Goal: Task Accomplishment & Management: Complete application form

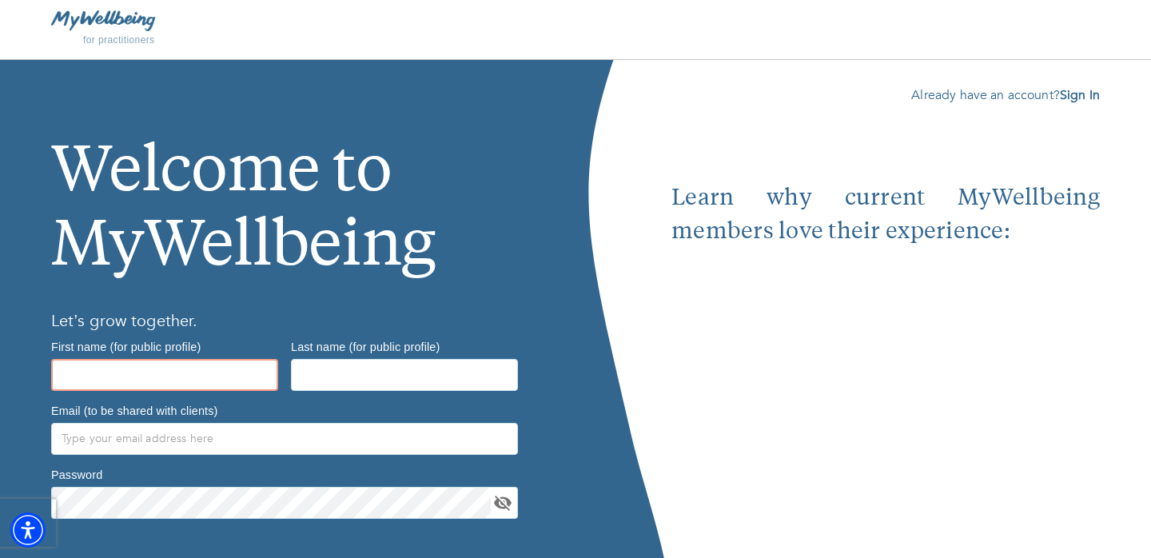
click at [212, 370] on input "text" at bounding box center [164, 375] width 227 height 32
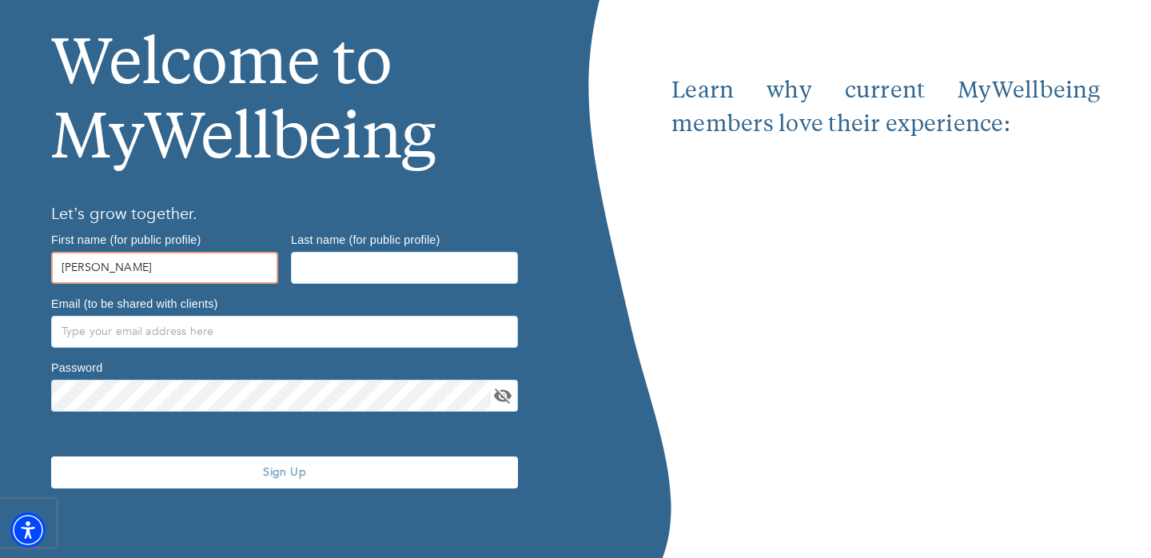
type input "[PERSON_NAME]"
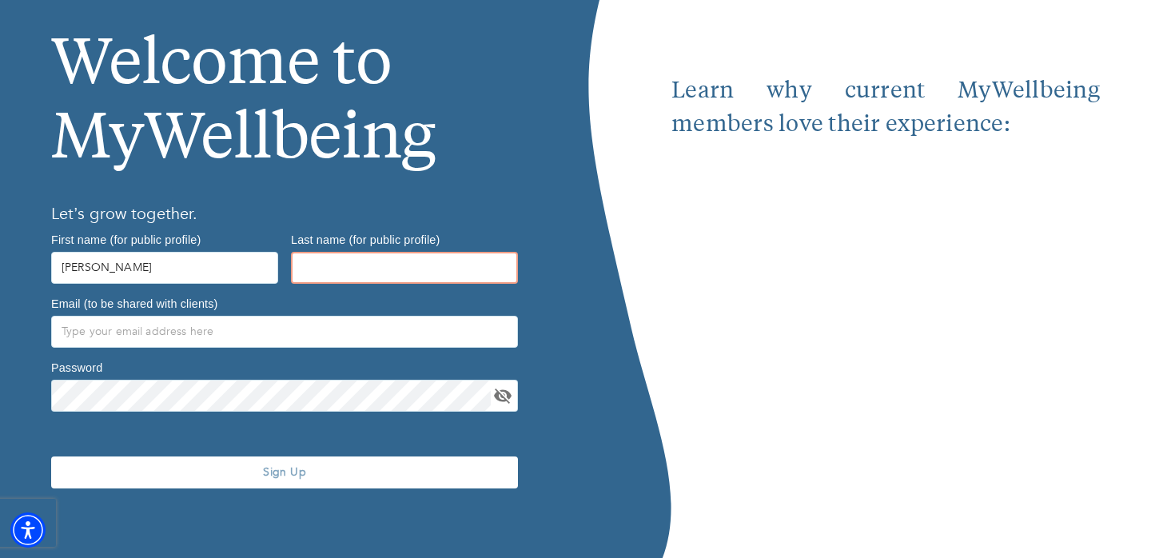
click at [431, 261] on input "text" at bounding box center [404, 268] width 227 height 32
type input "[PERSON_NAME]"
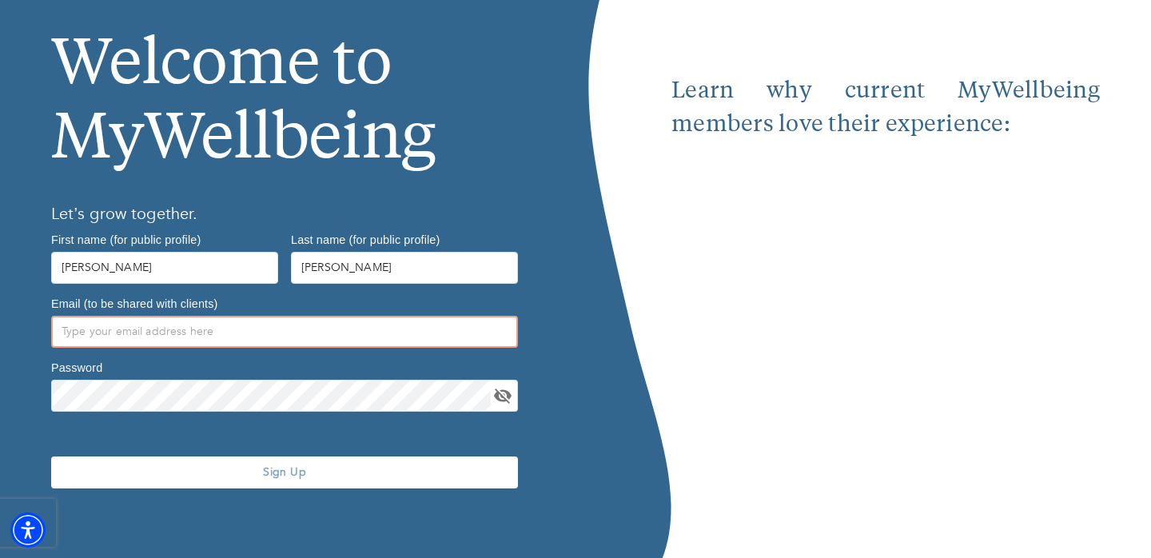
click at [306, 328] on input "text" at bounding box center [284, 332] width 467 height 32
type input "[PERSON_NAME][EMAIL_ADDRESS][DOMAIN_NAME]"
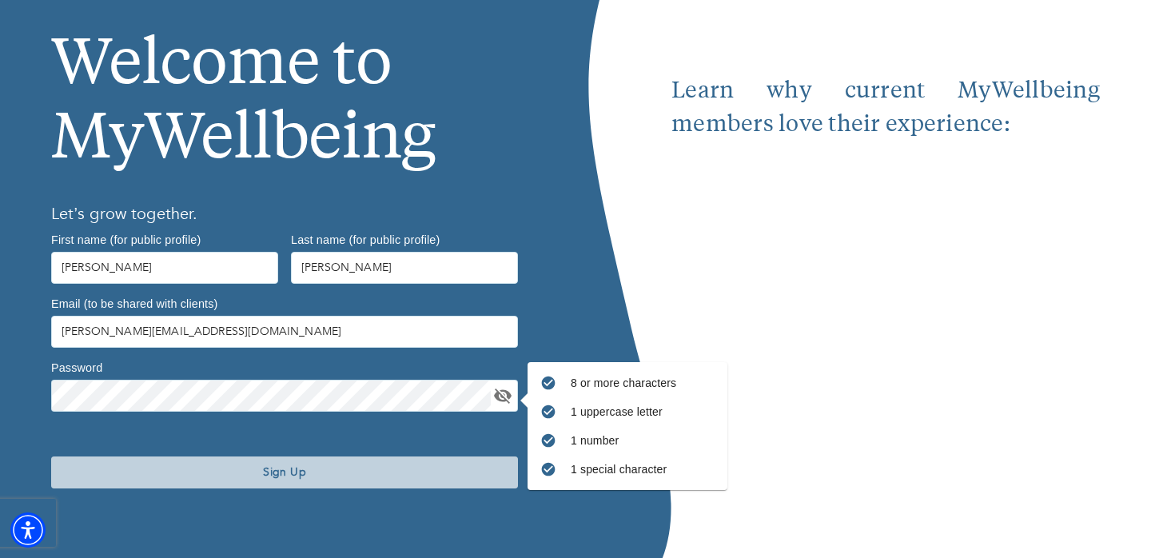
click at [233, 479] on span "Sign Up" at bounding box center [285, 471] width 454 height 15
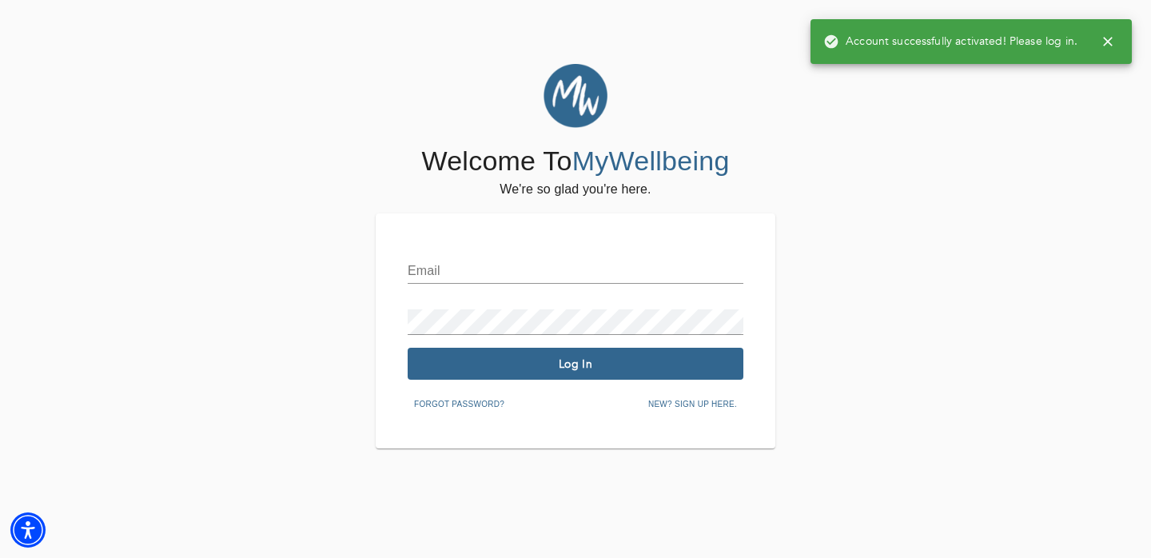
click at [472, 277] on input "text" at bounding box center [576, 271] width 336 height 26
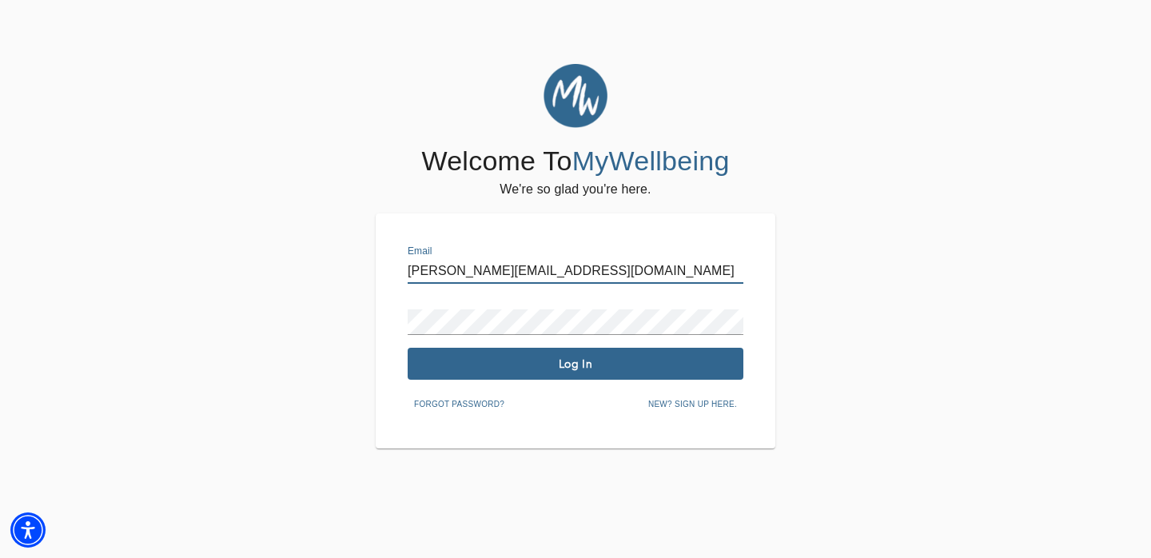
type input "[PERSON_NAME][EMAIL_ADDRESS][DOMAIN_NAME]"
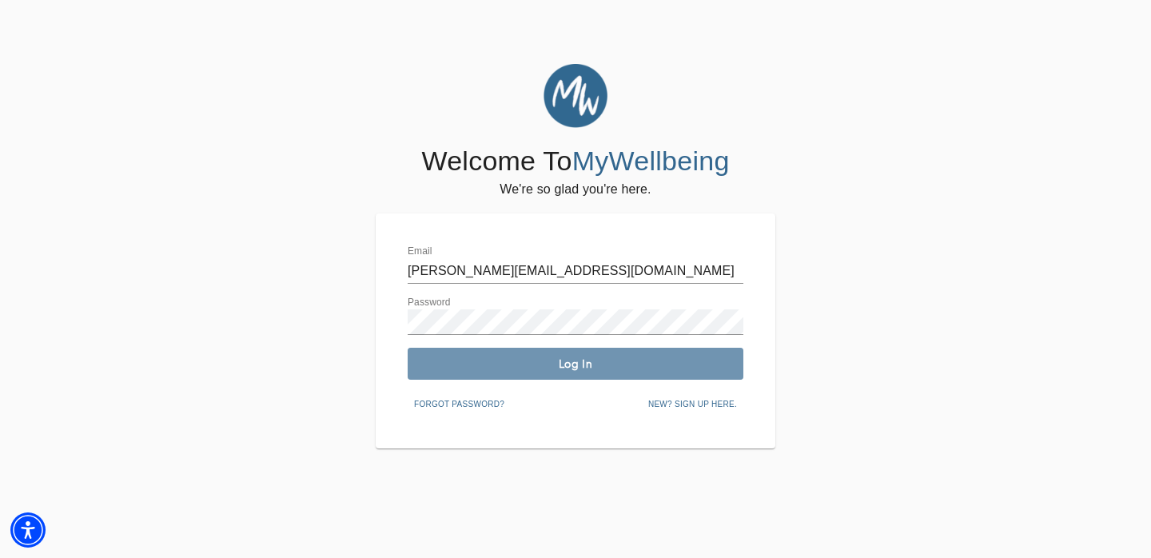
click at [535, 351] on button "Log In" at bounding box center [576, 364] width 336 height 32
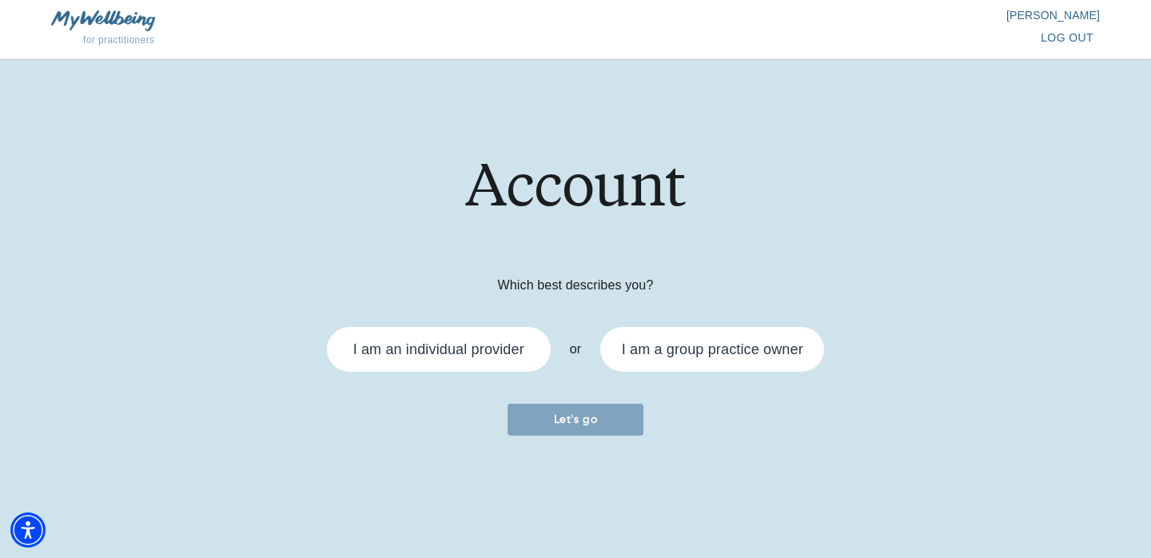
click at [480, 332] on div "I am an individual provider" at bounding box center [439, 349] width 224 height 45
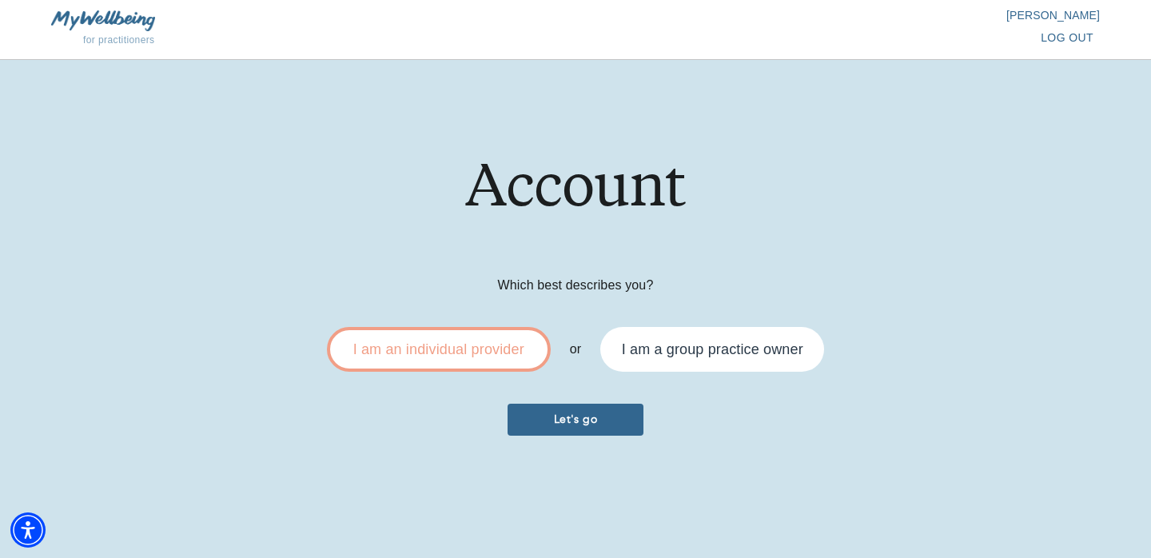
click at [595, 426] on span "Let's go" at bounding box center [575, 419] width 123 height 15
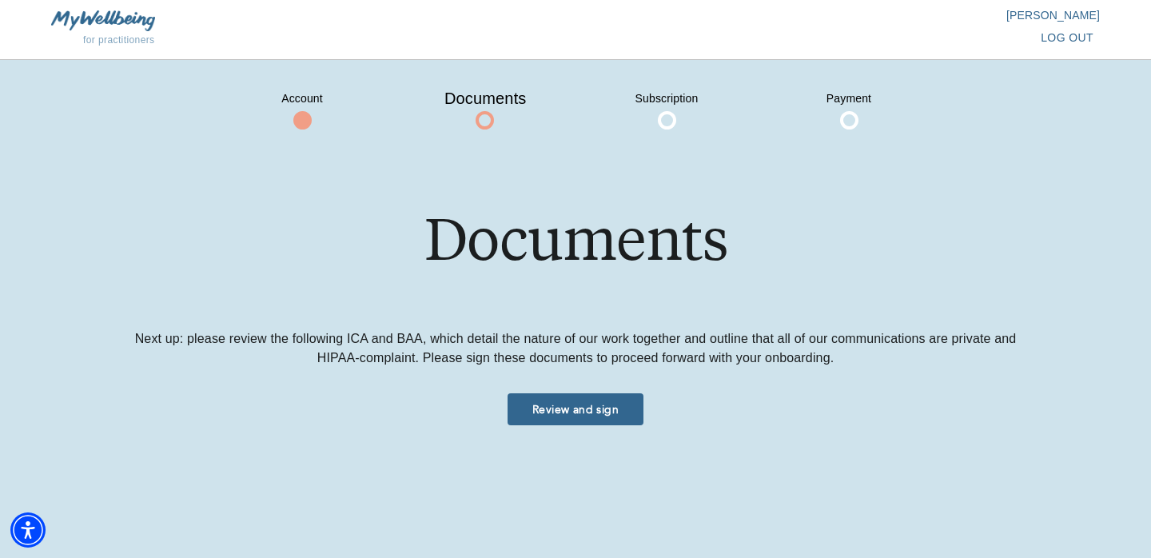
click at [588, 413] on span "Review and sign" at bounding box center [575, 409] width 123 height 15
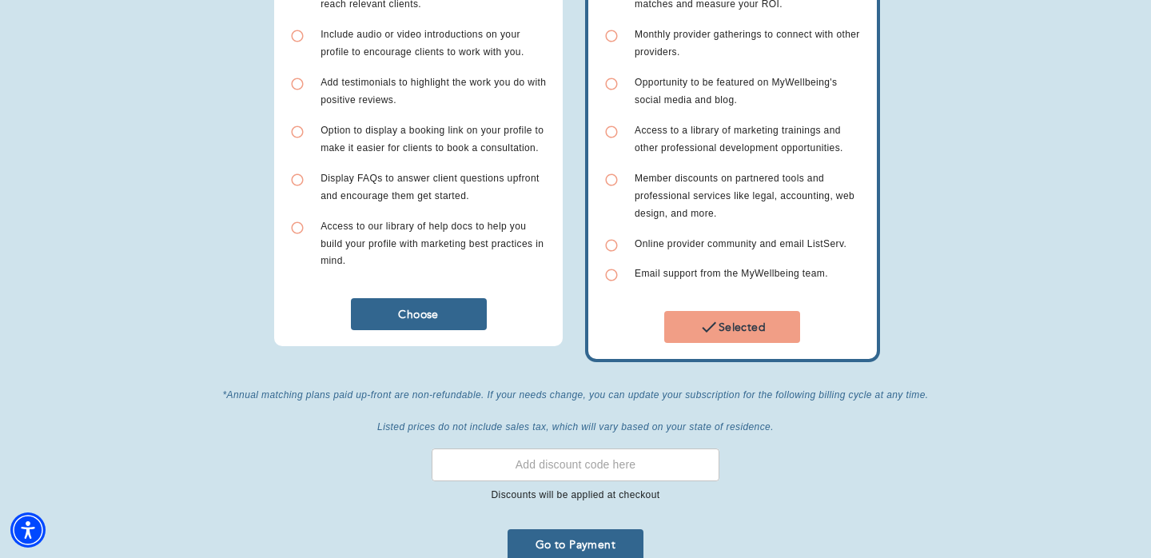
scroll to position [489, 0]
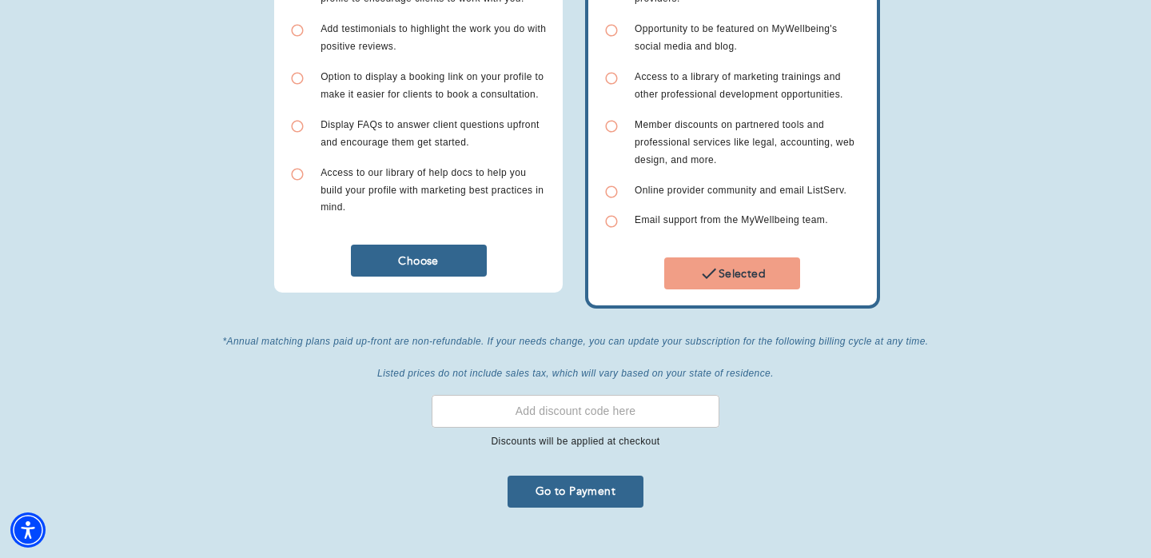
click at [588, 476] on button "Go to Payment" at bounding box center [575, 492] width 136 height 32
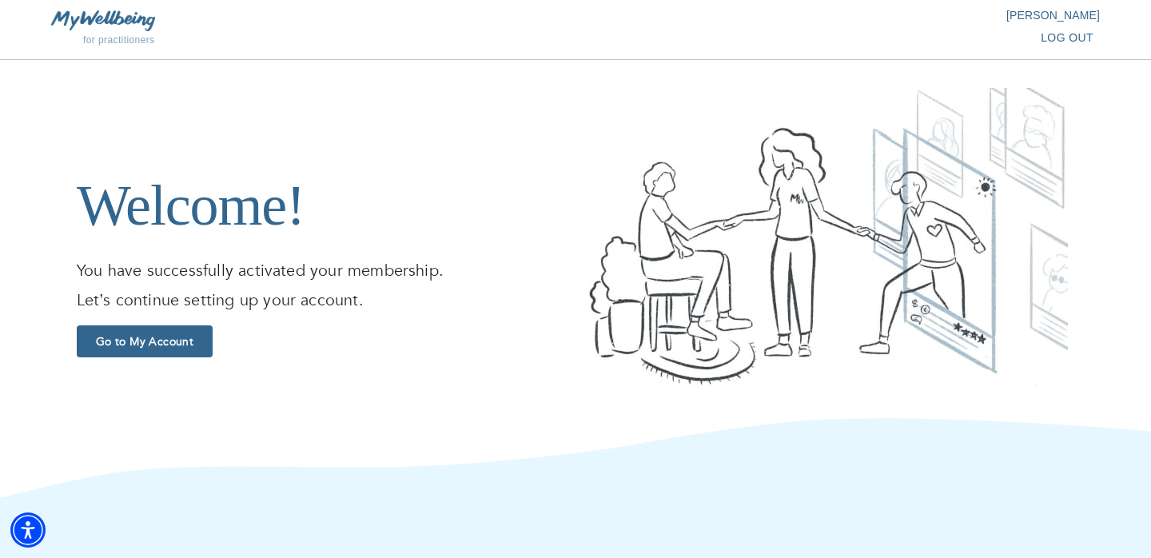
click at [137, 340] on span "Go to My Account" at bounding box center [144, 341] width 123 height 15
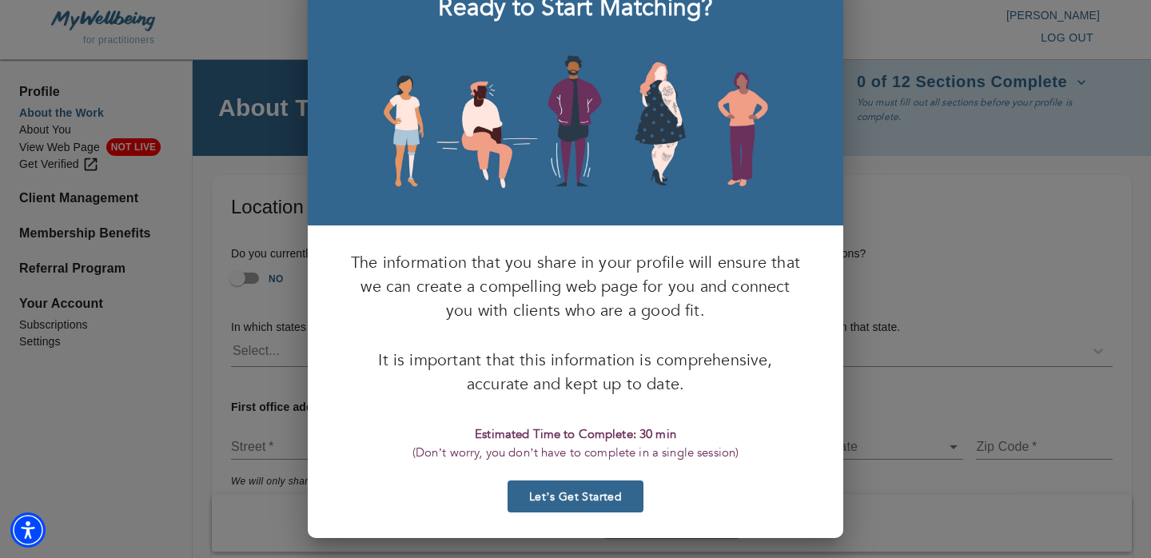
scroll to position [62, 0]
click at [576, 499] on span "Let’s Get Started" at bounding box center [575, 497] width 123 height 15
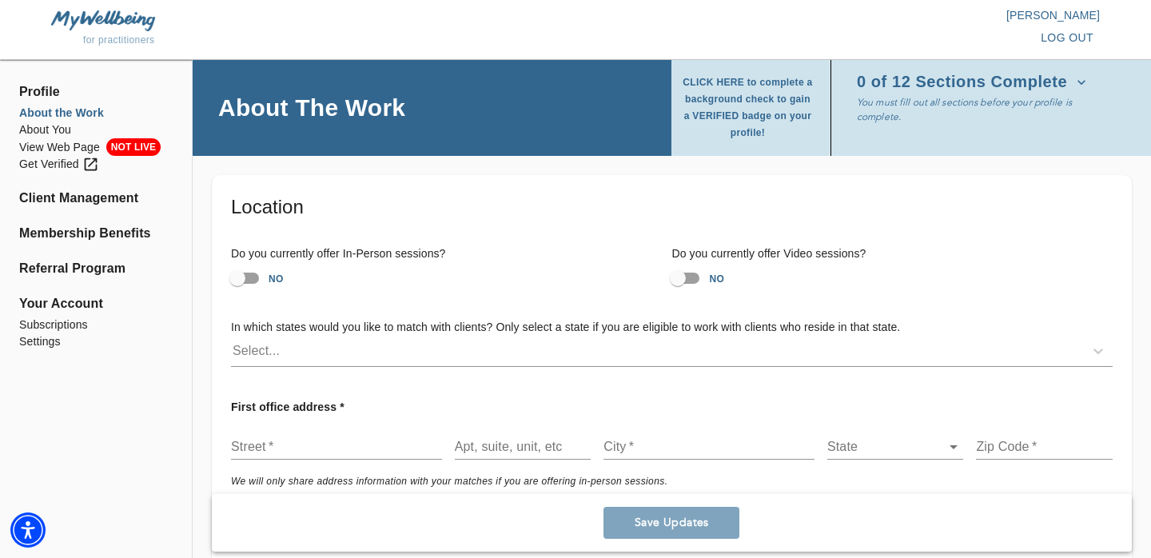
click at [238, 275] on input "NO" at bounding box center [237, 278] width 91 height 30
checkbox input "true"
click at [675, 275] on input "NO" at bounding box center [677, 278] width 91 height 30
checkbox input "true"
click at [293, 350] on div "Select..." at bounding box center [657, 351] width 853 height 26
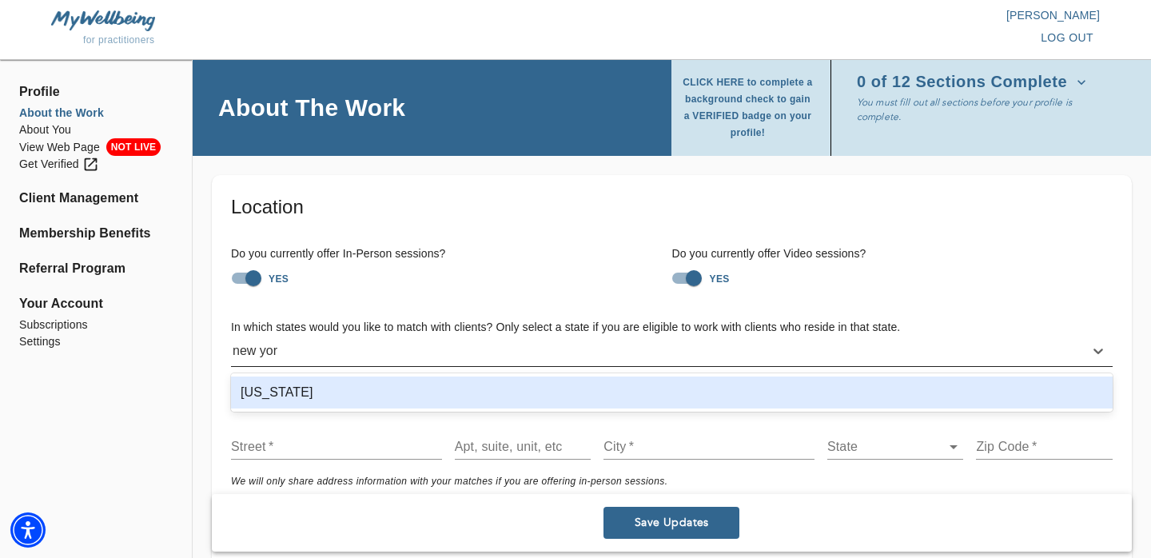
type input "new york"
click at [287, 390] on div "New York" at bounding box center [671, 392] width 881 height 32
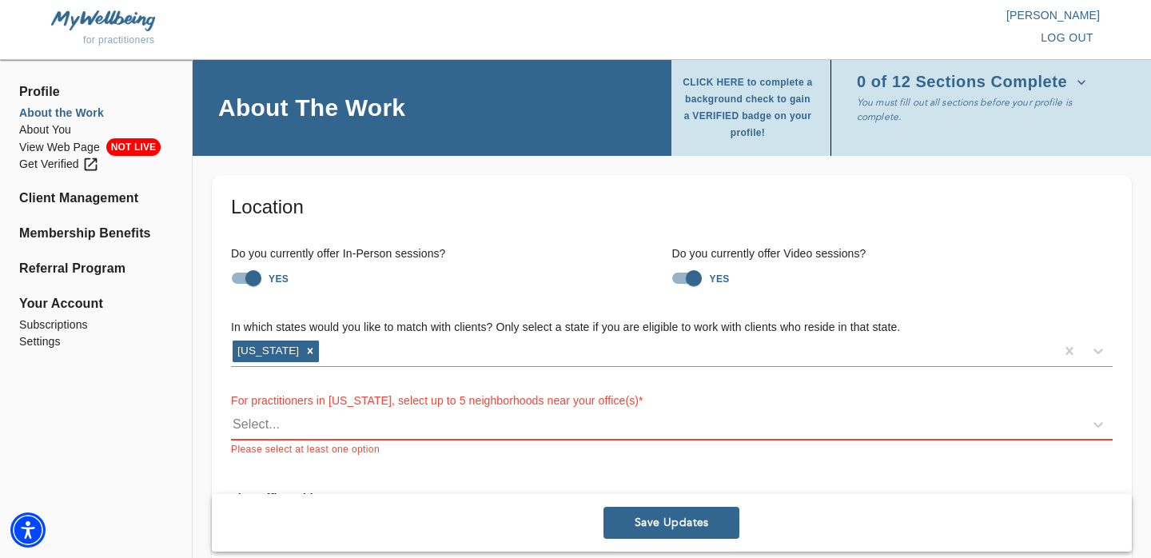
click at [212, 391] on div "Location Do you currently offer In-Person sessions? YES Do you currently offer …" at bounding box center [672, 421] width 920 height 492
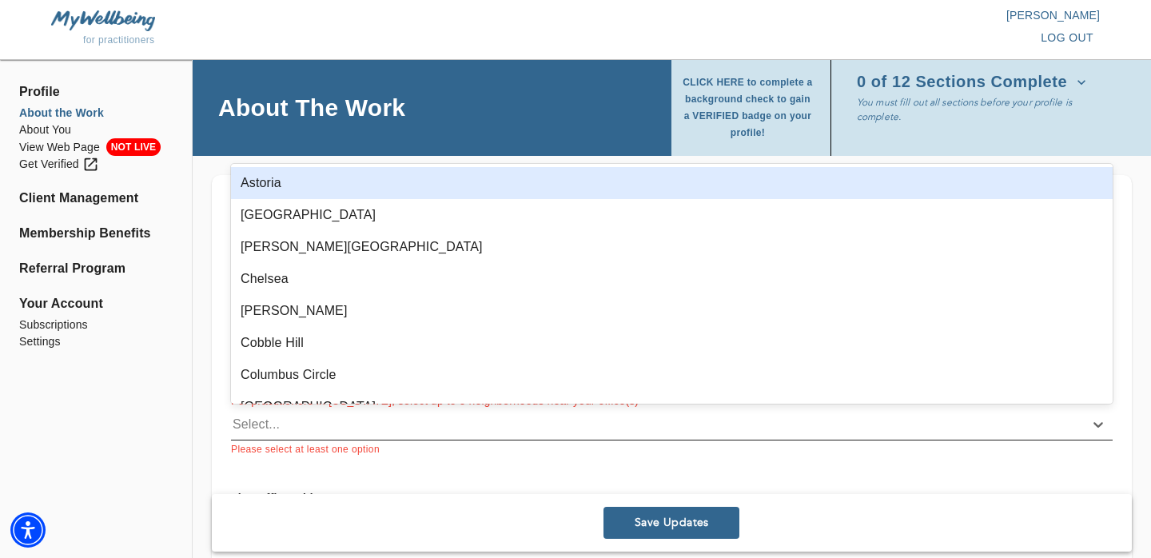
click at [292, 420] on div "Select..." at bounding box center [657, 425] width 853 height 26
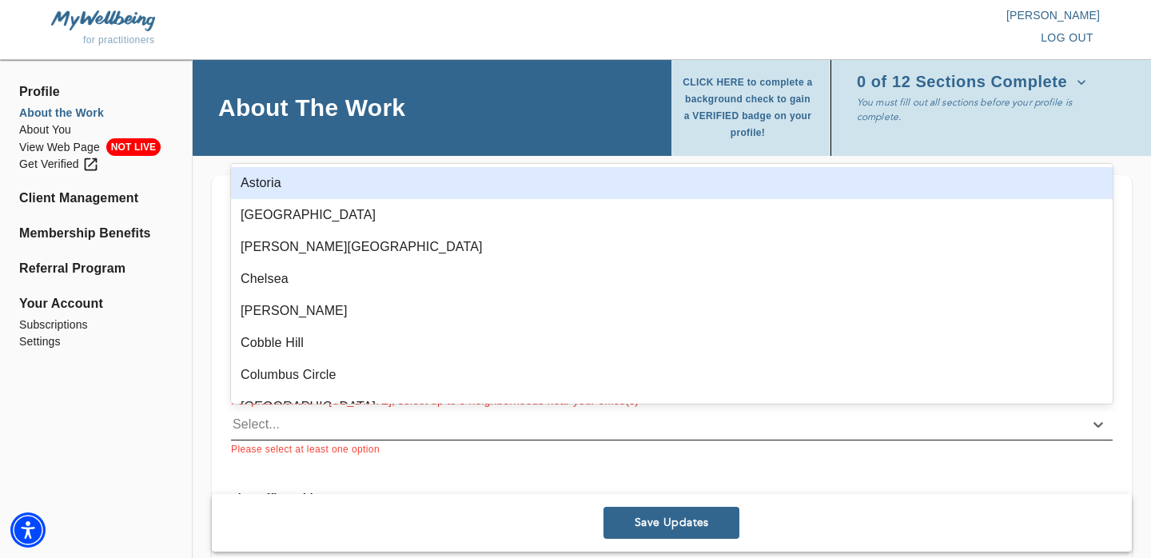
click at [265, 426] on div "Select..." at bounding box center [256, 424] width 47 height 19
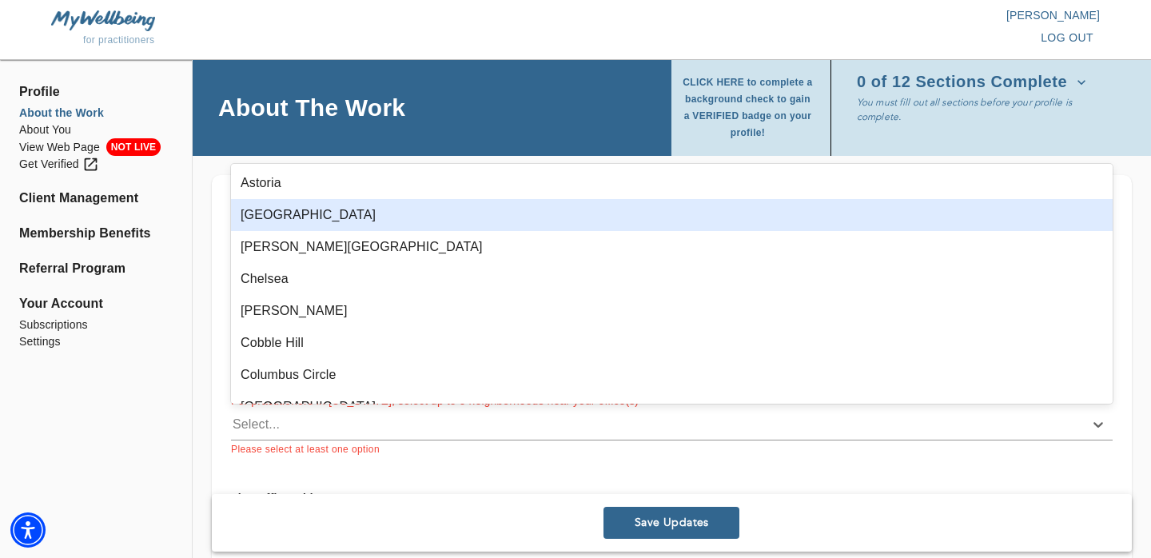
click at [282, 223] on div "Brooklyn Heights" at bounding box center [671, 215] width 881 height 32
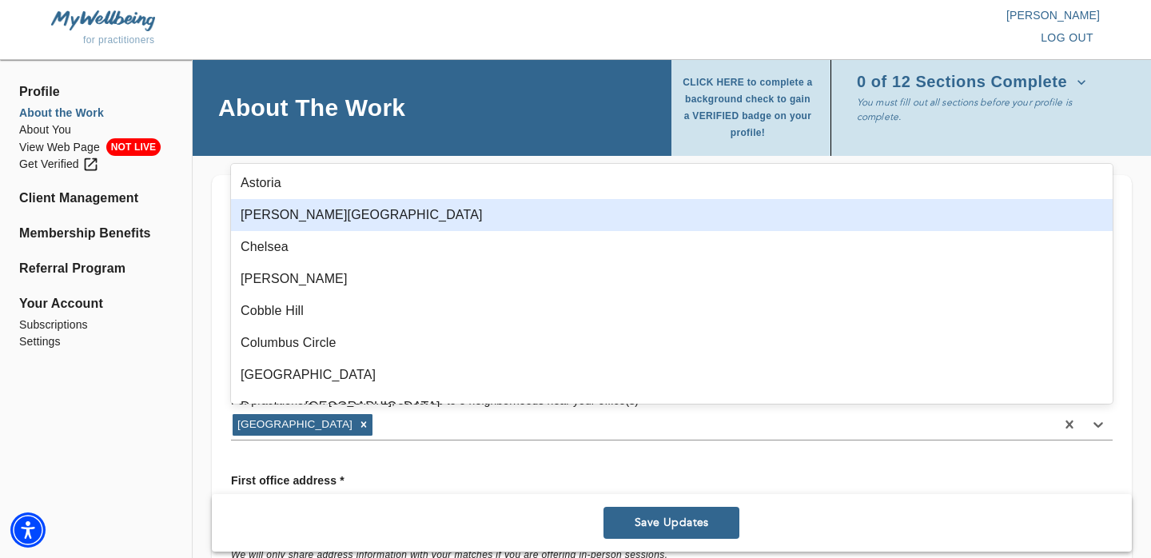
click at [299, 210] on div "Carroll Gardens" at bounding box center [671, 215] width 881 height 32
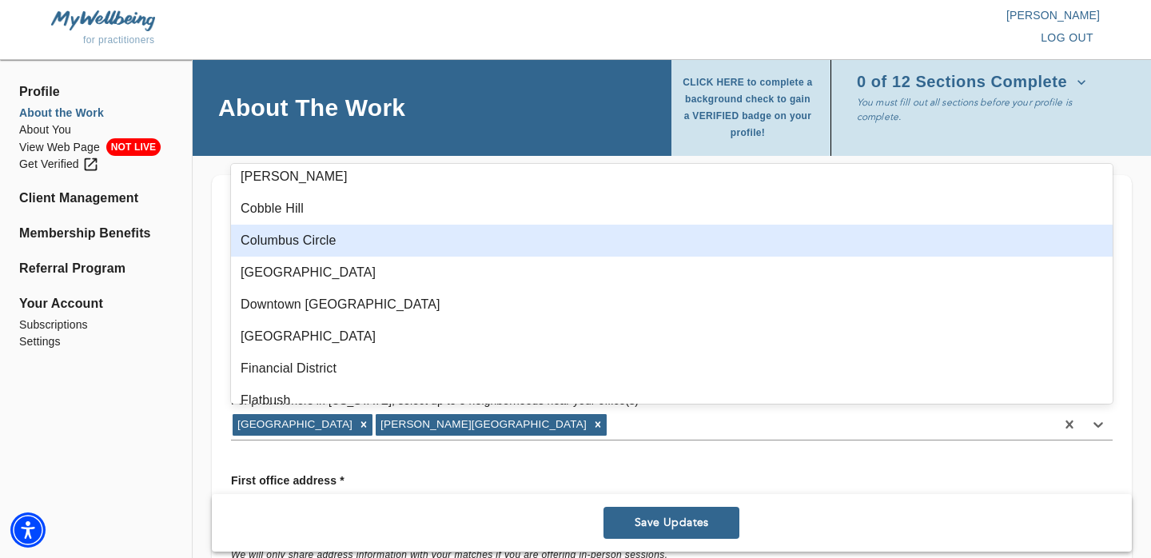
scroll to position [73, 0]
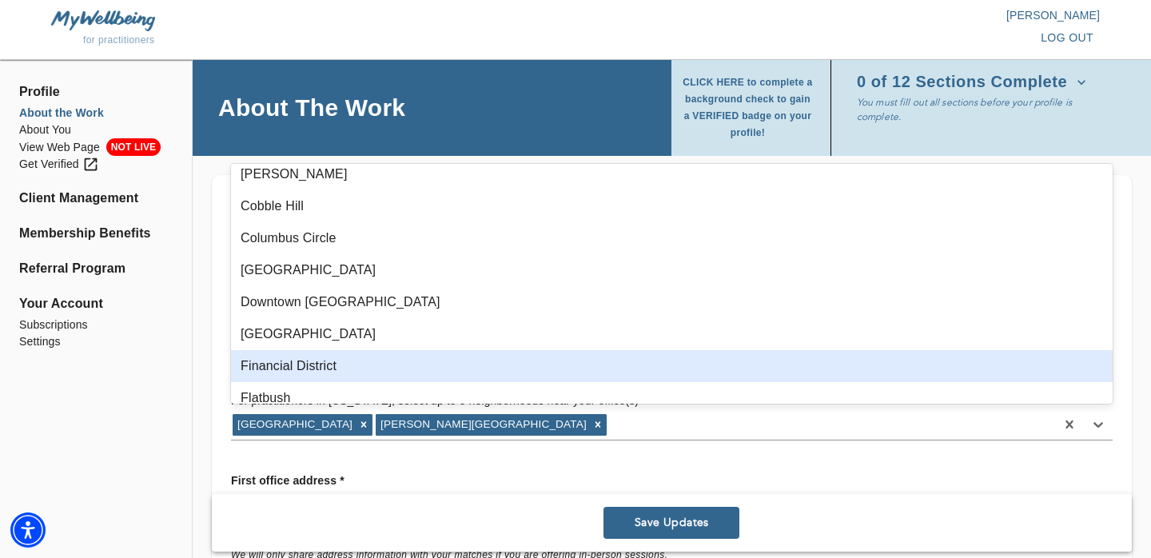
click at [319, 370] on div "Financial District" at bounding box center [671, 366] width 881 height 32
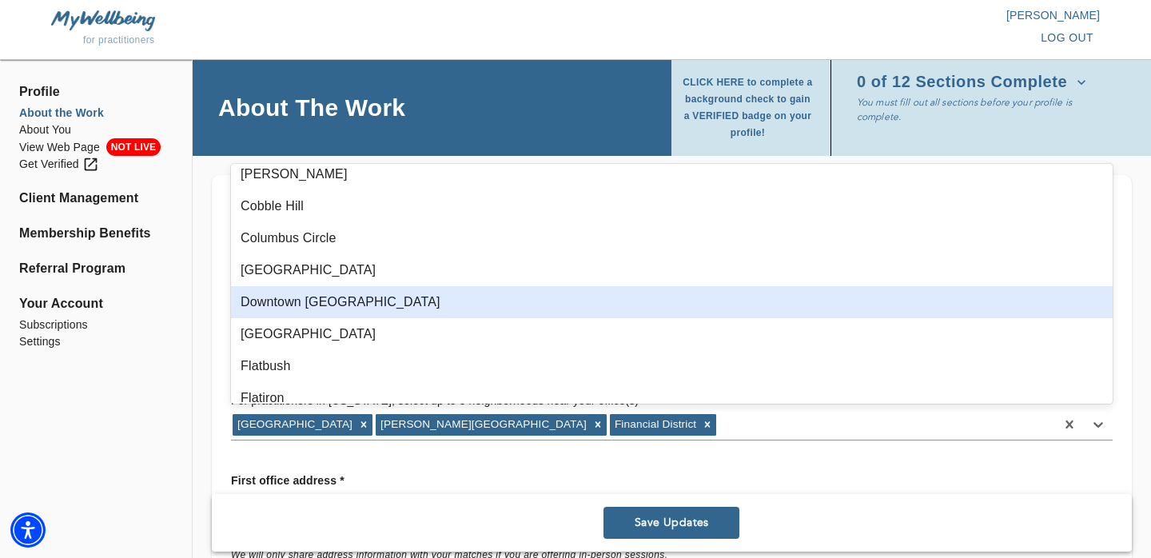
click at [314, 308] on div "Downtown Brooklyn" at bounding box center [671, 302] width 881 height 32
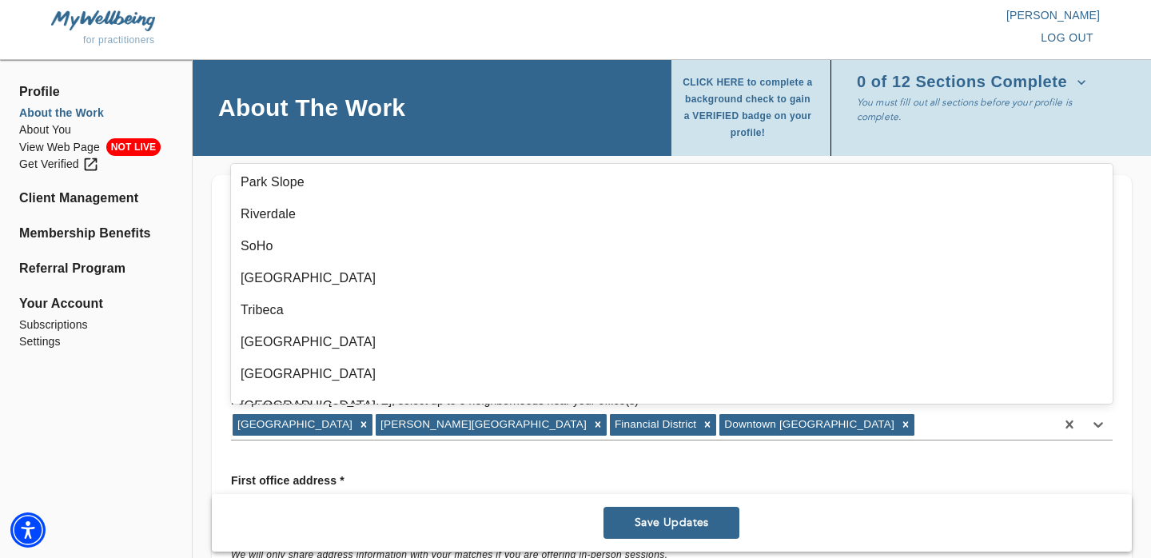
scroll to position [725, 0]
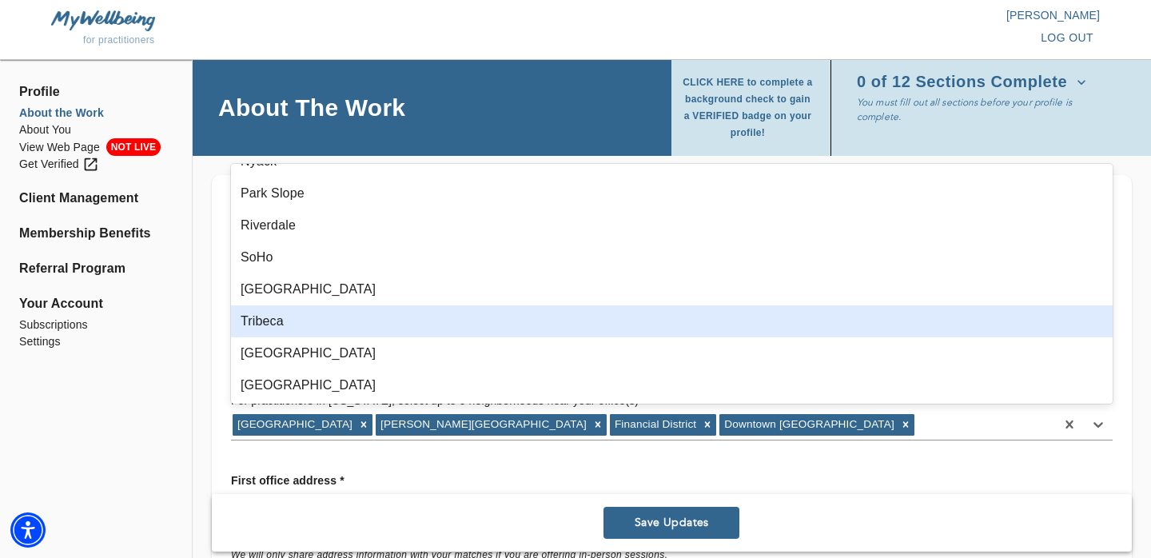
click at [312, 324] on div "Tribeca" at bounding box center [671, 321] width 881 height 32
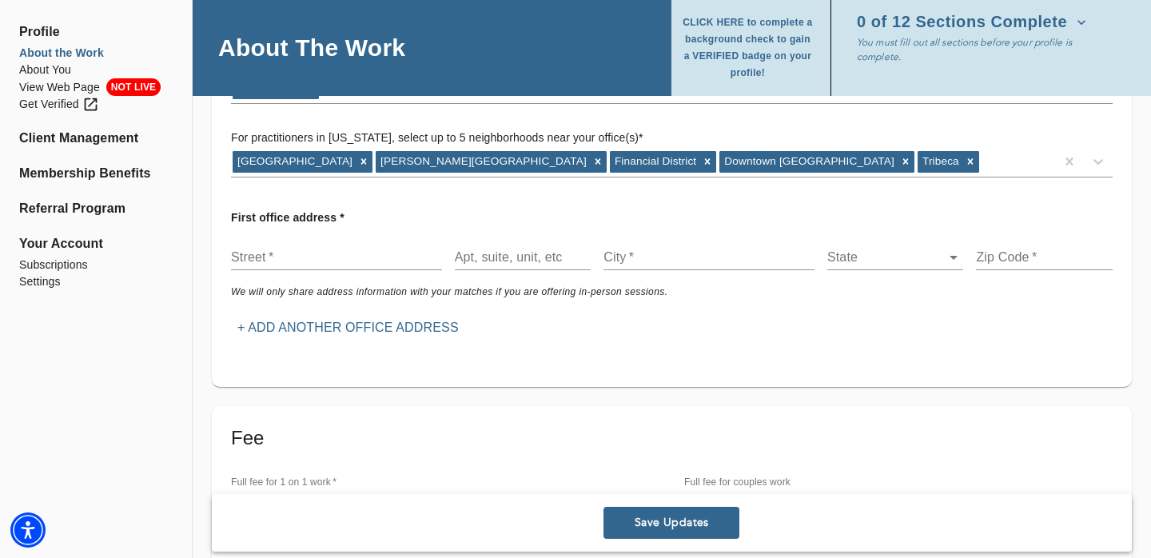
scroll to position [268, 0]
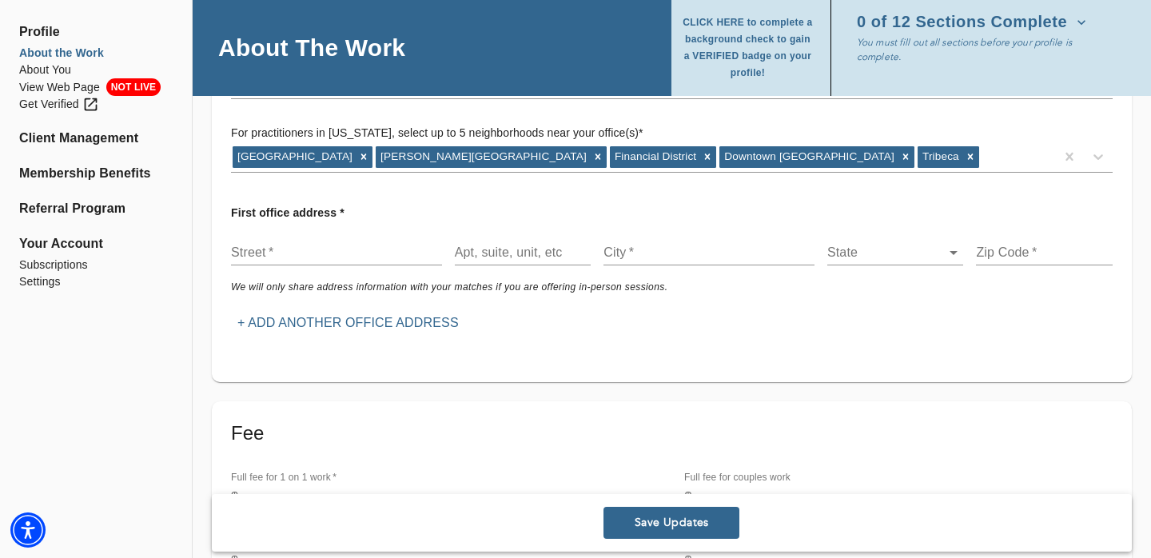
click at [283, 253] on input "text" at bounding box center [336, 253] width 211 height 26
type input "26 Court Street"
type input "Suite 502"
click at [675, 257] on input "text" at bounding box center [708, 253] width 211 height 26
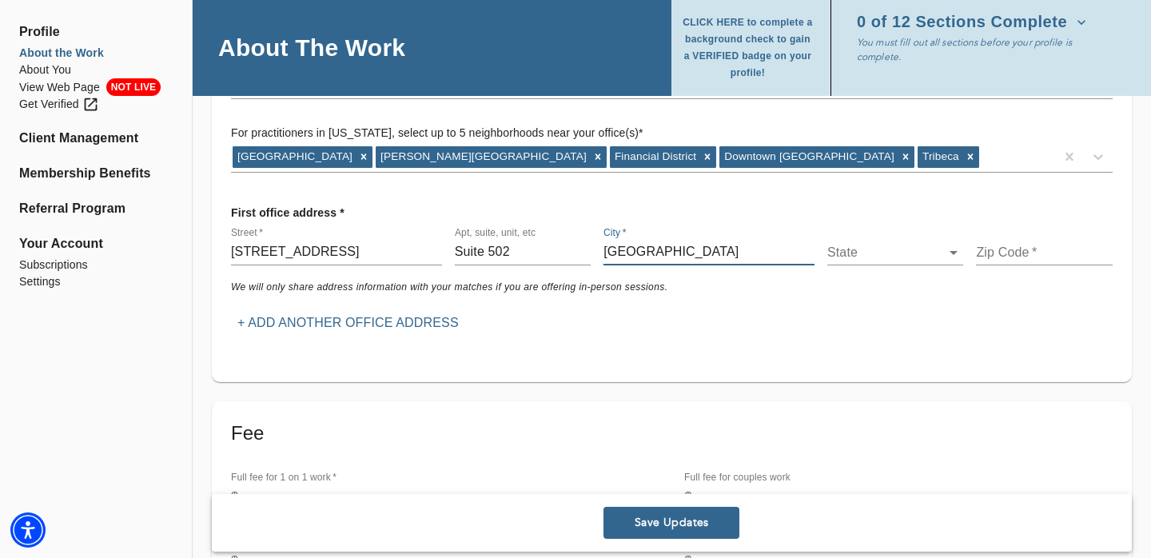
type input "Brooklyn"
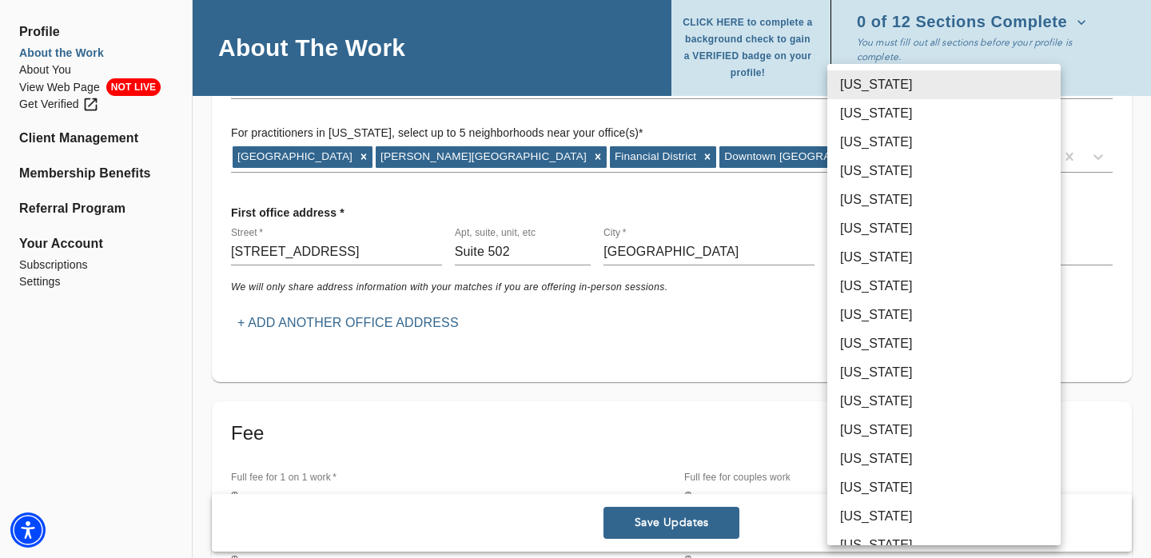
click at [863, 257] on body "for practitioners Katie Dewey log out Profile About the Work About You View Web…" at bounding box center [575, 11] width 1151 height 558
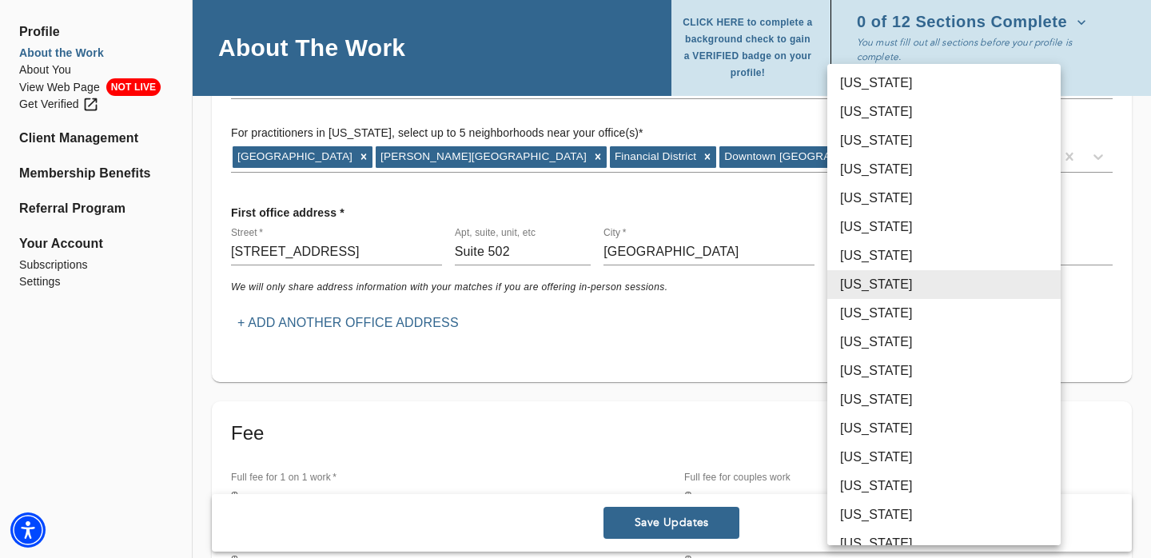
scroll to position [608, 0]
click at [893, 419] on li "New York" at bounding box center [943, 426] width 233 height 29
type input "36"
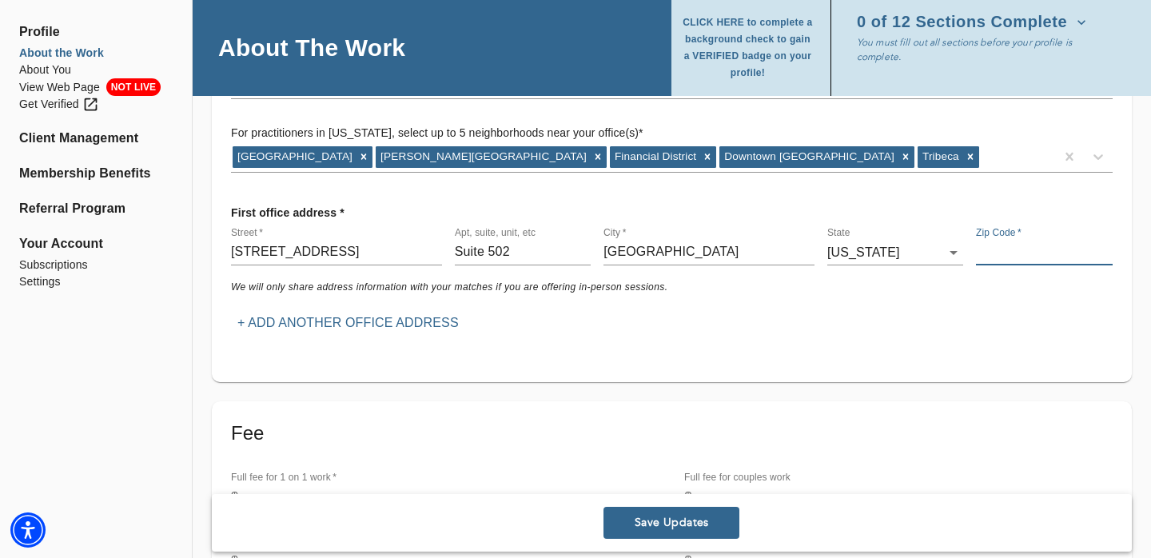
click at [1027, 250] on input "text" at bounding box center [1044, 253] width 136 height 26
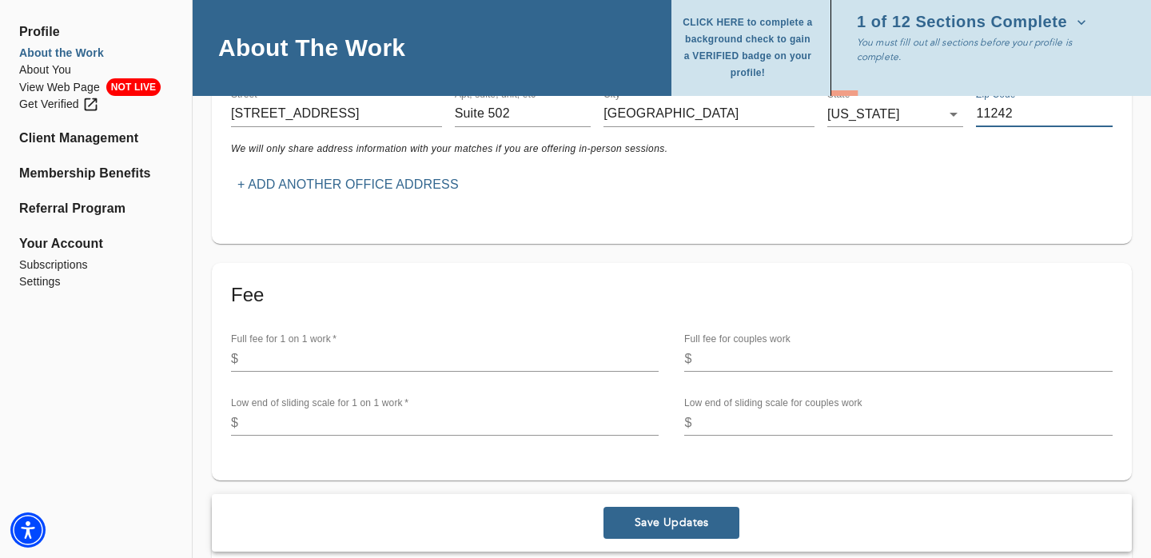
scroll to position [459, 0]
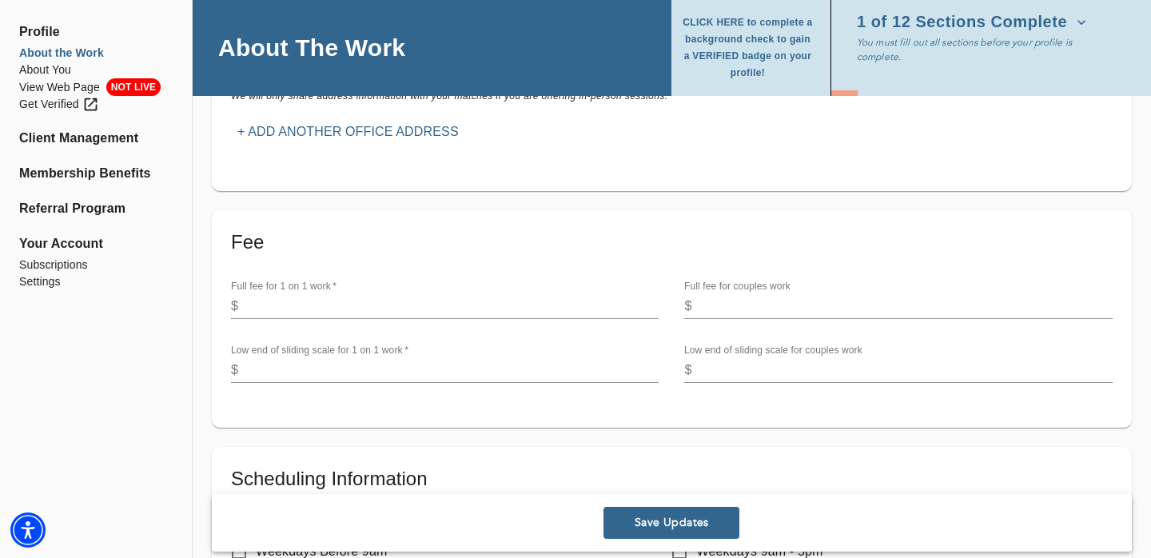
type input "11242"
click at [320, 312] on input "number" at bounding box center [452, 306] width 414 height 26
type input "275"
click at [761, 312] on input "number" at bounding box center [905, 306] width 414 height 26
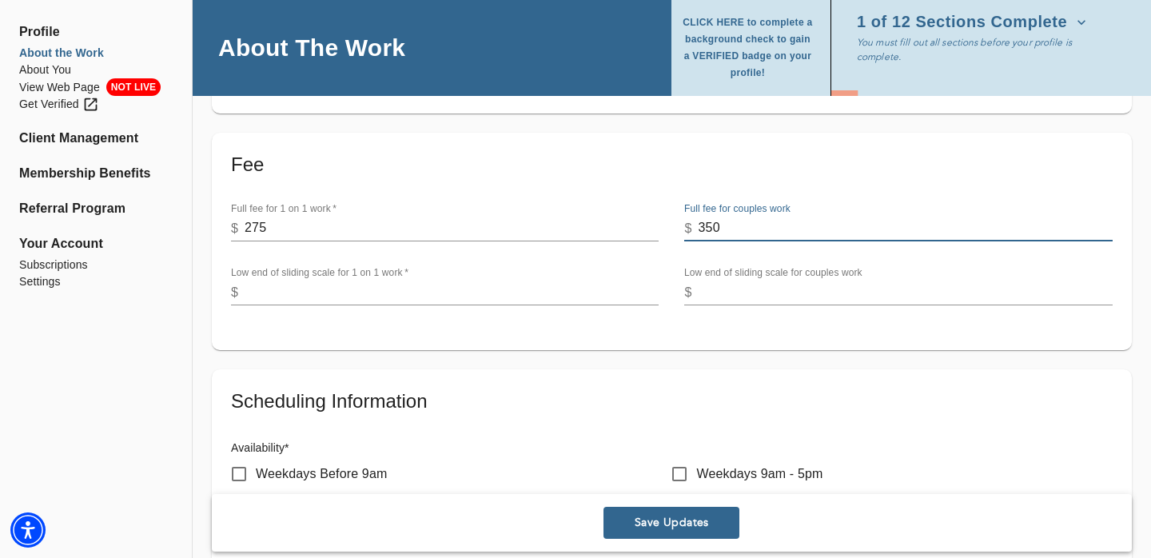
scroll to position [537, 0]
type input "350"
click at [353, 296] on input "number" at bounding box center [452, 292] width 414 height 26
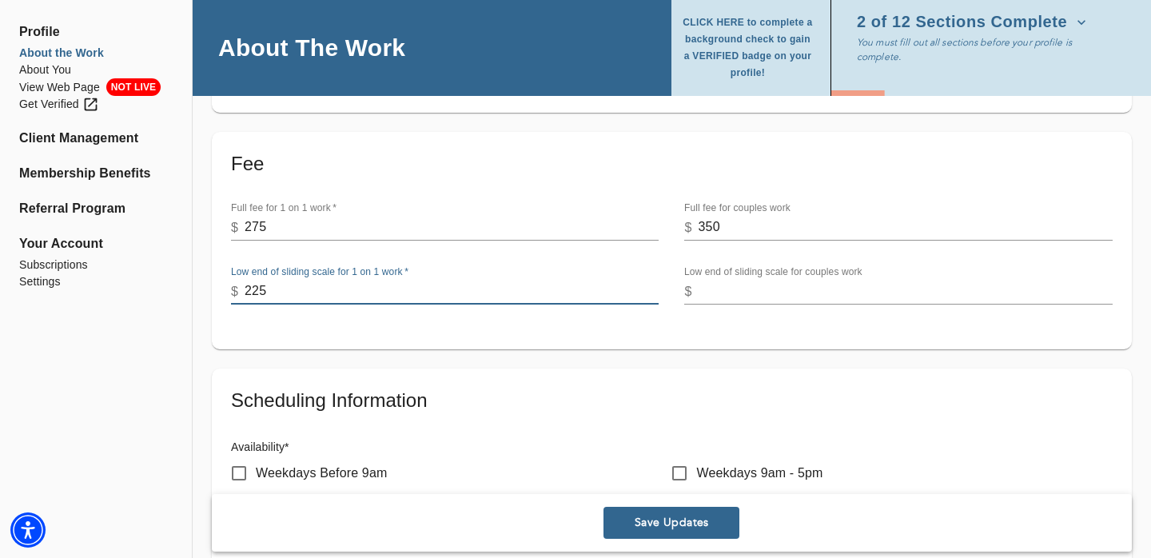
type input "225"
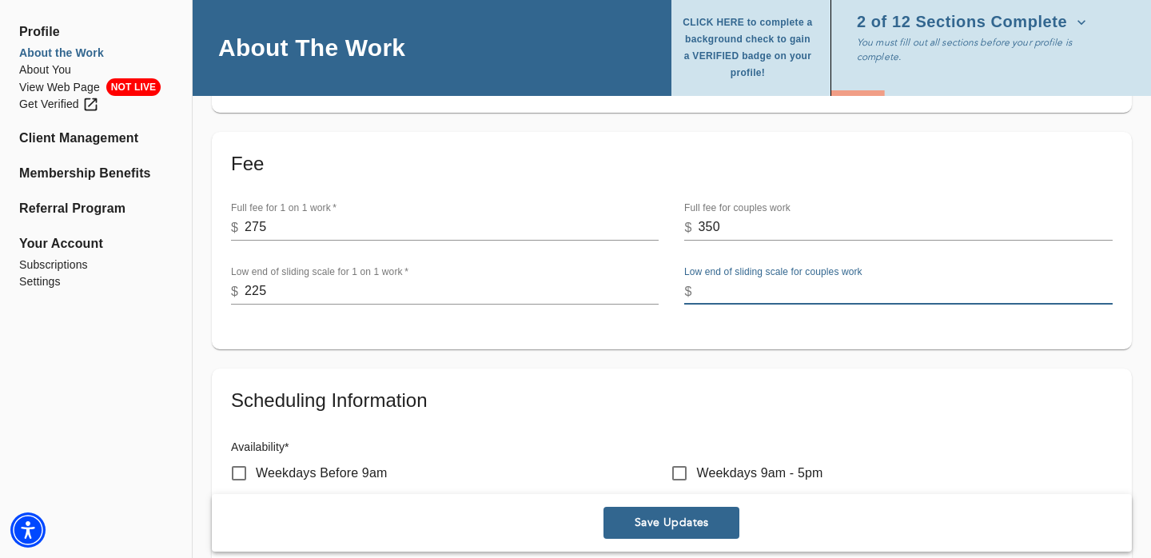
click at [714, 295] on input "number" at bounding box center [905, 292] width 414 height 26
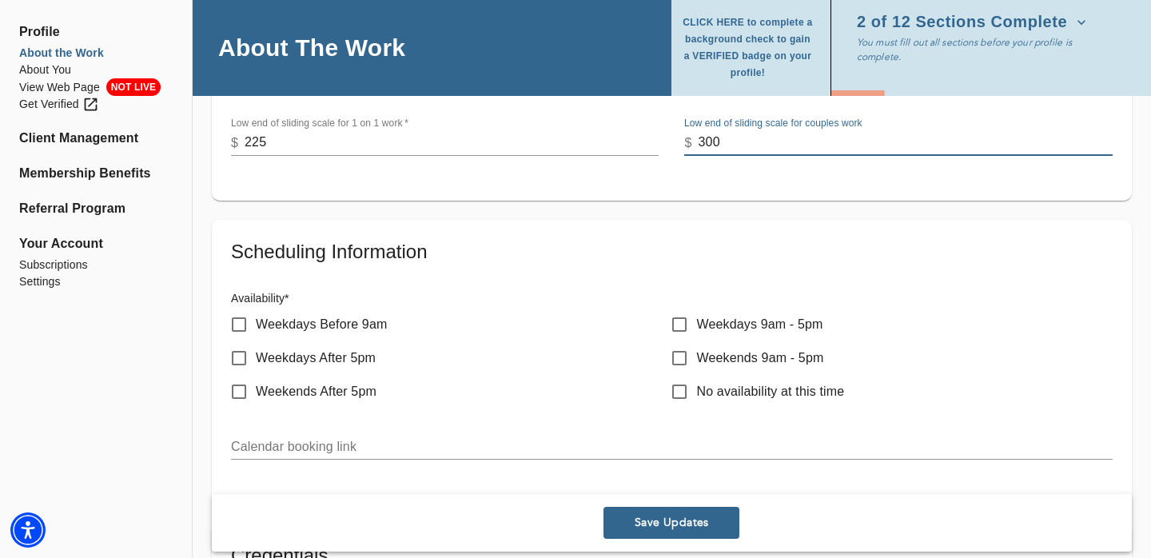
scroll to position [742, 0]
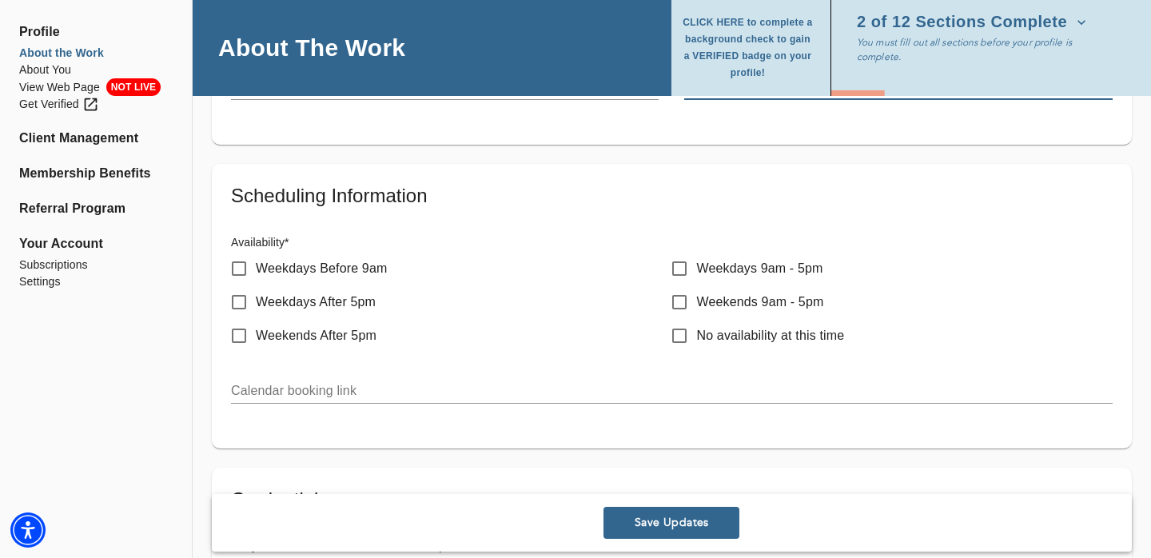
type input "300"
click at [681, 265] on input "Weekdays 9am - 5pm" at bounding box center [680, 269] width 34 height 34
checkbox input "true"
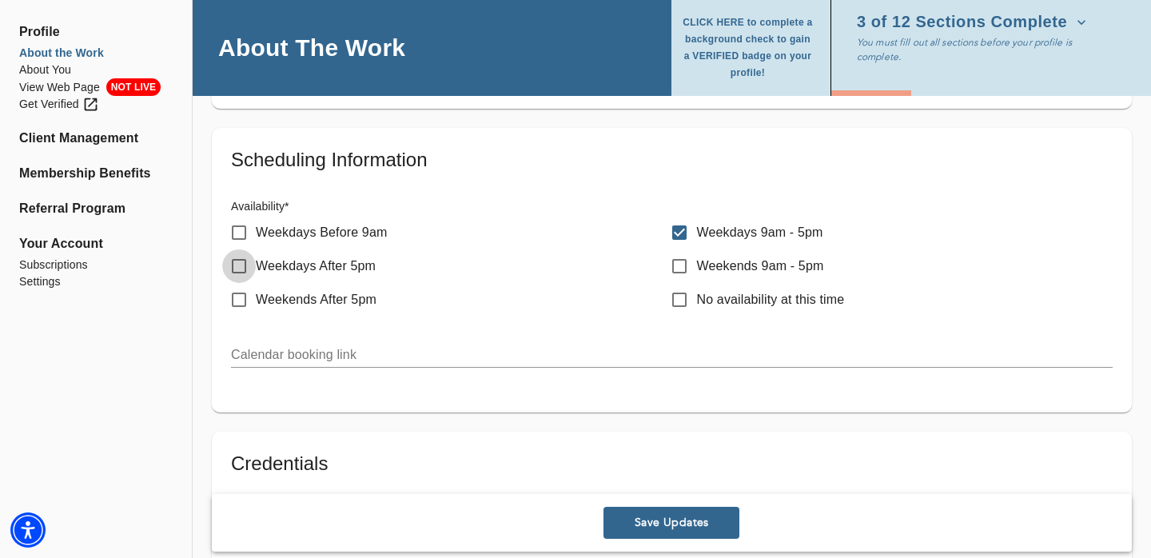
click at [235, 266] on input "Weekdays After 5pm" at bounding box center [239, 266] width 34 height 34
checkbox input "true"
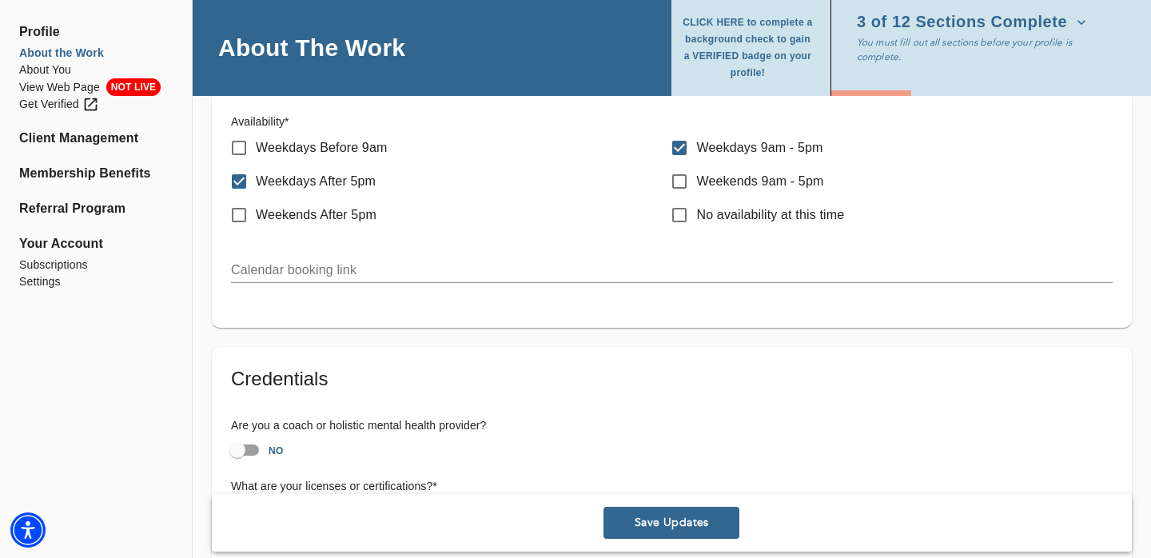
scroll to position [815, 0]
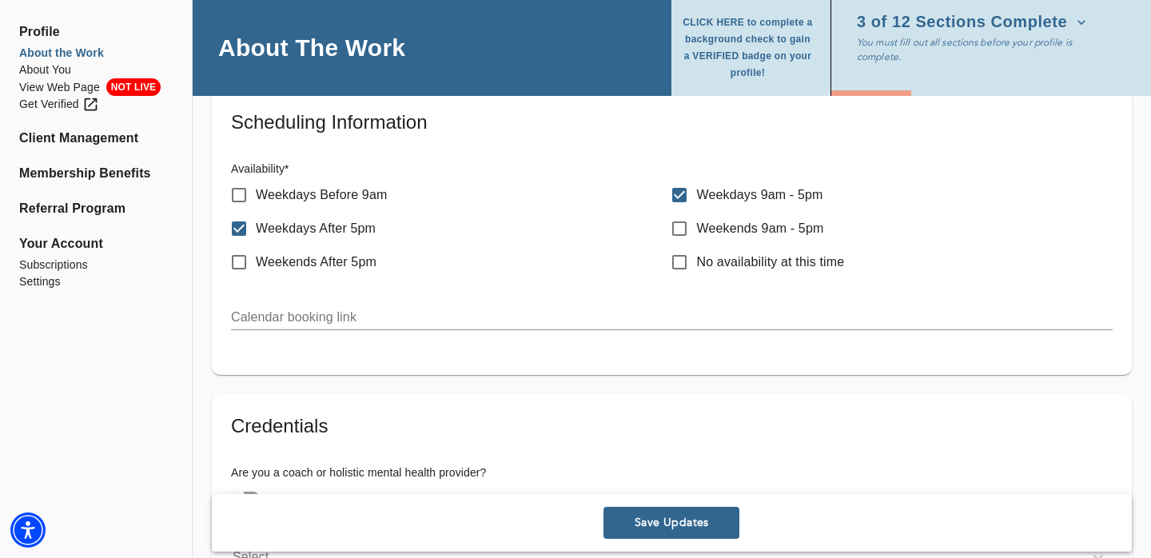
click at [292, 314] on input "text" at bounding box center [671, 317] width 881 height 26
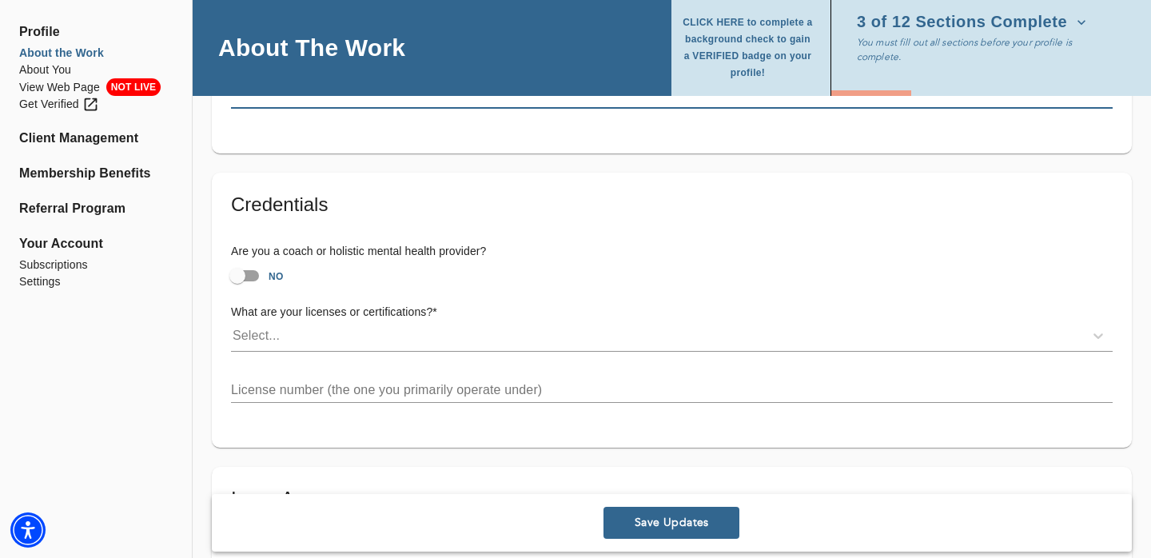
scroll to position [1049, 0]
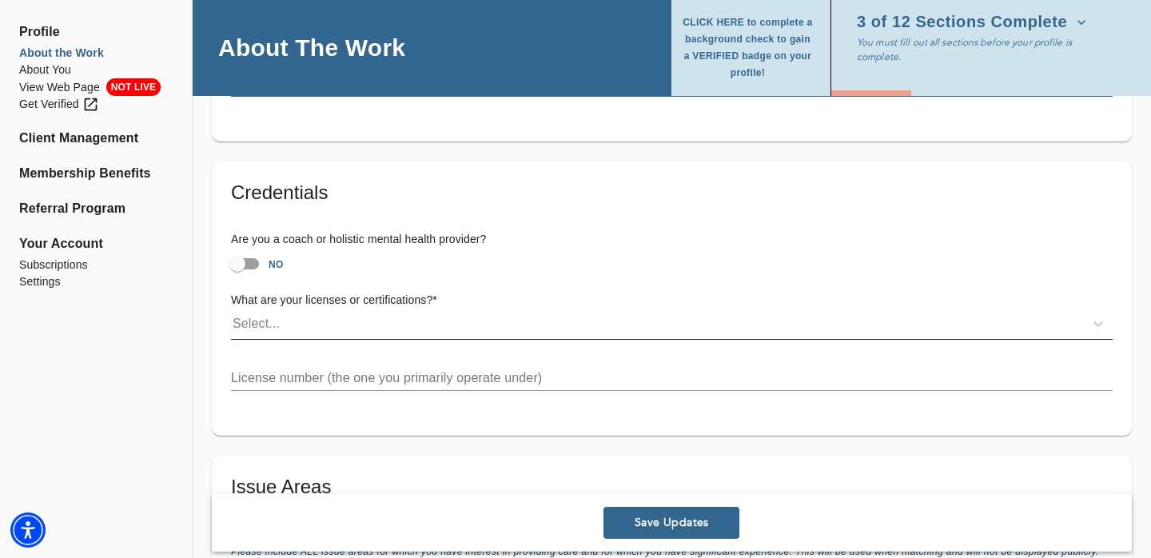
click at [303, 324] on div "Select..." at bounding box center [657, 324] width 853 height 26
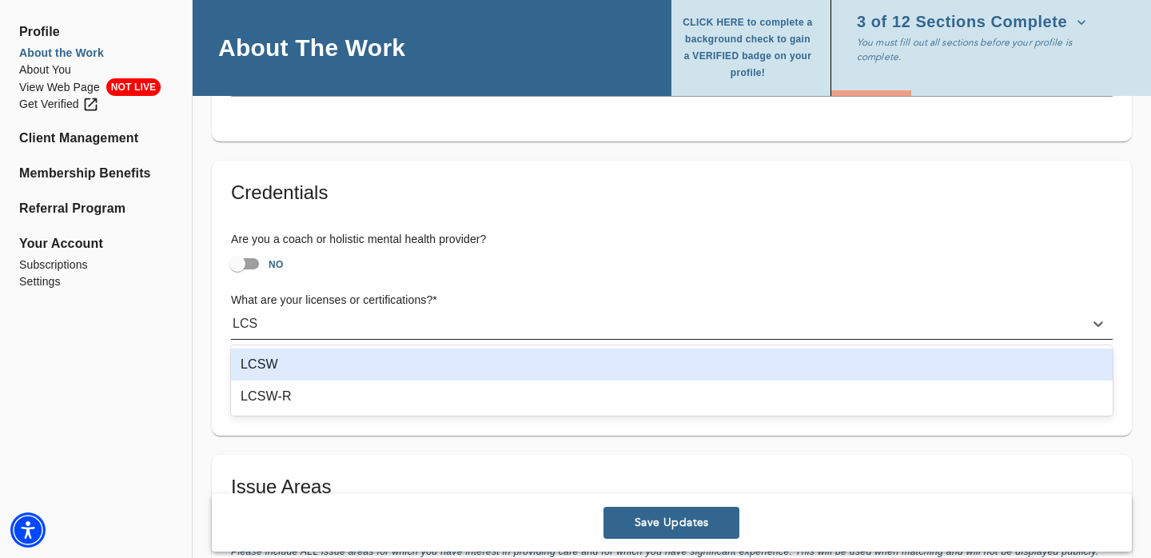
type input "LCSW"
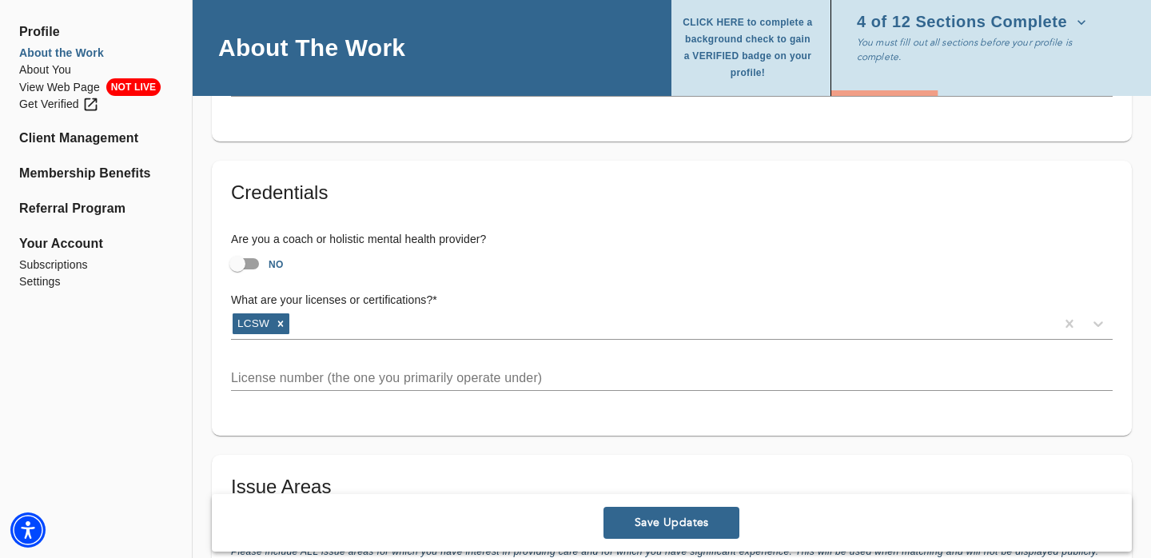
click at [340, 380] on input "text" at bounding box center [671, 378] width 881 height 26
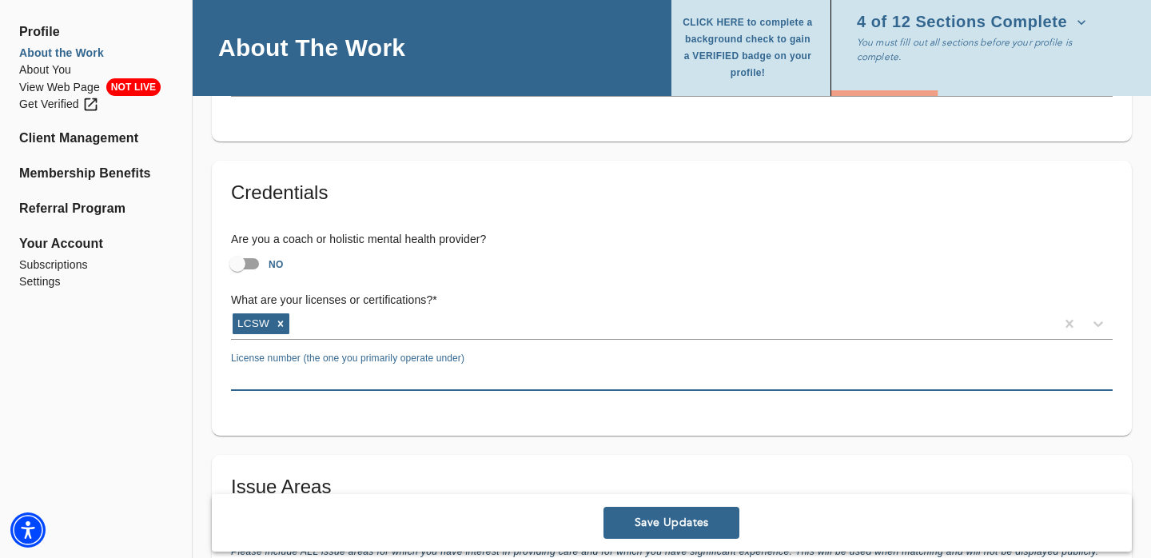
paste input "098263"
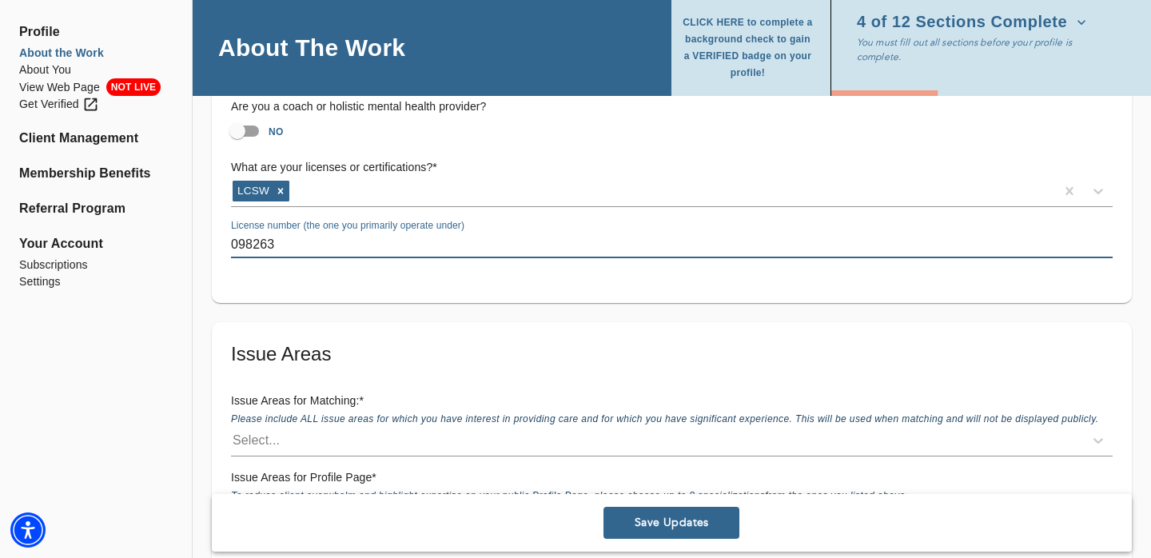
scroll to position [1270, 0]
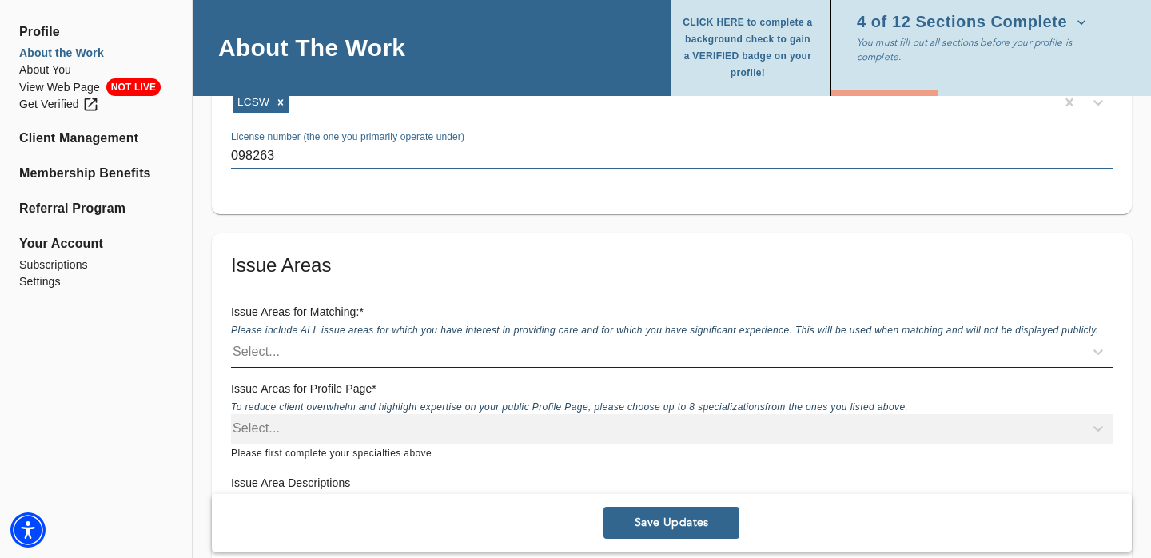
type input "098263"
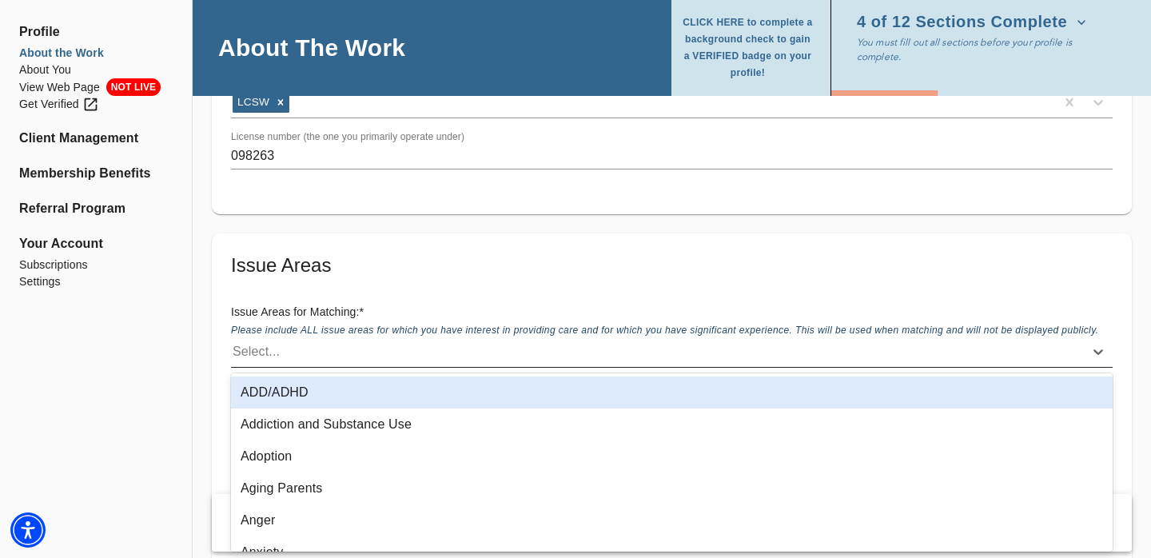
click at [320, 358] on div "Select..." at bounding box center [657, 352] width 853 height 26
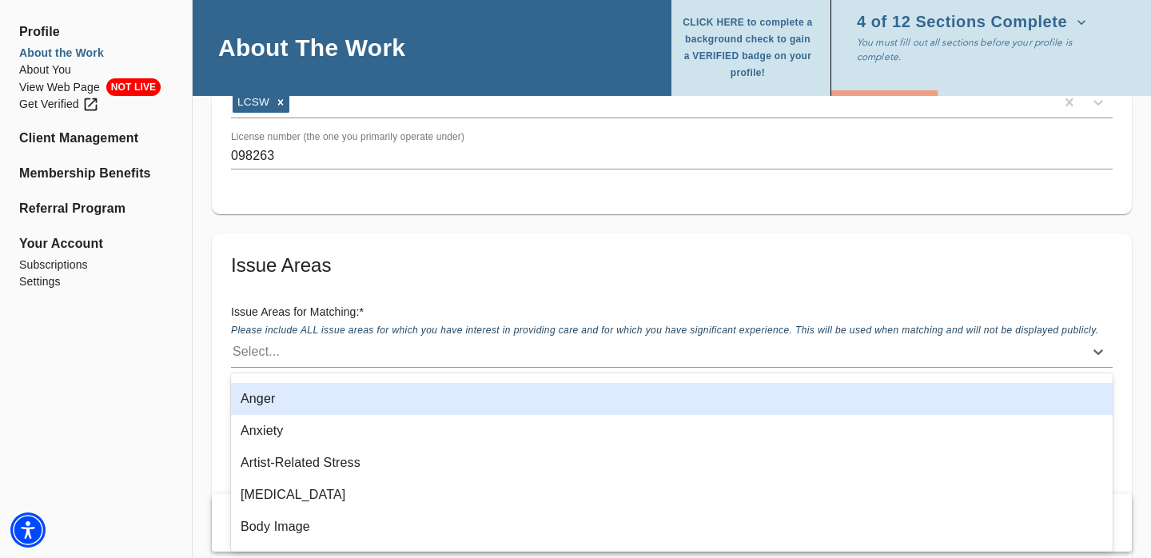
scroll to position [173, 0]
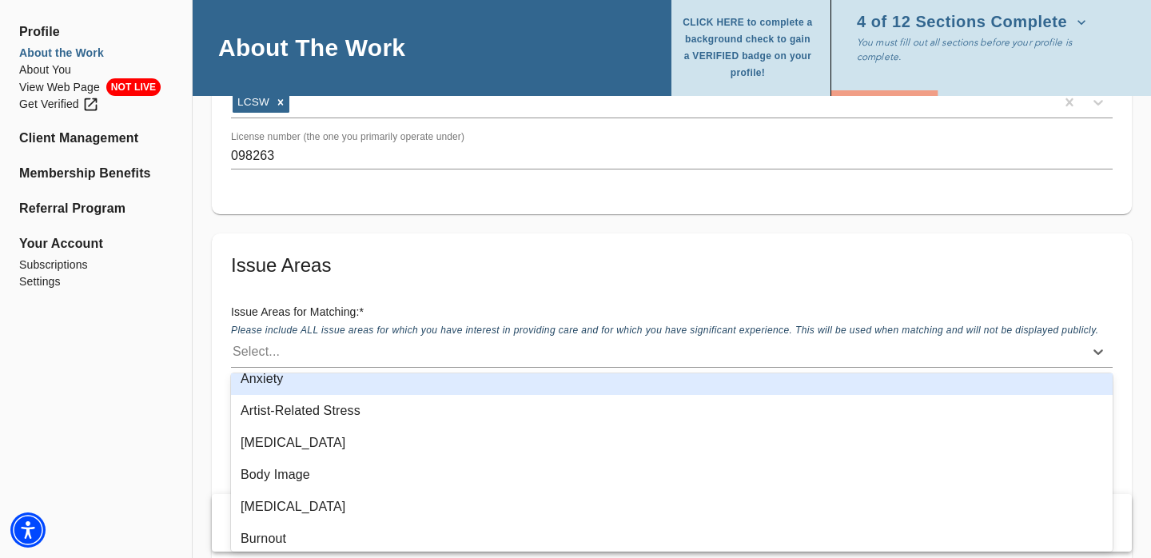
click at [289, 391] on div "Anxiety" at bounding box center [671, 379] width 881 height 32
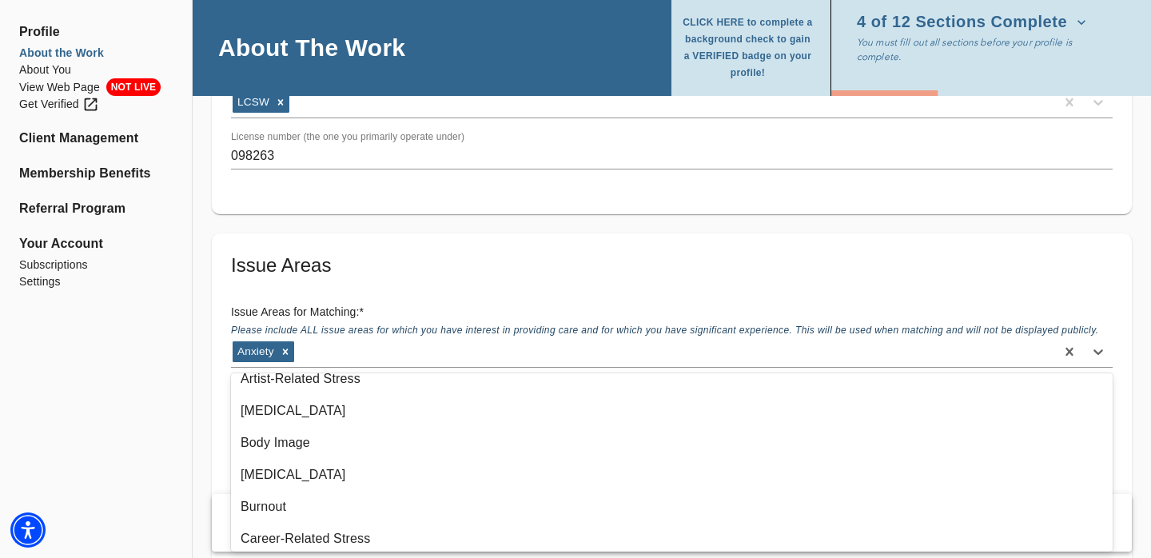
scroll to position [141, 0]
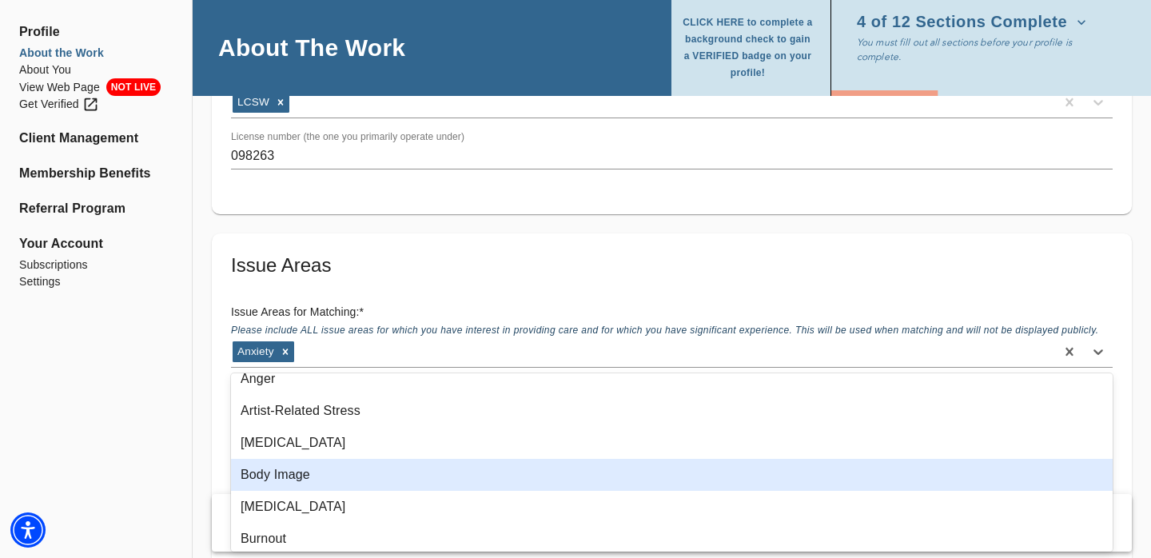
click at [289, 472] on div "Body Image" at bounding box center [671, 475] width 881 height 32
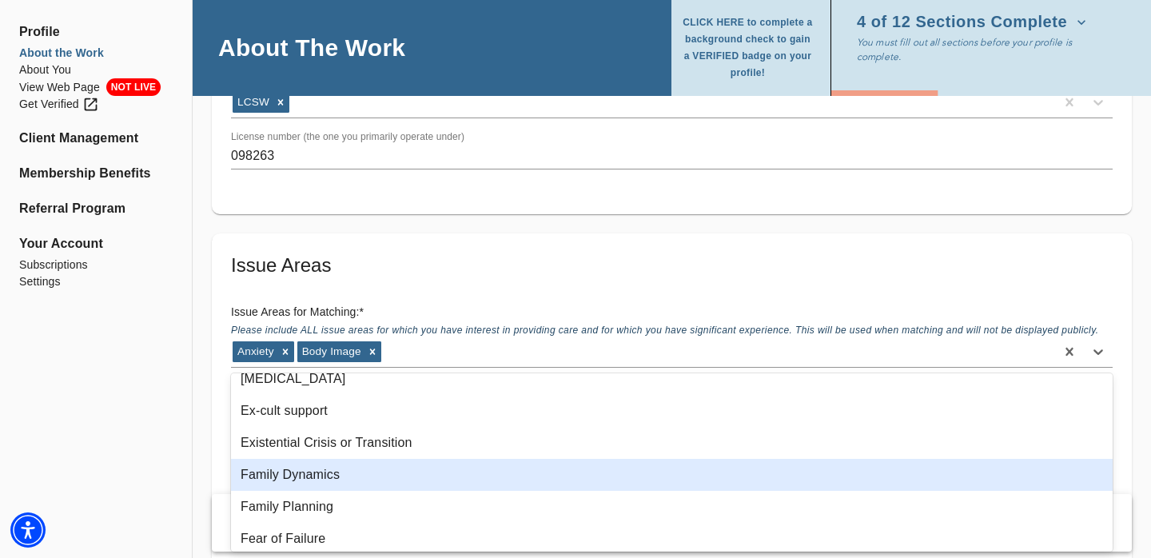
click at [289, 472] on div "Family Dynamics" at bounding box center [671, 475] width 881 height 32
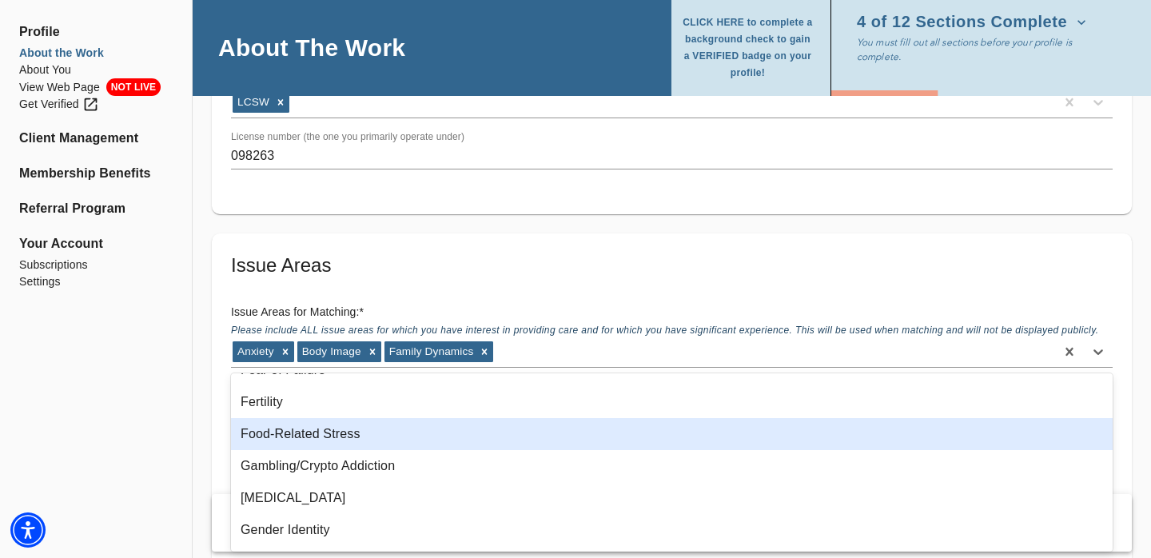
click at [283, 436] on div "Food-Related Stress" at bounding box center [671, 434] width 881 height 32
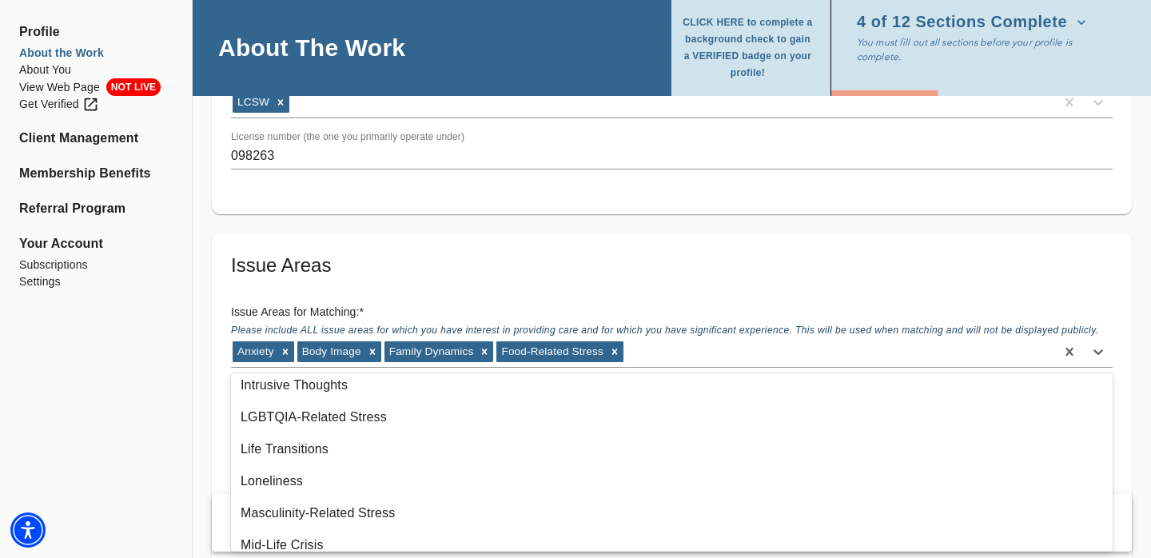
scroll to position [1155, 0]
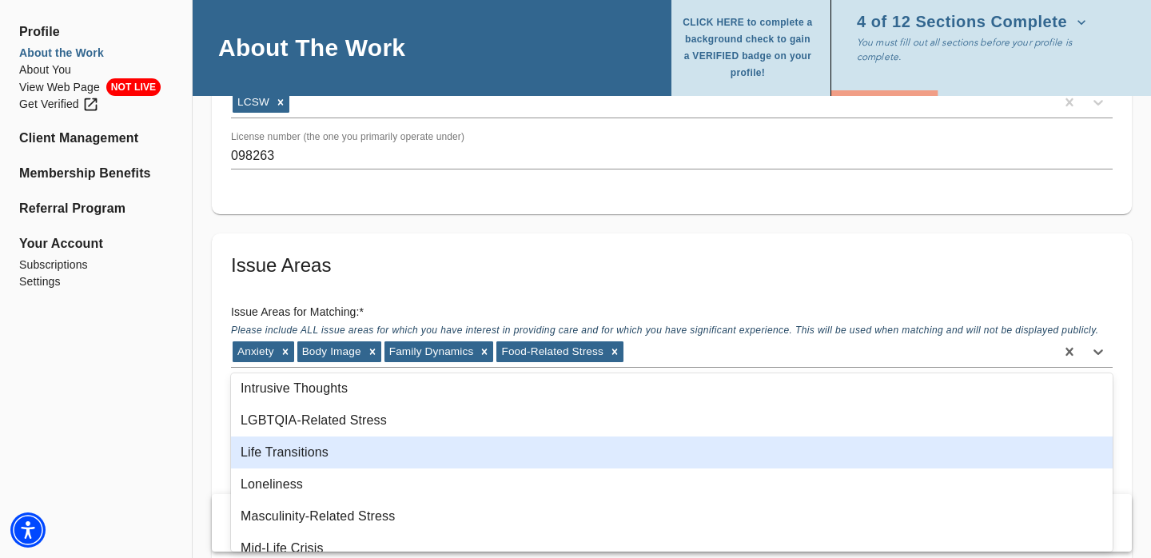
click at [296, 461] on div "Life Transitions" at bounding box center [671, 452] width 881 height 32
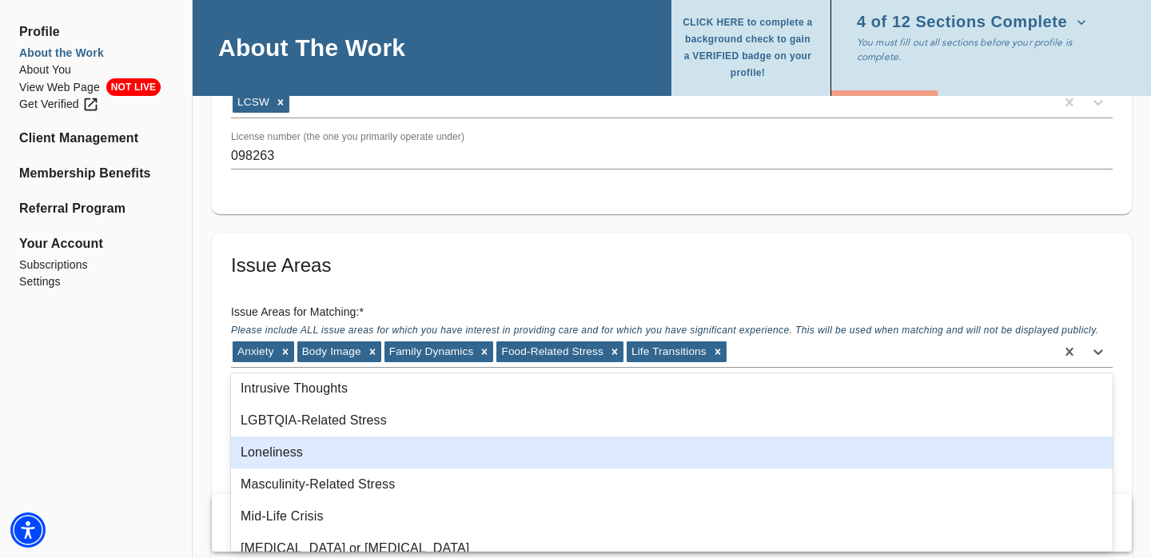
click at [292, 460] on div "Loneliness" at bounding box center [671, 452] width 881 height 32
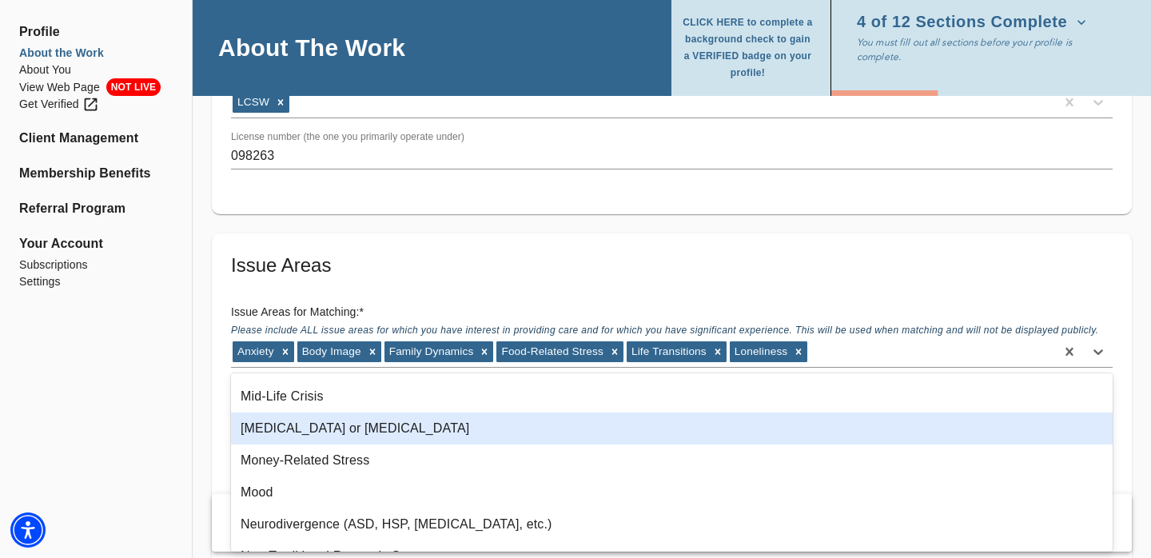
scroll to position [1267, 0]
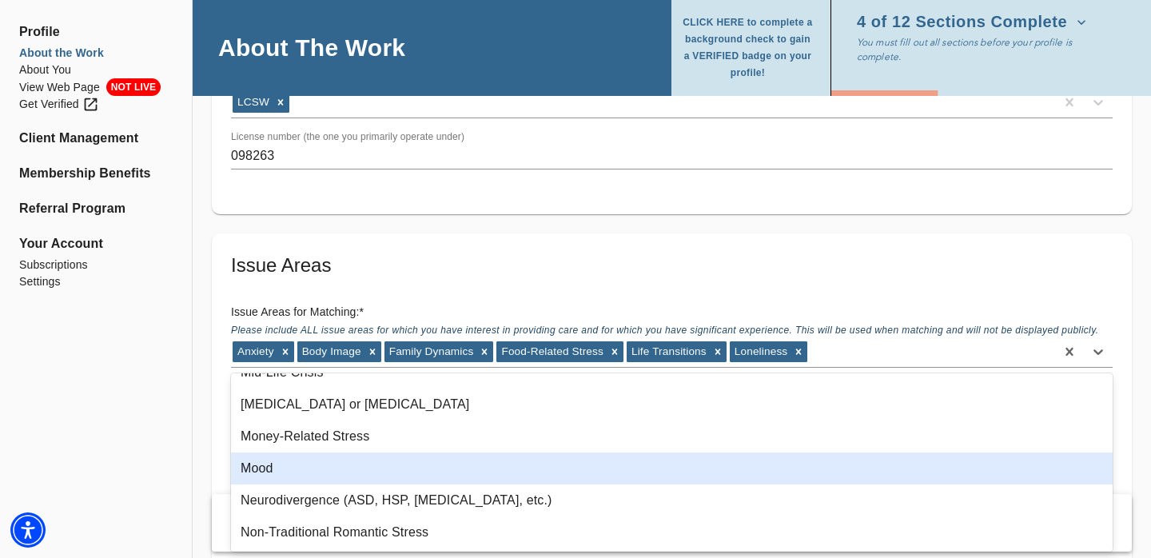
click at [302, 472] on div "Mood" at bounding box center [671, 468] width 881 height 32
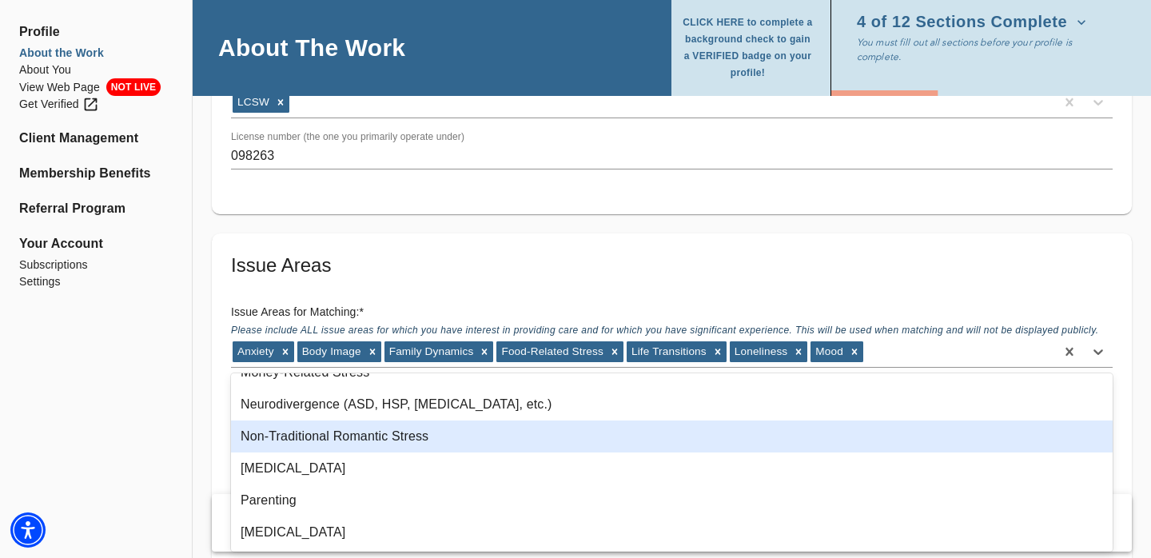
scroll to position [1331, 0]
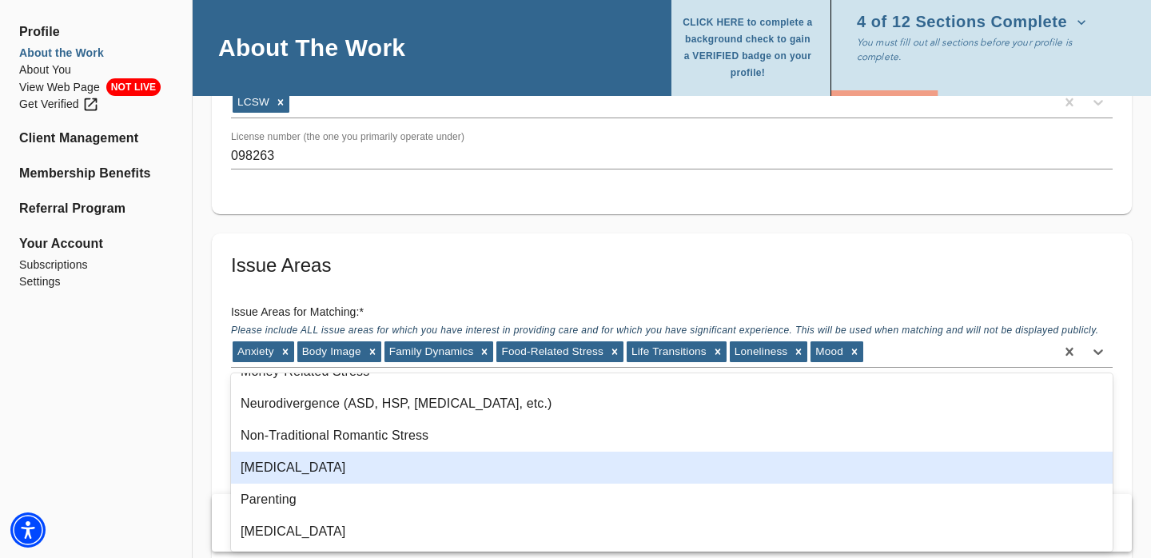
click at [302, 476] on div "Obsessive-Compulsive Disorder" at bounding box center [671, 468] width 881 height 32
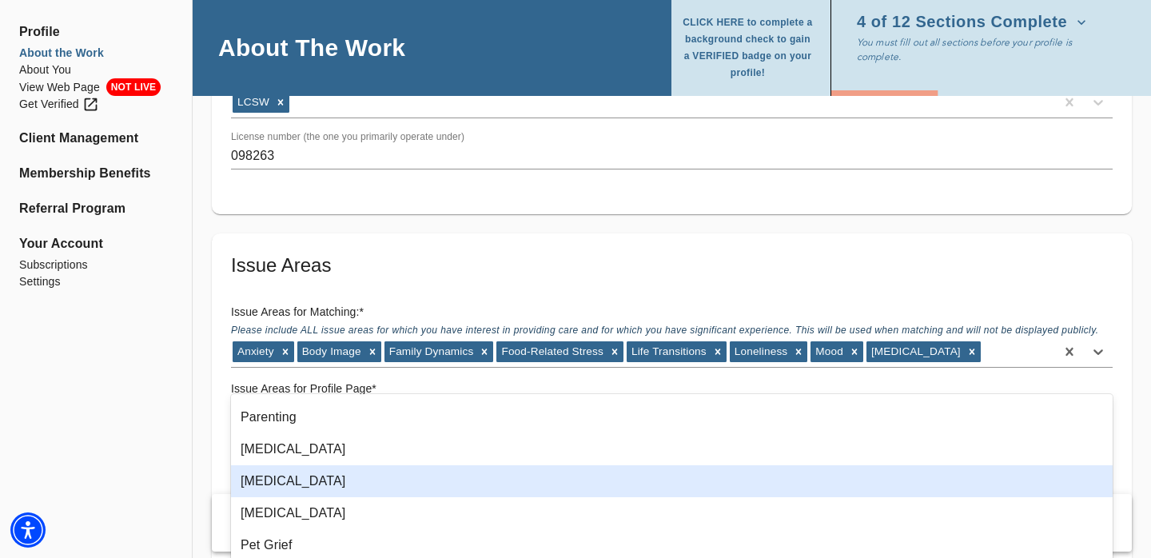
scroll to position [1444, 0]
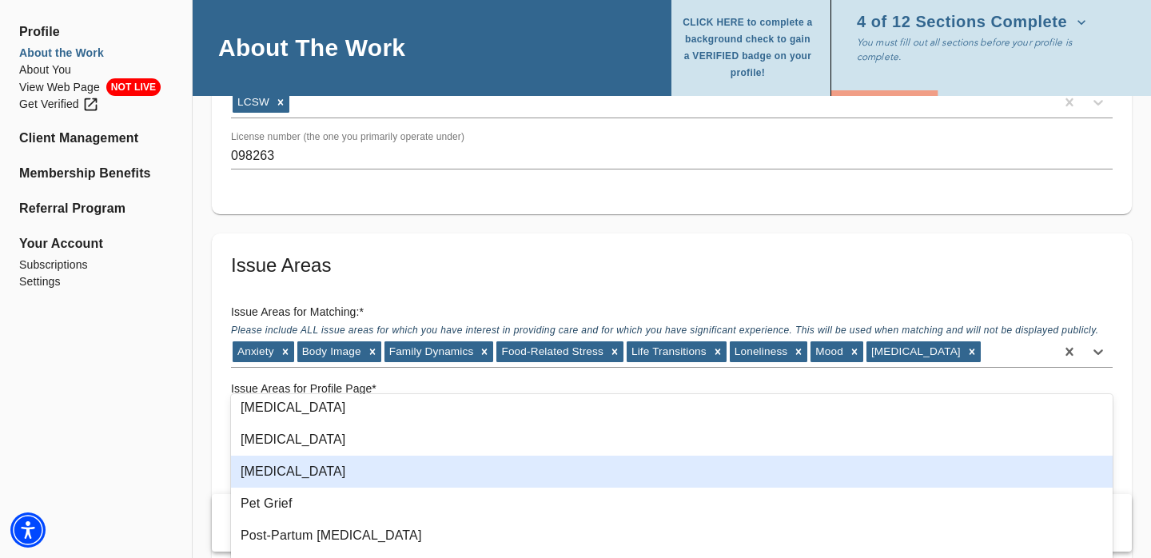
click at [296, 482] on div "Personality Disorders" at bounding box center [671, 472] width 881 height 32
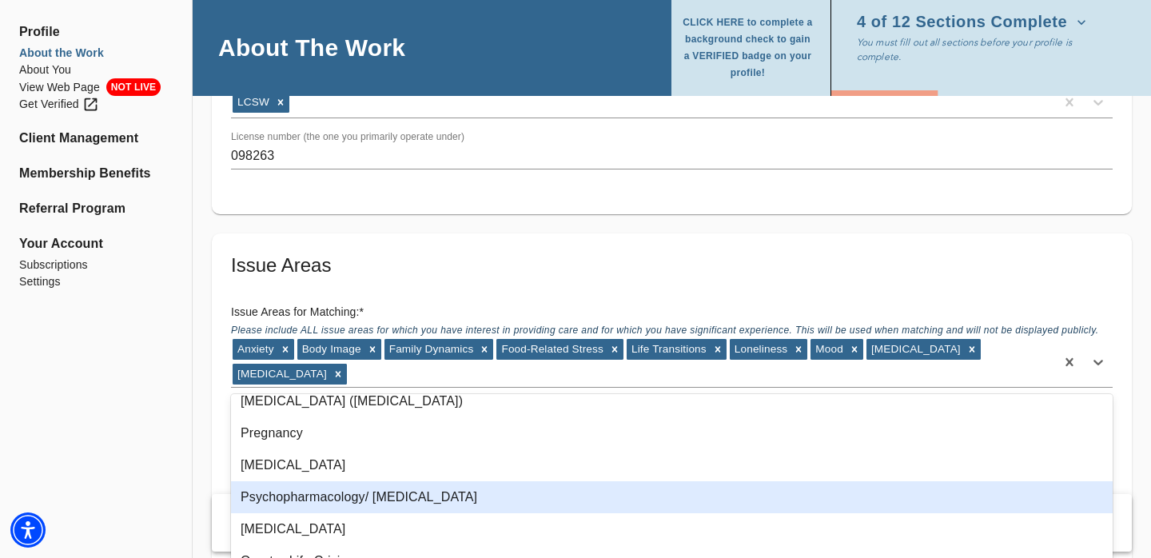
scroll to position [1594, 0]
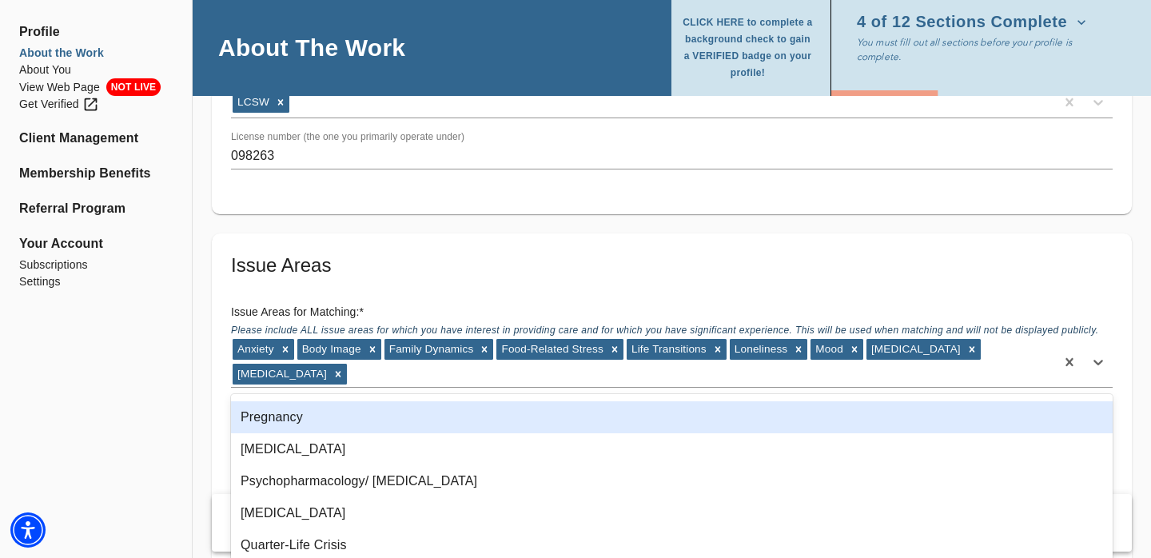
click at [287, 420] on div "Pregnancy" at bounding box center [671, 417] width 881 height 32
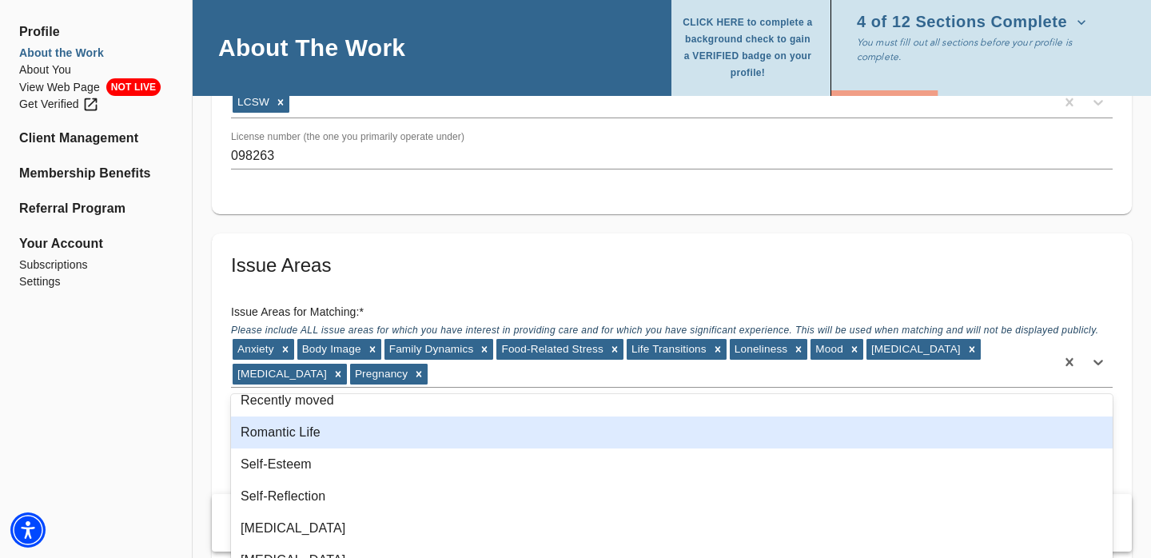
scroll to position [1796, 0]
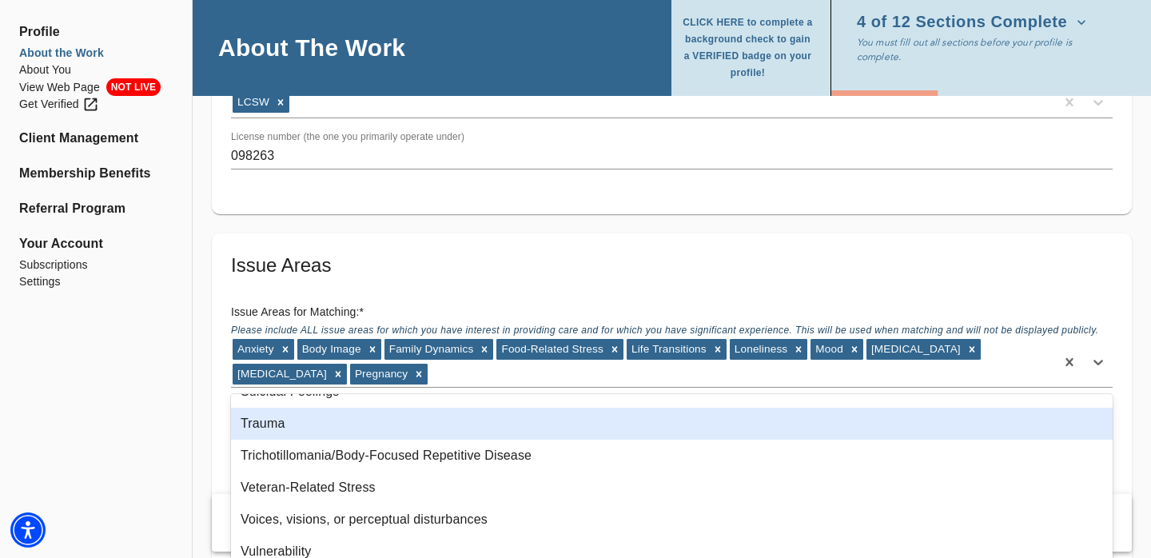
click at [280, 421] on div "Trauma" at bounding box center [671, 424] width 881 height 32
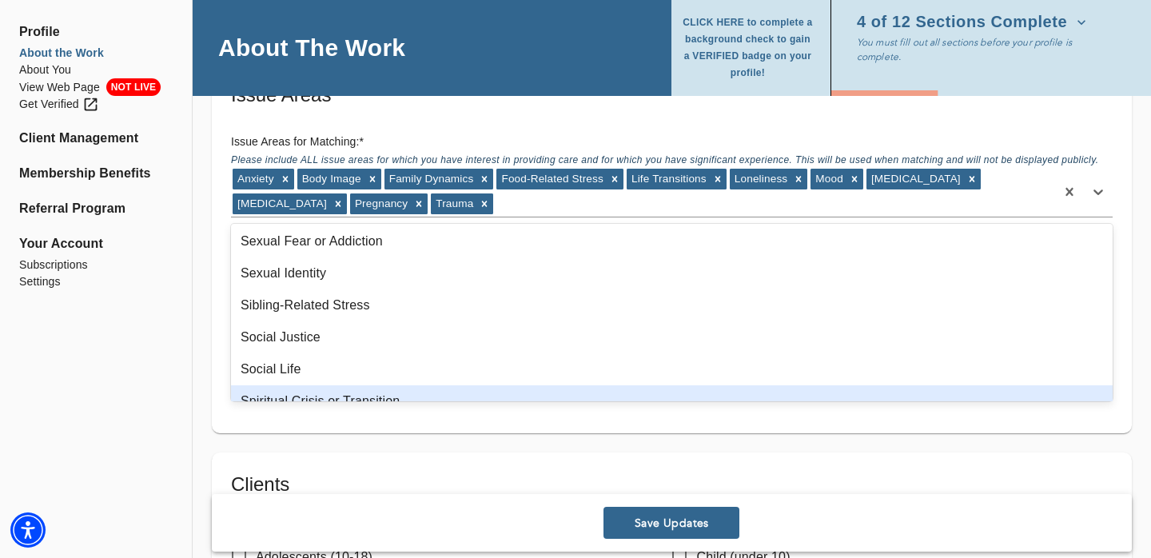
scroll to position [1979, 0]
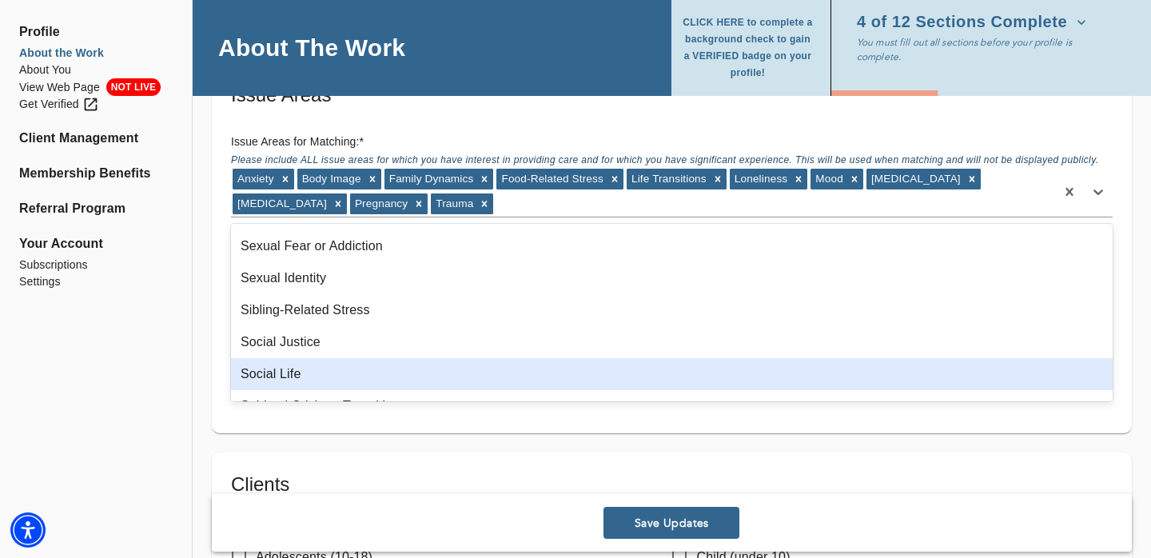
click at [308, 370] on div "Social Life" at bounding box center [671, 374] width 881 height 32
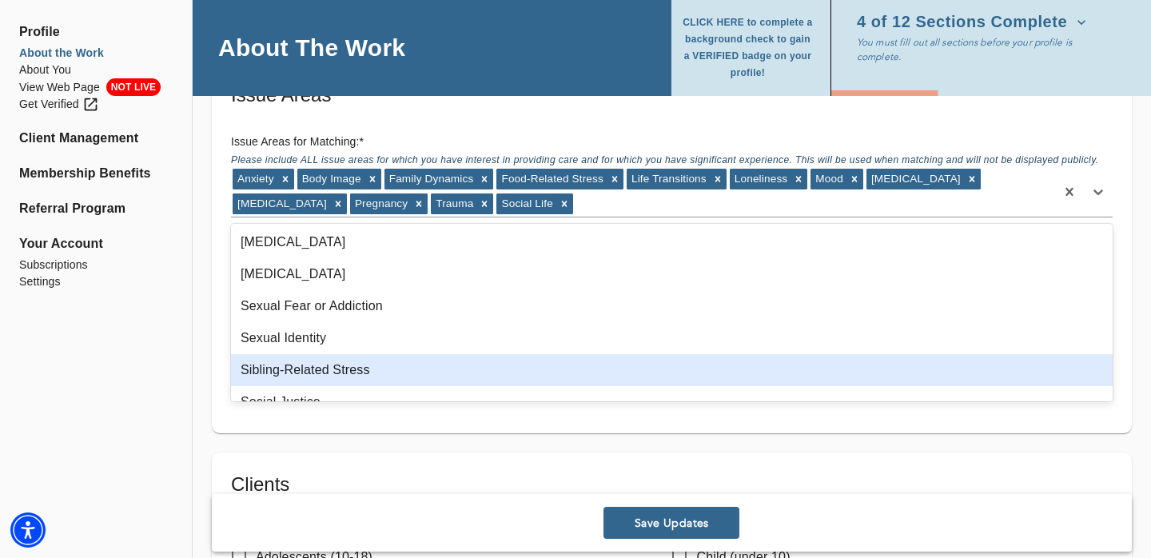
scroll to position [1904, 0]
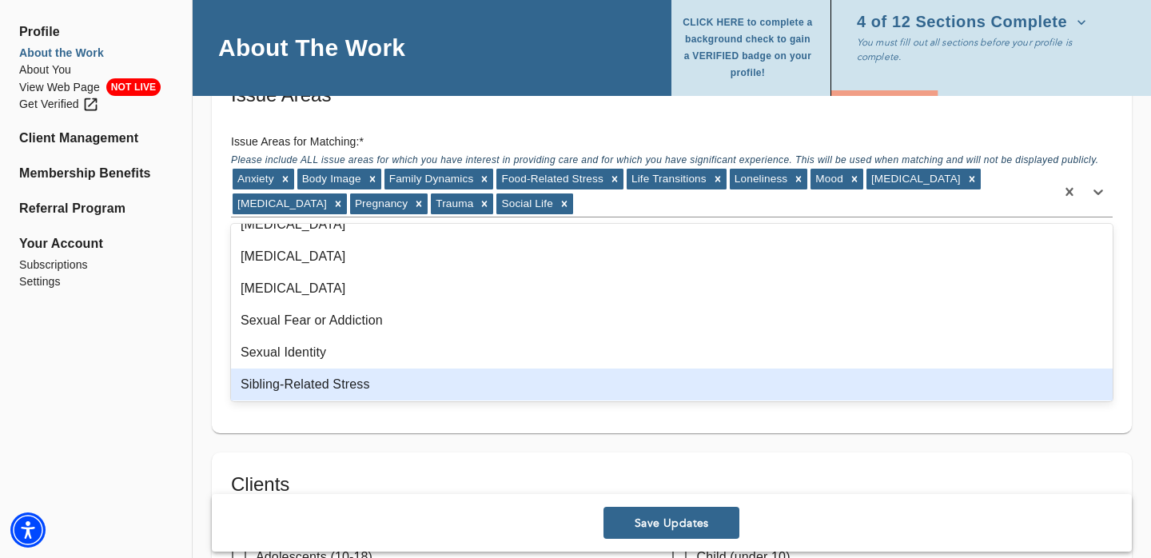
click at [311, 376] on div "Sibling-Related Stress" at bounding box center [671, 384] width 881 height 32
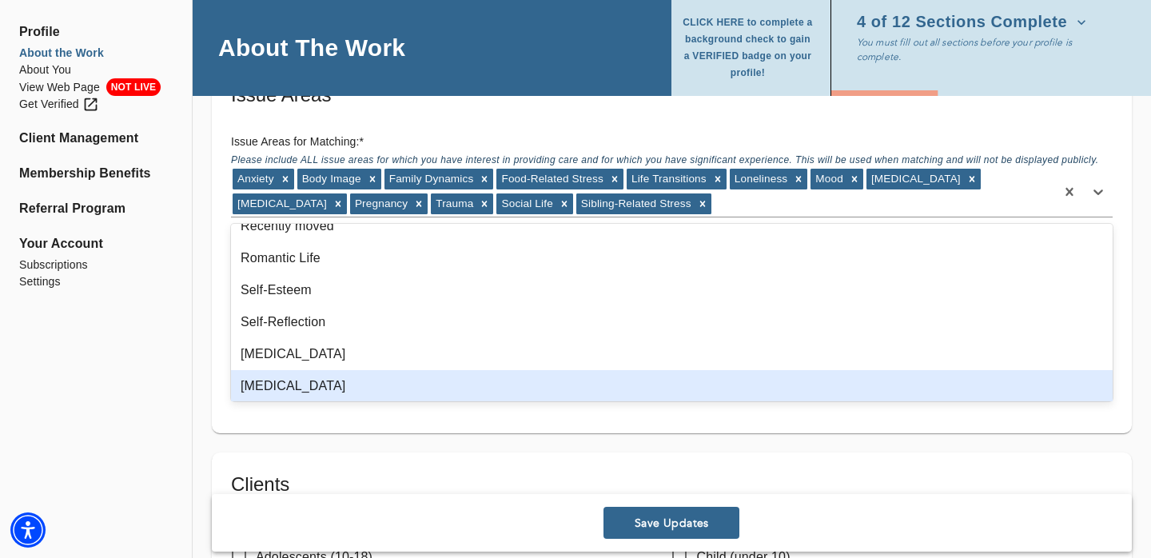
scroll to position [1742, 0]
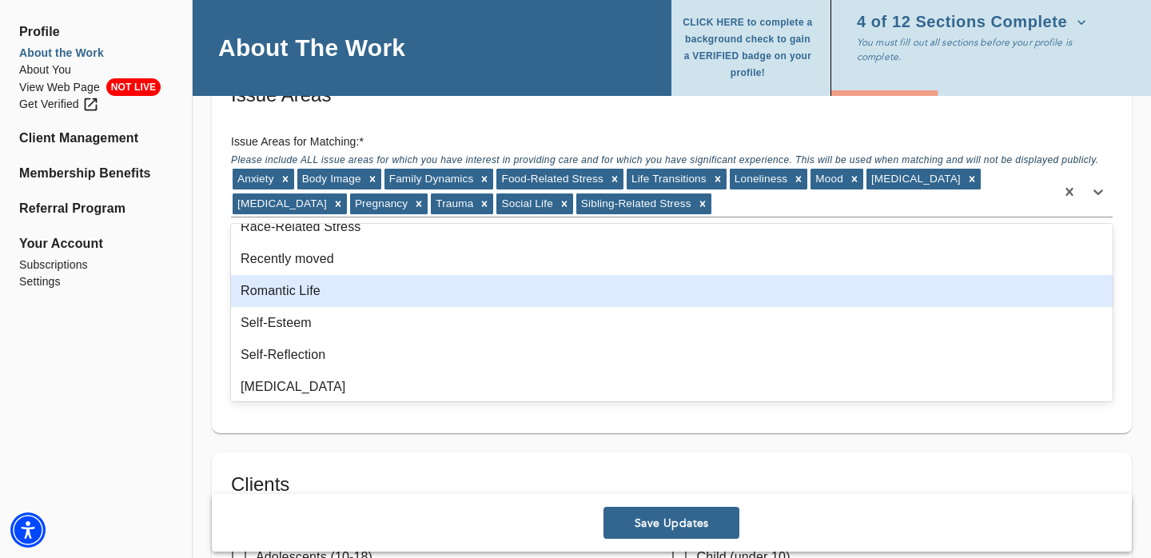
click at [300, 288] on div "Romantic Life" at bounding box center [671, 291] width 881 height 32
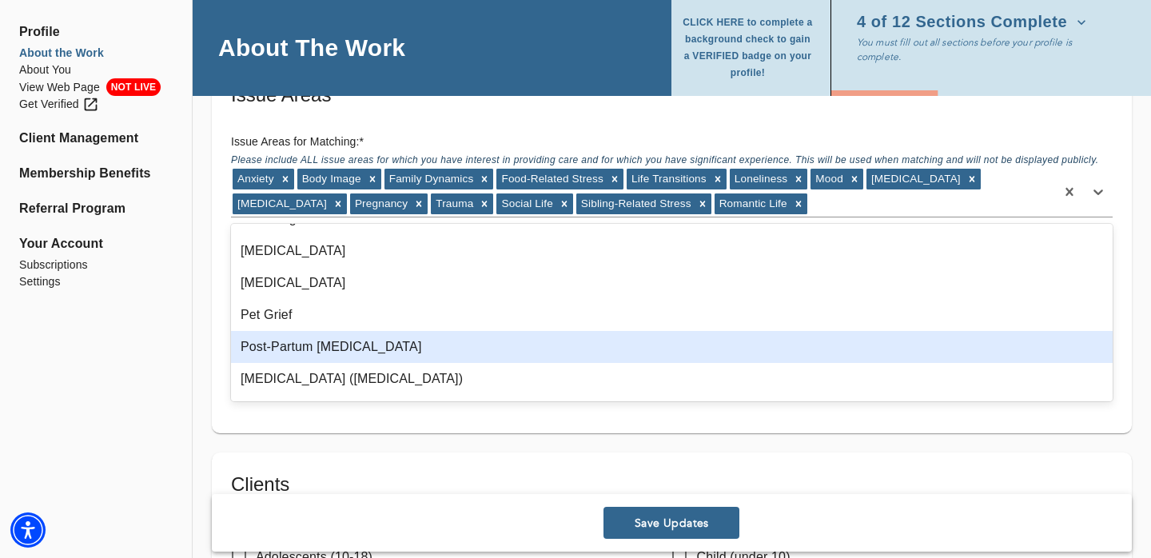
scroll to position [1426, 0]
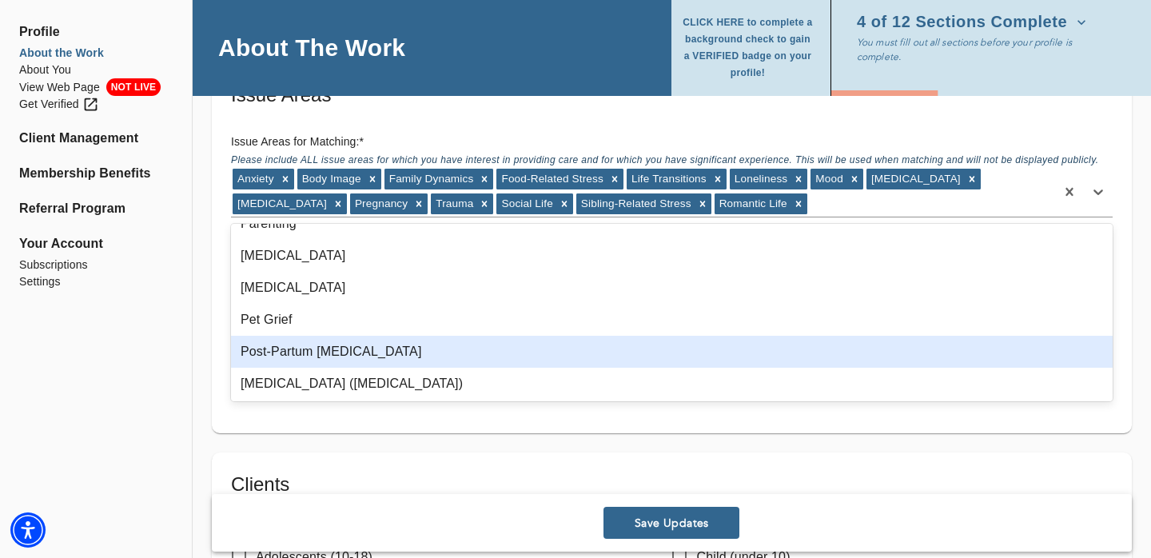
click at [288, 348] on div "Post-Partum Depression" at bounding box center [671, 352] width 881 height 32
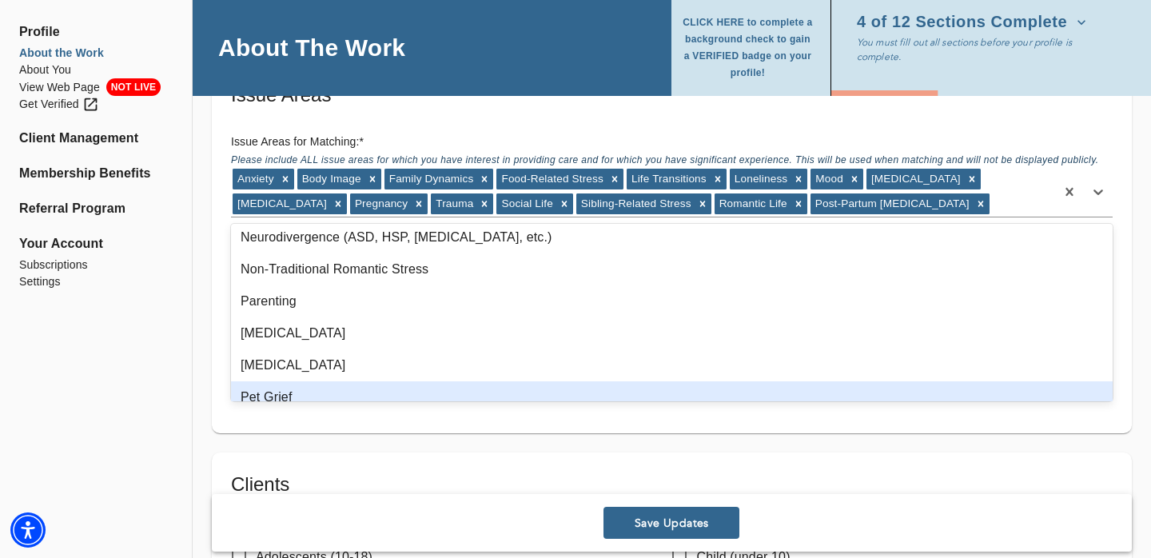
scroll to position [1327, 0]
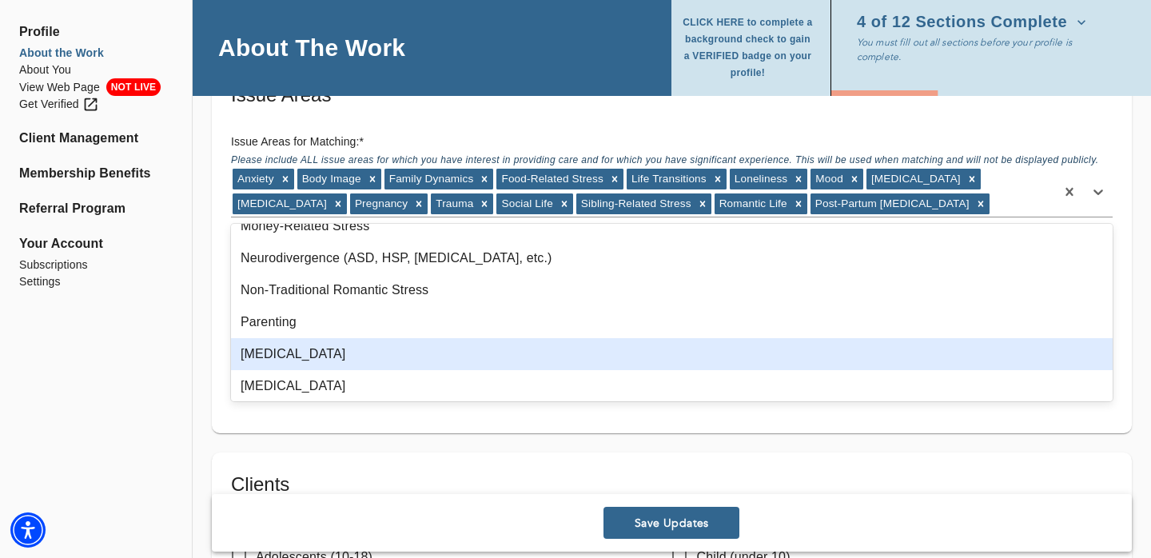
click at [290, 347] on div "Perfectionism" at bounding box center [671, 354] width 881 height 32
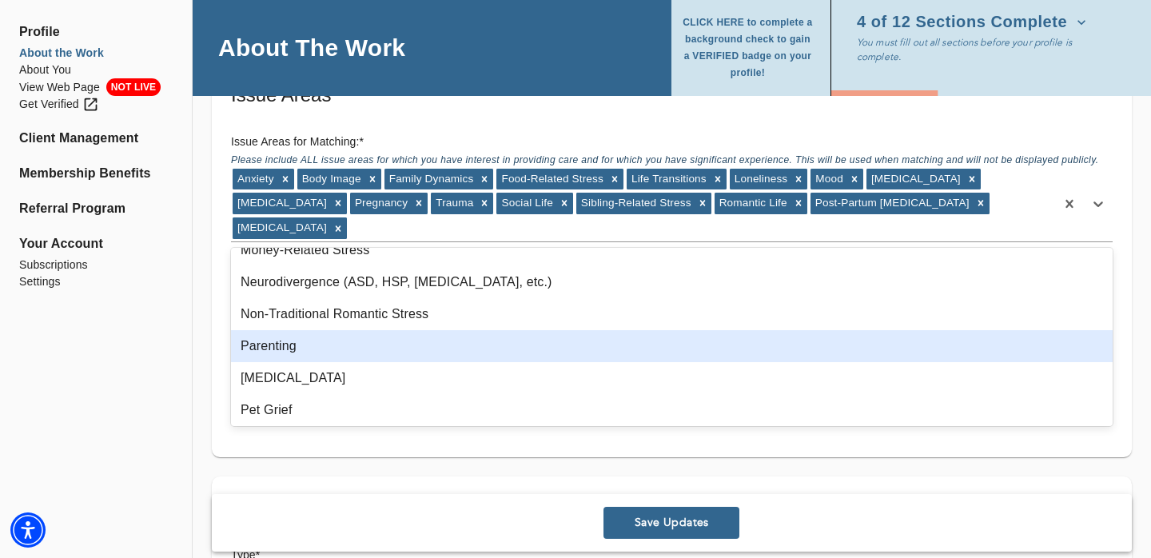
click at [291, 348] on div "Parenting" at bounding box center [671, 346] width 881 height 32
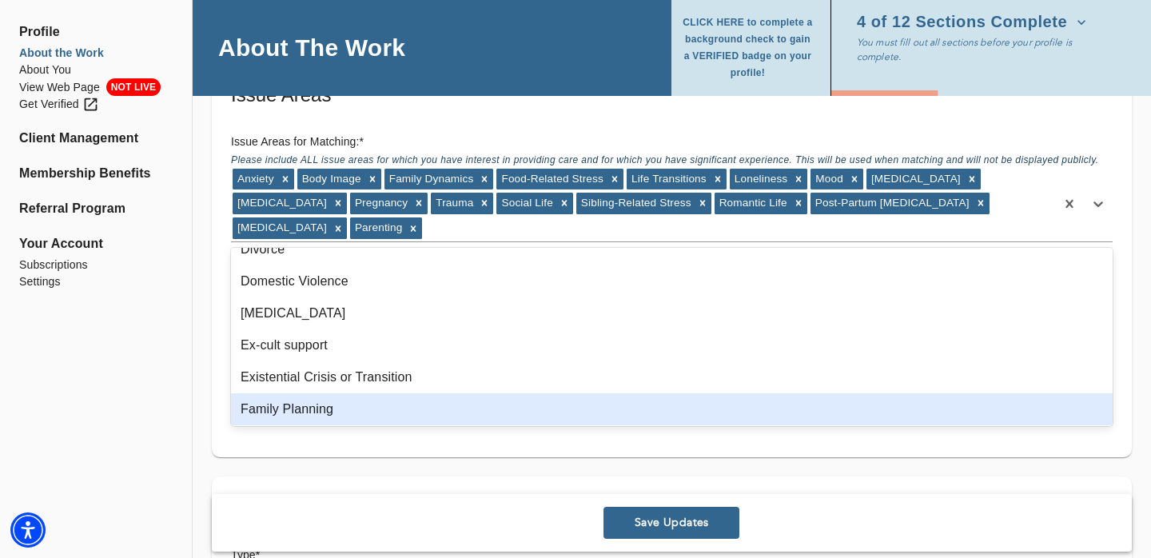
scroll to position [536, 0]
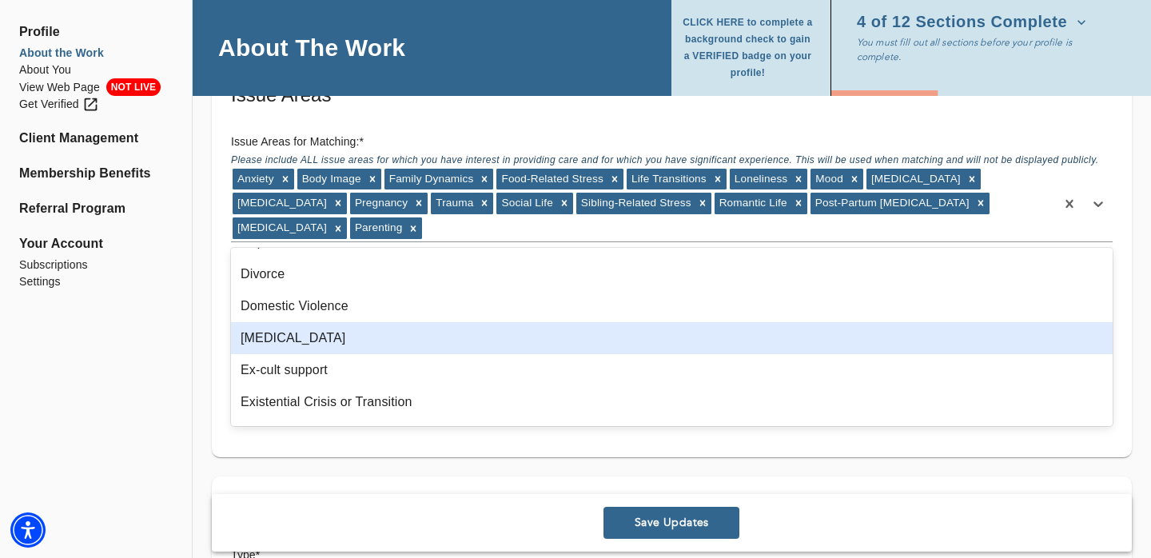
click at [288, 335] on div "Eating Disorder" at bounding box center [671, 338] width 881 height 32
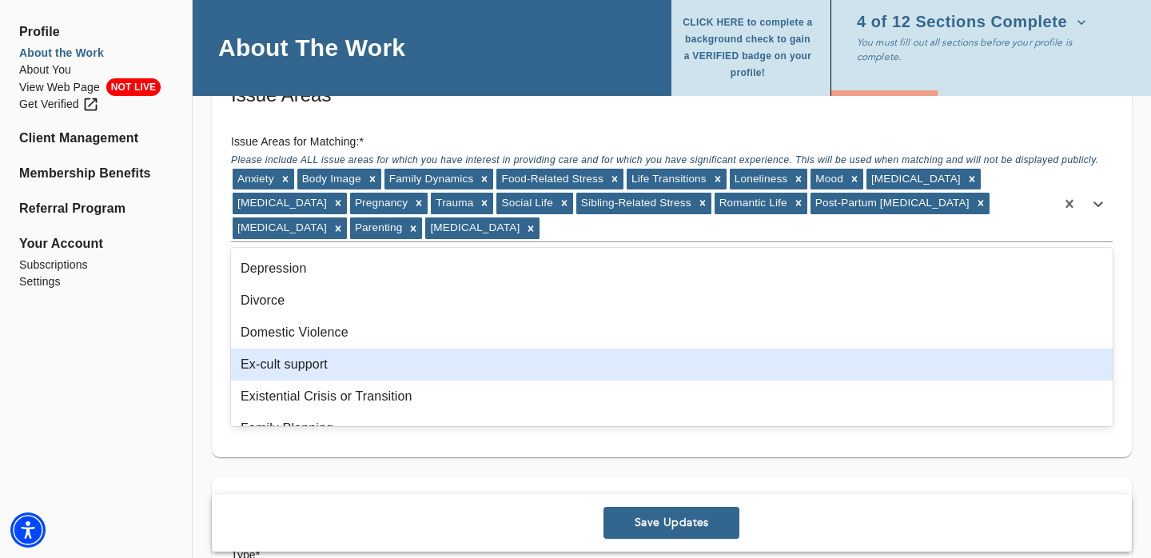
scroll to position [483, 0]
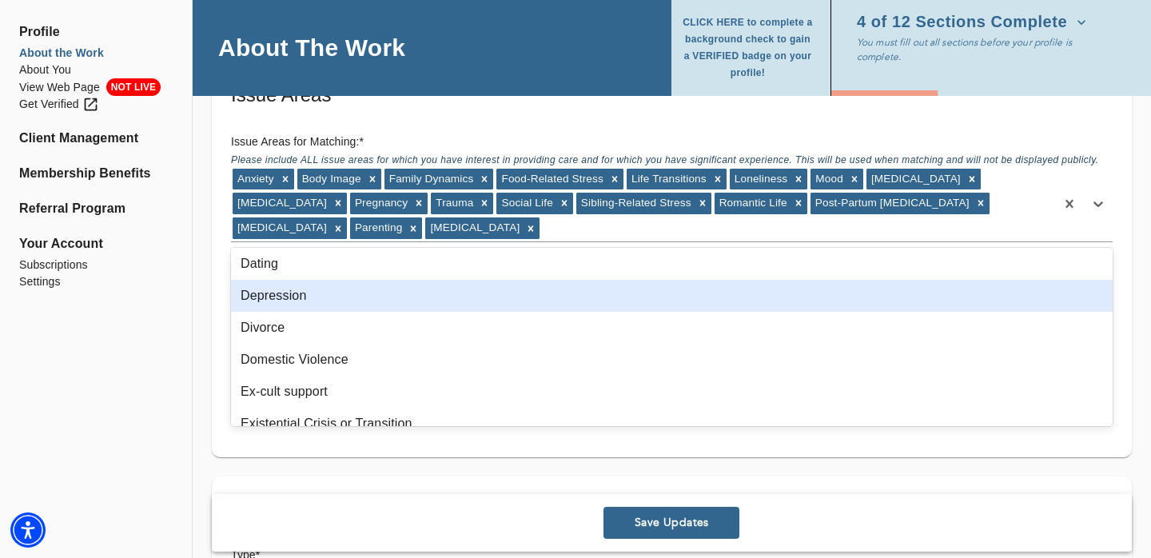
click at [282, 296] on div "Depression" at bounding box center [671, 296] width 881 height 32
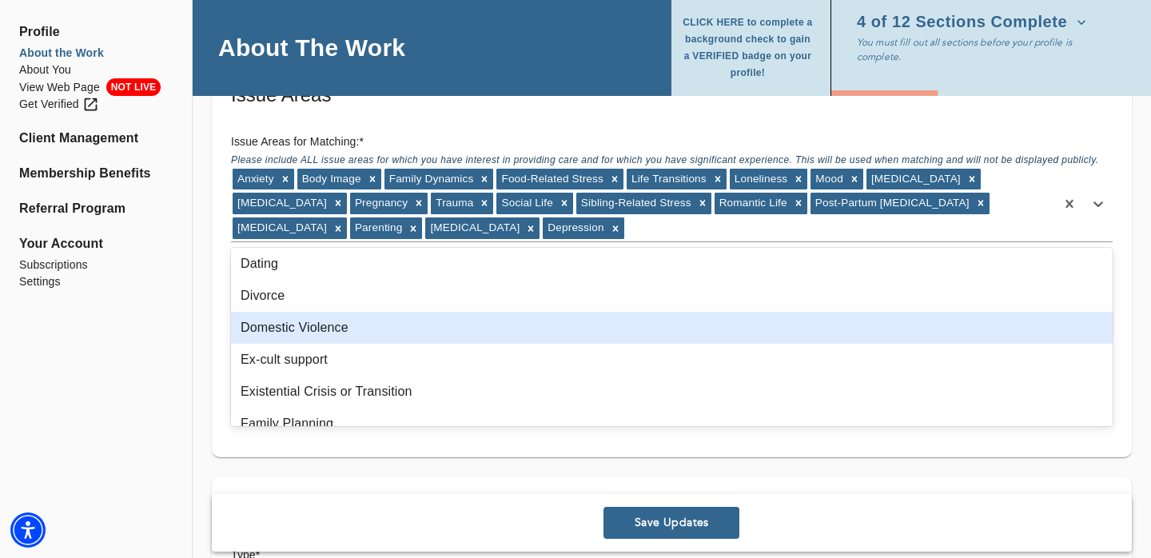
scroll to position [481, 0]
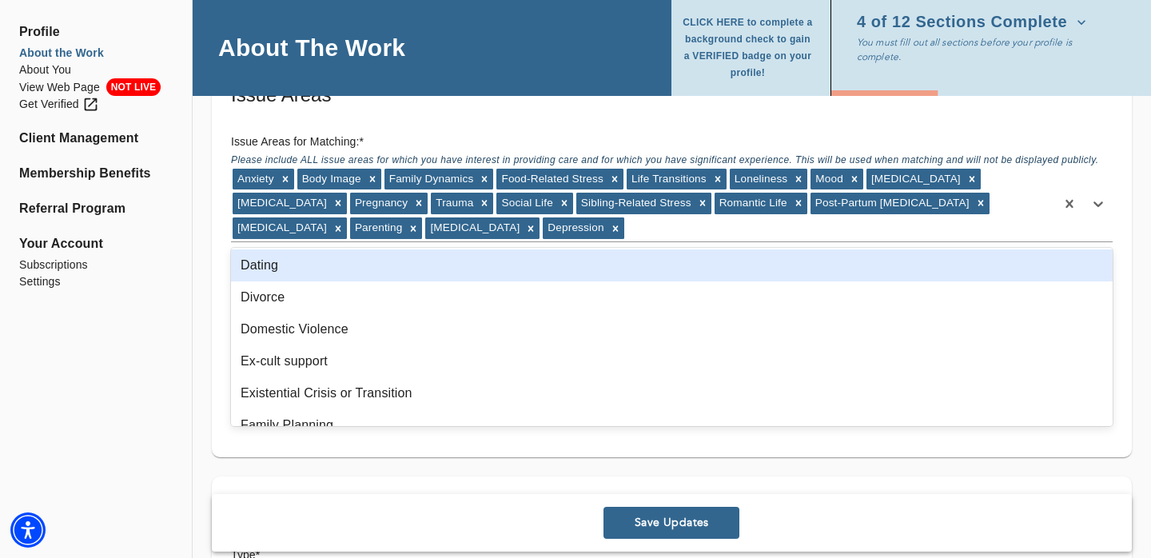
click at [270, 268] on div "Dating" at bounding box center [671, 265] width 881 height 32
click at [271, 273] on div "Divorce" at bounding box center [671, 265] width 881 height 32
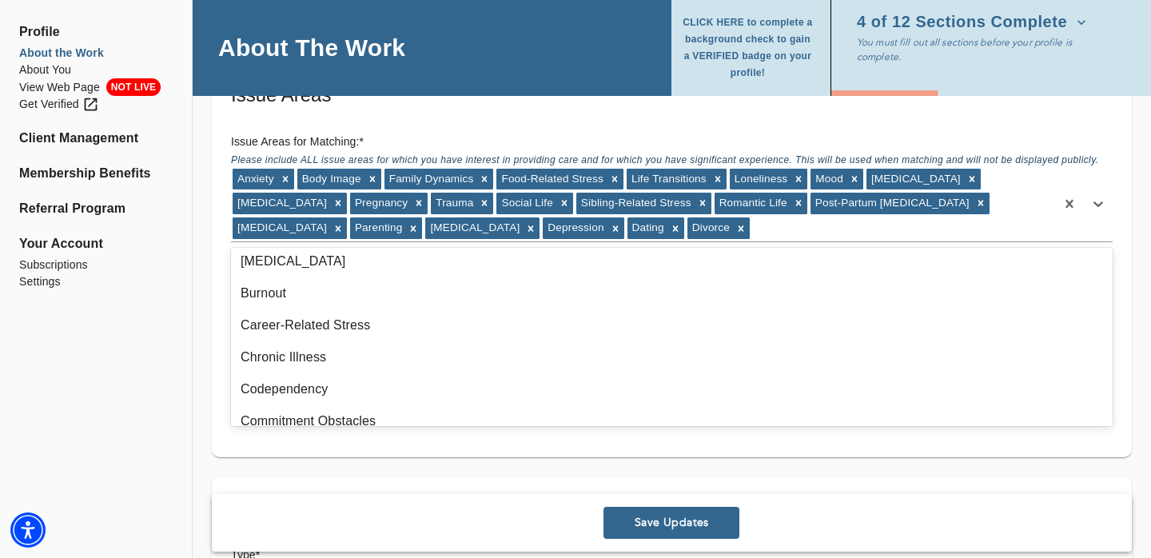
scroll to position [229, 0]
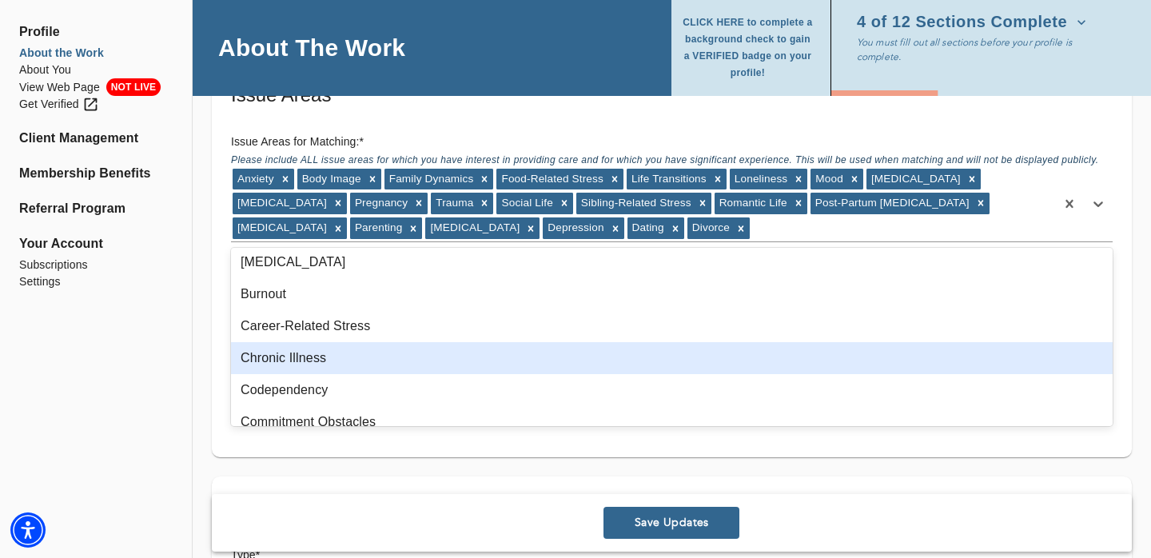
click at [384, 357] on div "Chronic Illness" at bounding box center [671, 358] width 881 height 32
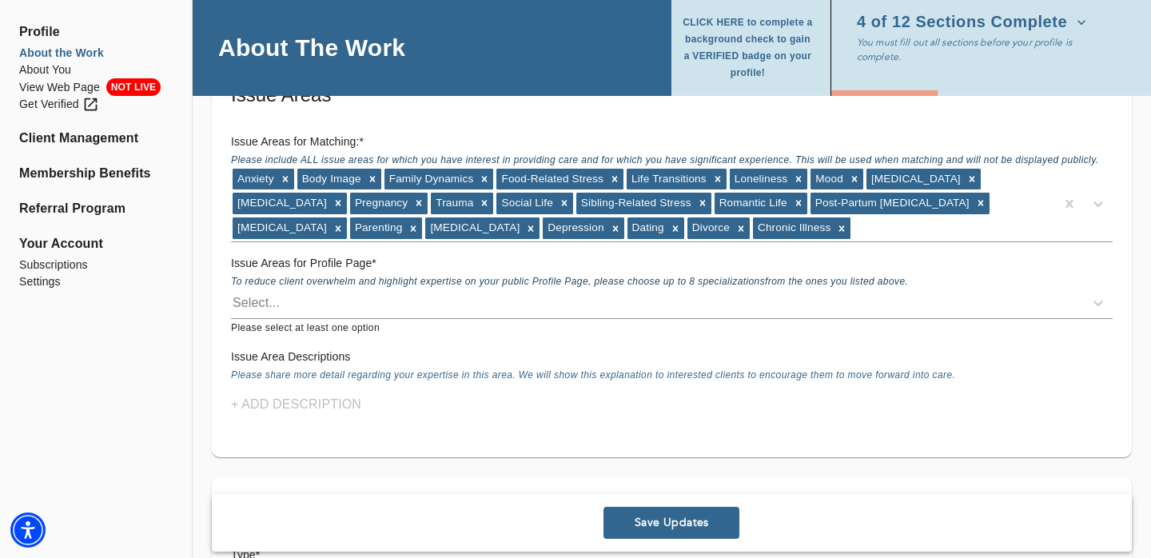
click at [160, 356] on div "Profile About the Work About You View Web Page NOT LIVE Get Verified Client Man…" at bounding box center [96, 450] width 192 height 3635
click at [259, 304] on div "Select..." at bounding box center [256, 302] width 47 height 19
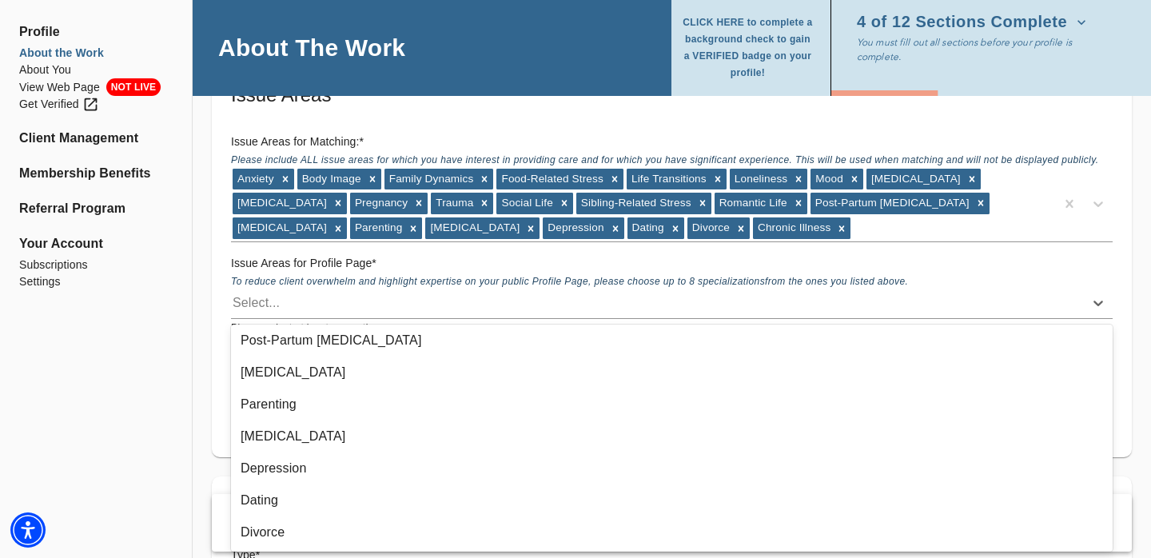
scroll to position [450, 0]
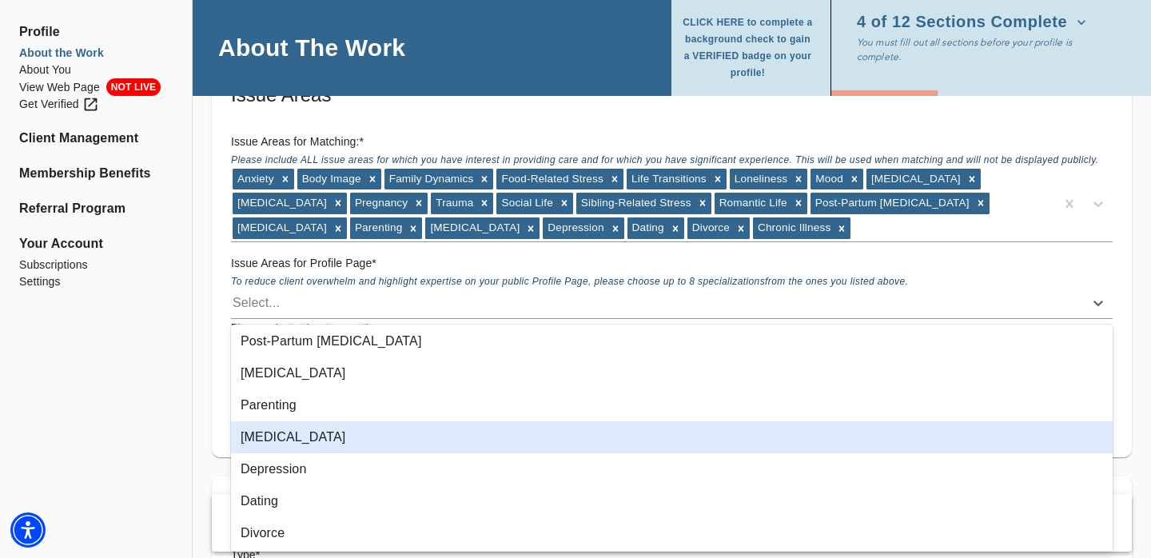
click at [268, 436] on div "Eating Disorder" at bounding box center [671, 437] width 881 height 32
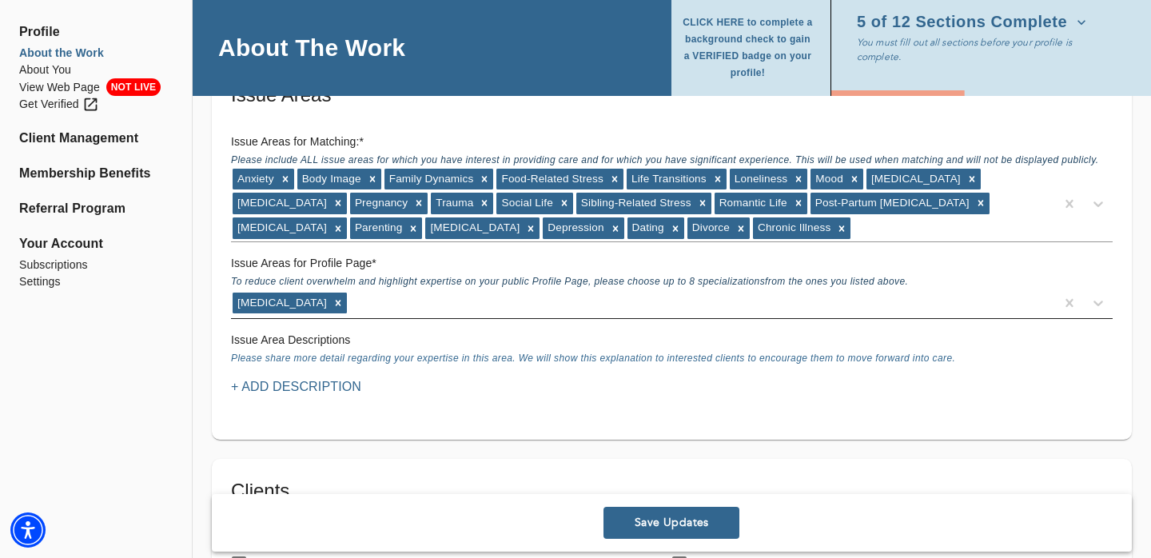
click at [368, 304] on div "Eating Disorder" at bounding box center [643, 303] width 824 height 26
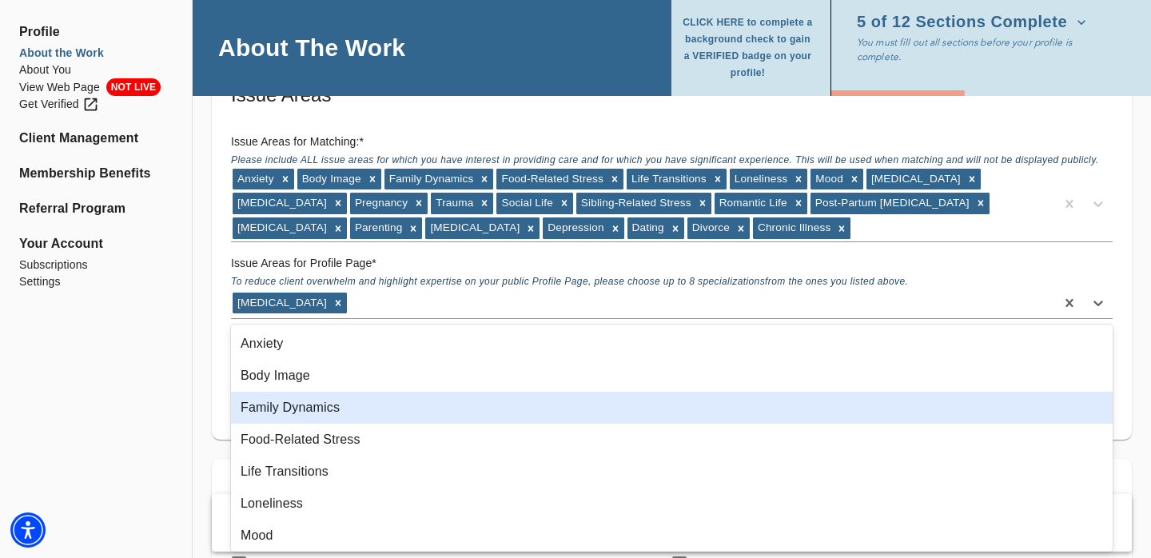
click at [340, 396] on div "Family Dynamics" at bounding box center [671, 408] width 881 height 32
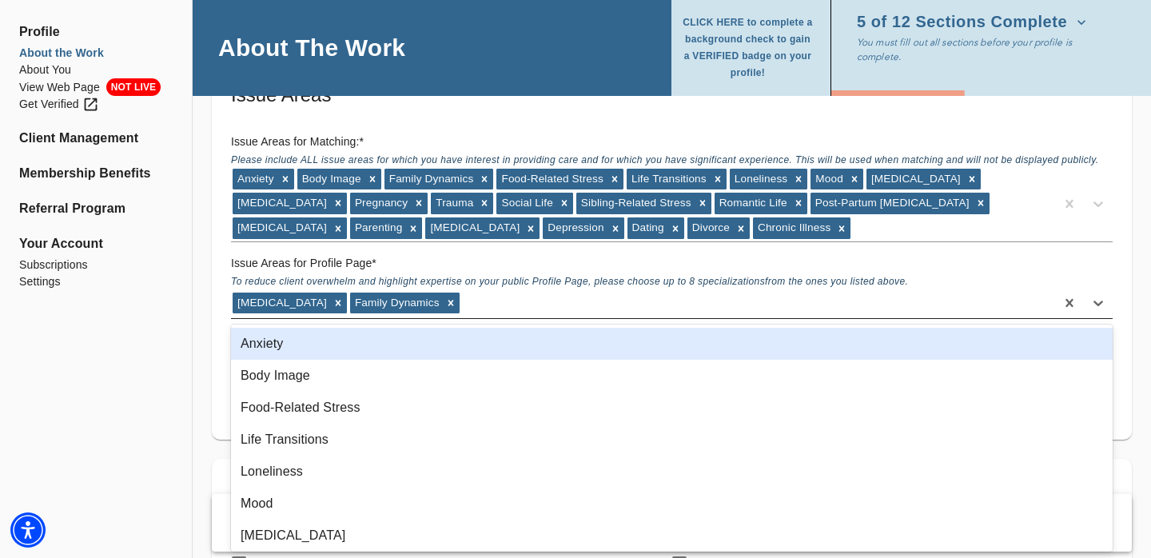
click at [464, 304] on div "Eating Disorder Family Dynamics" at bounding box center [643, 303] width 824 height 26
click at [412, 344] on div "Anxiety" at bounding box center [671, 344] width 881 height 32
click at [533, 304] on div "Eating Disorder Family Dynamics Anxiety" at bounding box center [643, 303] width 824 height 26
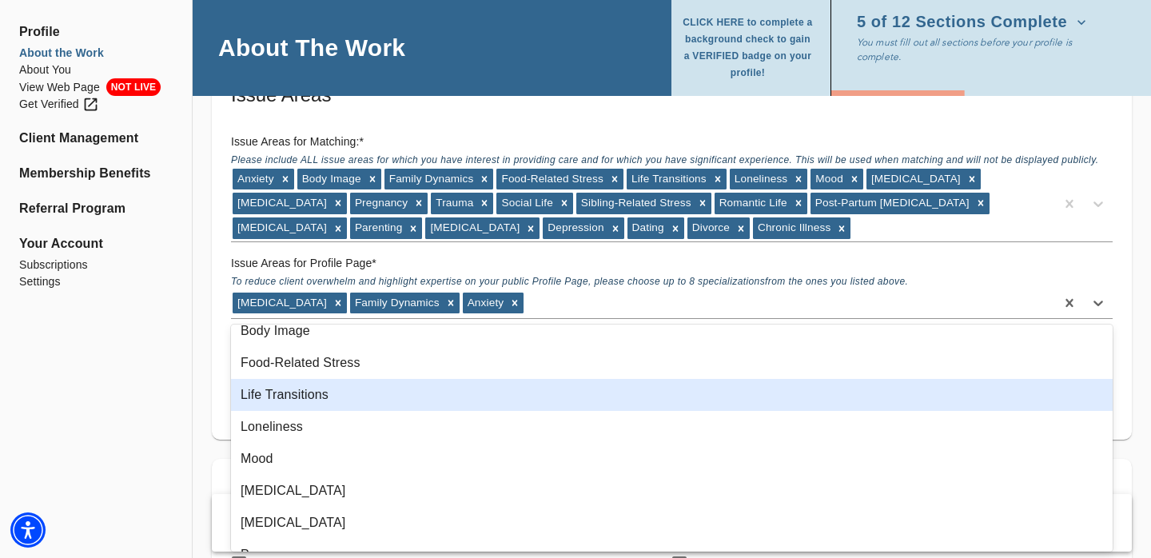
scroll to position [0, 0]
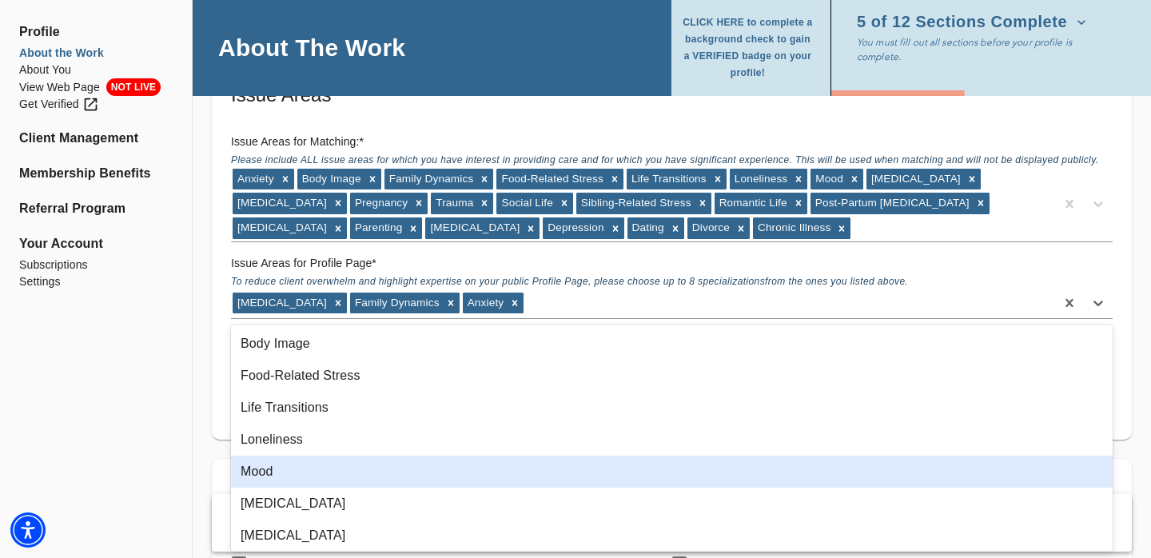
click at [503, 464] on div "Mood" at bounding box center [671, 472] width 881 height 32
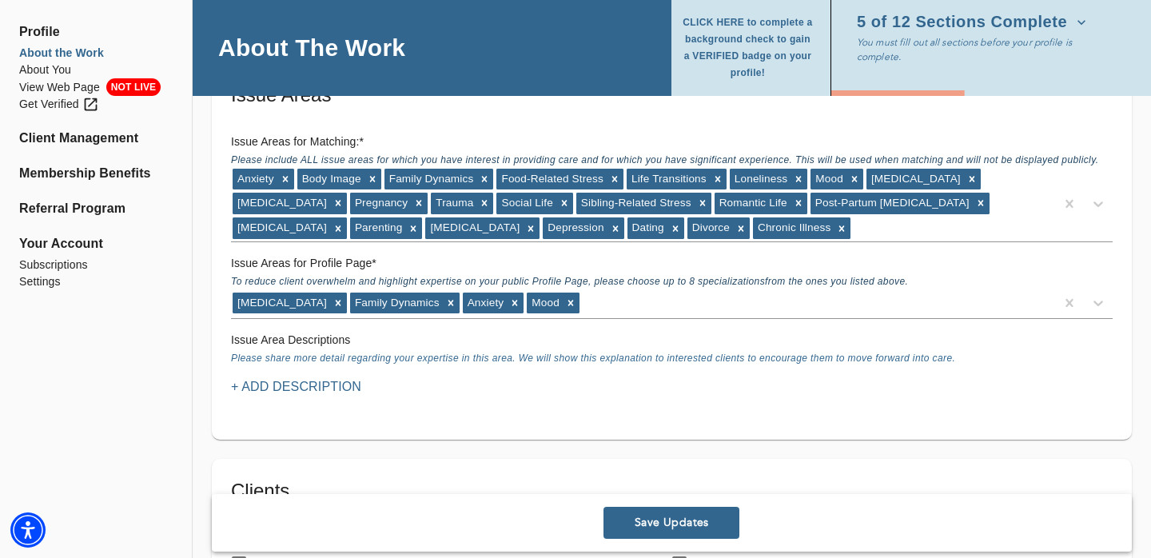
click at [288, 384] on p "+ Add Description" at bounding box center [296, 386] width 130 height 19
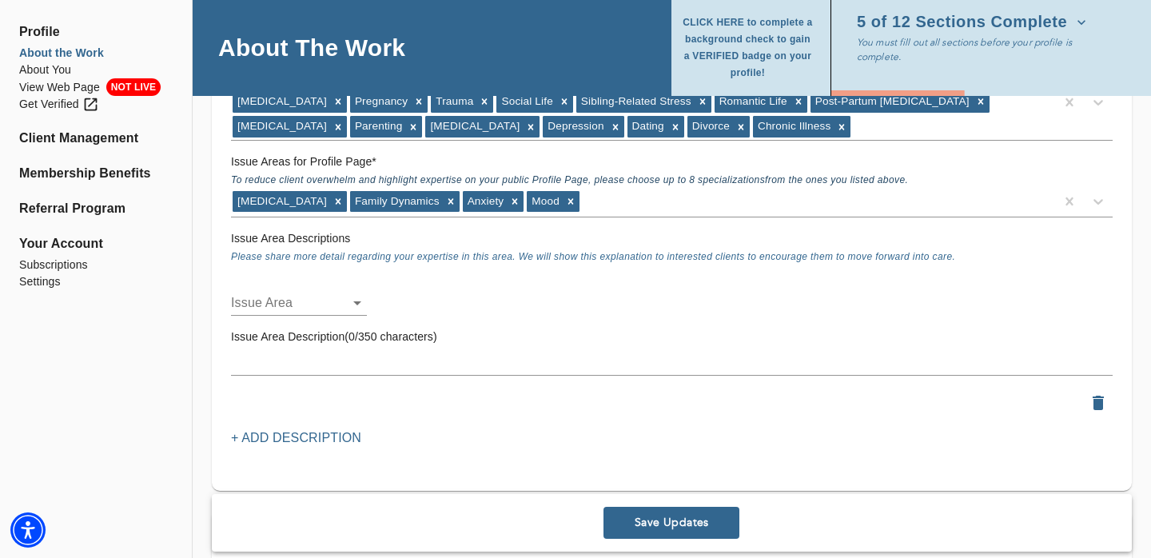
scroll to position [1598, 0]
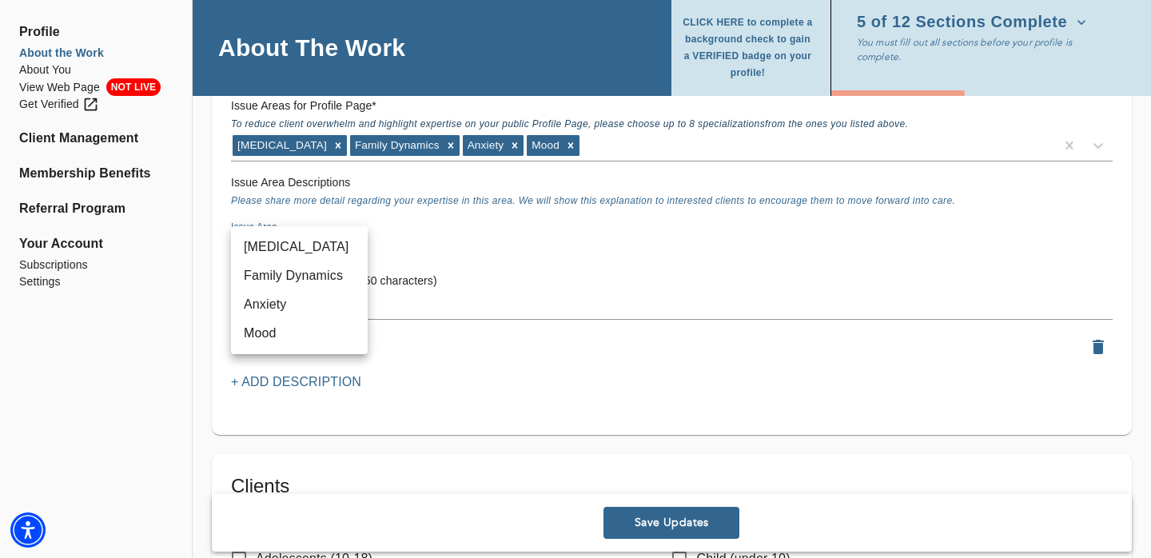
click at [275, 249] on li "Eating Disorder" at bounding box center [299, 247] width 137 height 29
type input "84"
click at [263, 315] on div "x" at bounding box center [671, 307] width 881 height 26
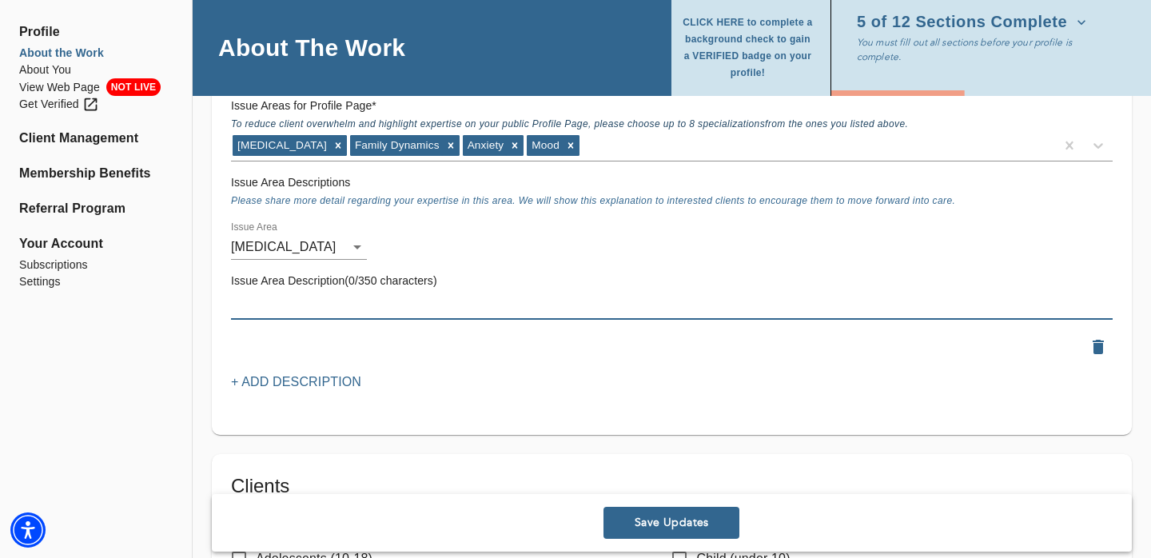
paste textarea "Katie received her master’s degree from New York University’s Silver School of …"
type textarea "Katie received her master’s degree from New York University’s Silver School of …"
paste textarea "Katie spent a year studying eating disorder treatment interventions at the Inst…"
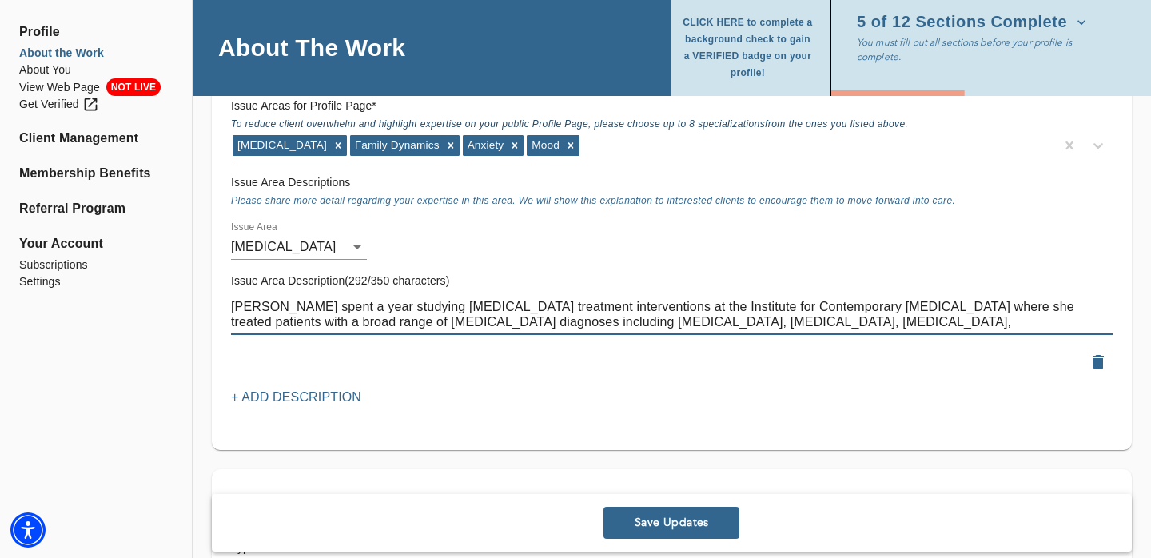
type textarea "Katie spent a year studying eating disorder treatment interventions at the Inst…"
click at [296, 399] on p "+ Add Description" at bounding box center [296, 397] width 130 height 19
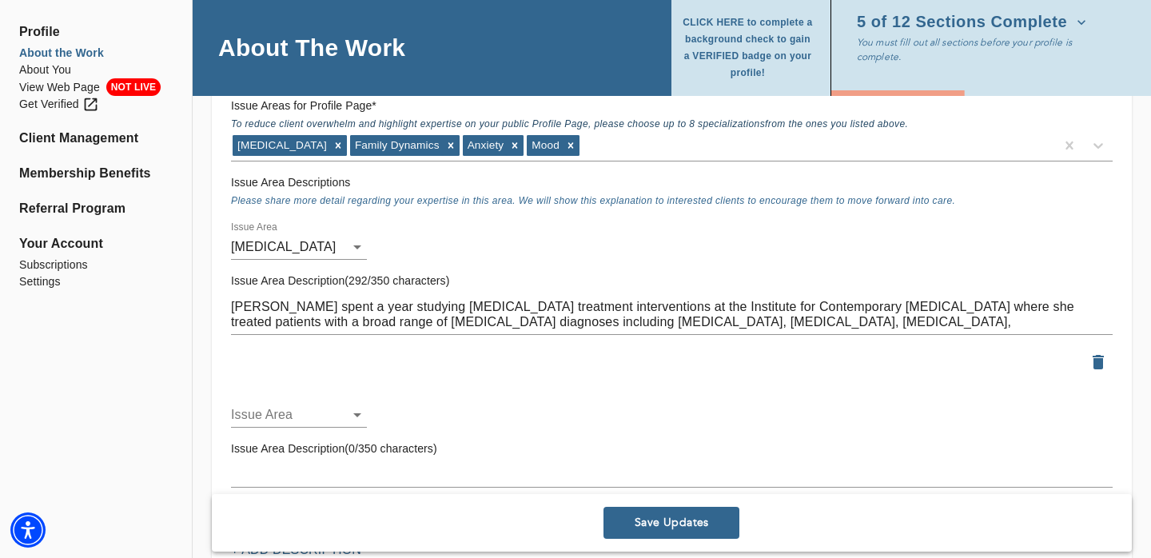
click at [274, 424] on li "Family Dynamics" at bounding box center [299, 414] width 137 height 29
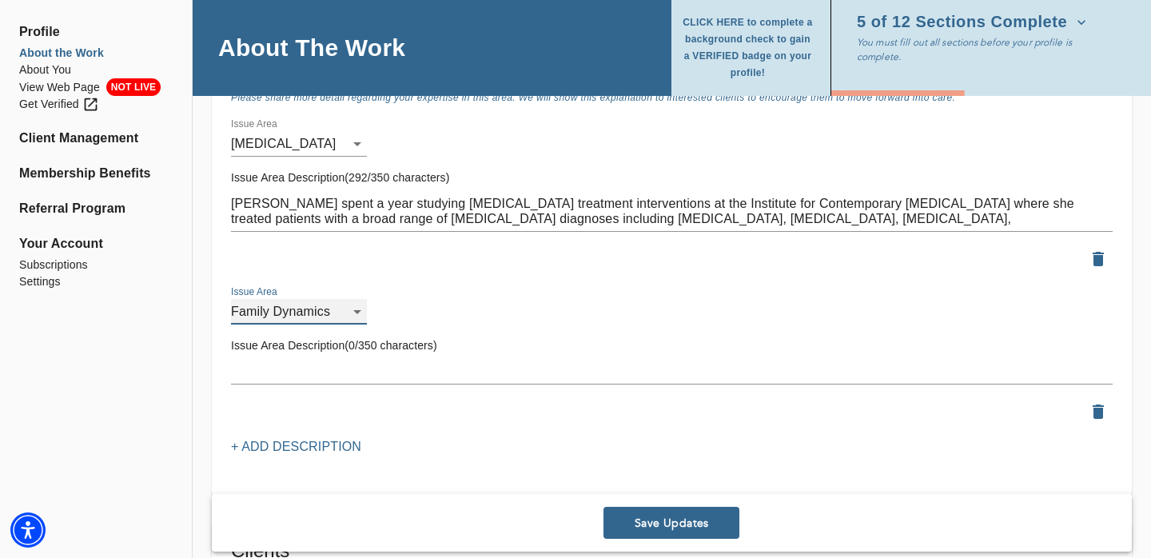
scroll to position [1705, 0]
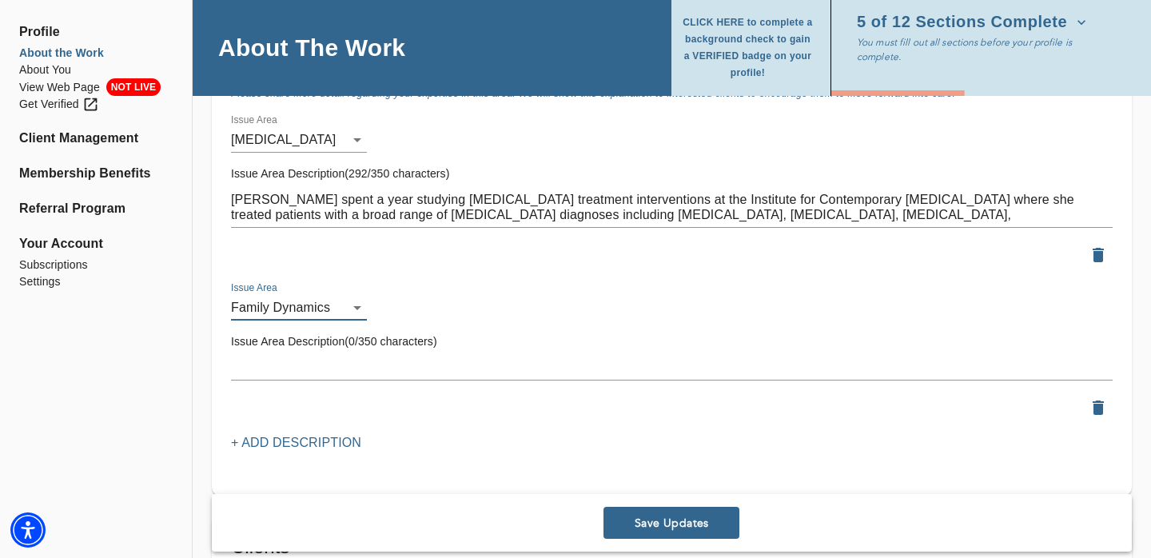
click at [295, 245] on li "Anxiety" at bounding box center [299, 249] width 137 height 29
type input "5"
click at [275, 360] on textarea at bounding box center [671, 367] width 881 height 15
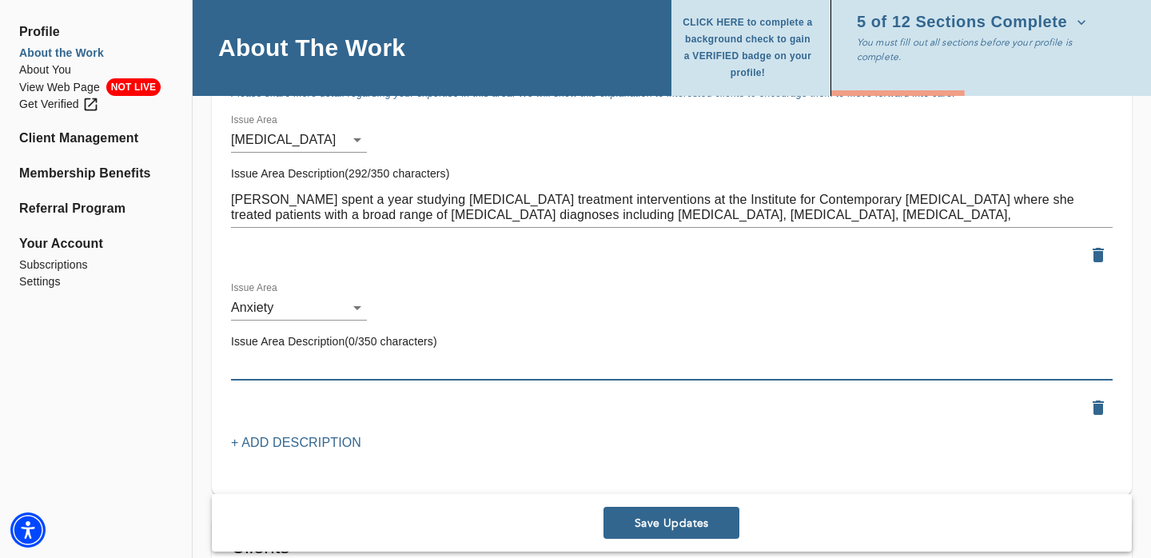
paste textarea "She is currently a candidate at the National Institute for the Psychotherapies’…"
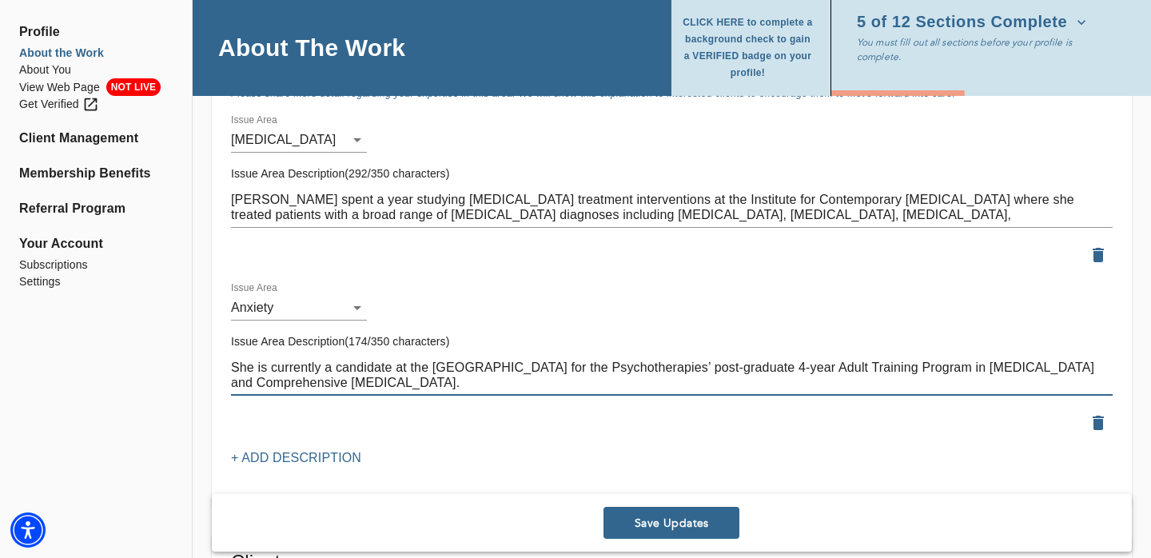
drag, startPoint x: 255, startPoint y: 369, endPoint x: 196, endPoint y: 369, distance: 59.1
click at [196, 369] on div "Location Do you currently offer In-Person sessions? YES Do you currently offer …" at bounding box center [672, 395] width 958 height 3850
click at [444, 379] on textarea "Katie is currently a candidate at the National Institute for the Psychotherapie…" at bounding box center [671, 375] width 881 height 30
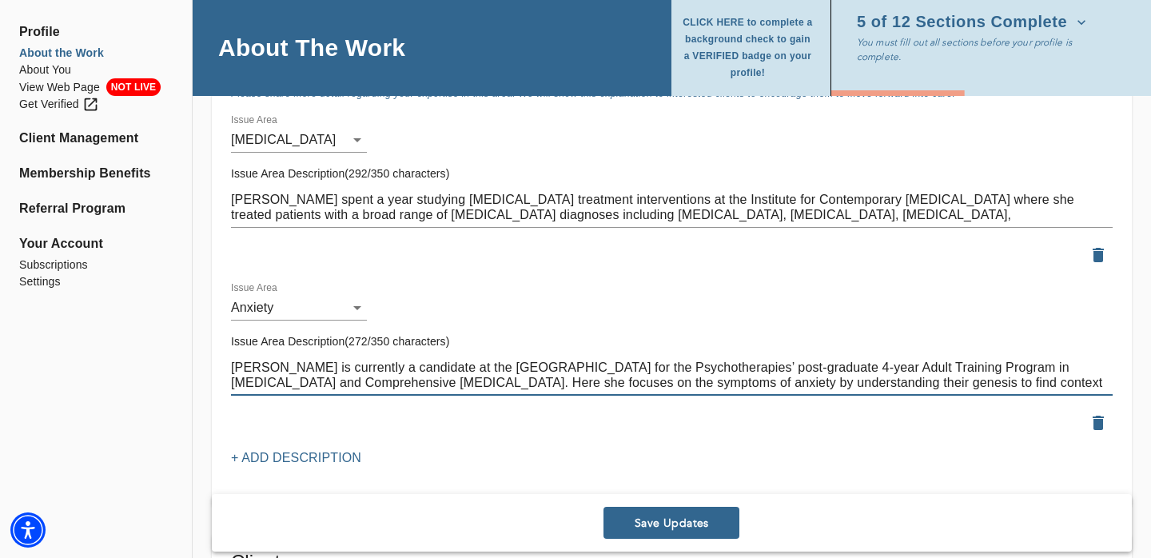
drag, startPoint x: 422, startPoint y: 381, endPoint x: 967, endPoint y: 379, distance: 545.0
click at [967, 379] on textarea "Katie is currently a candidate at the National Institute for the Psychotherapie…" at bounding box center [671, 375] width 881 height 30
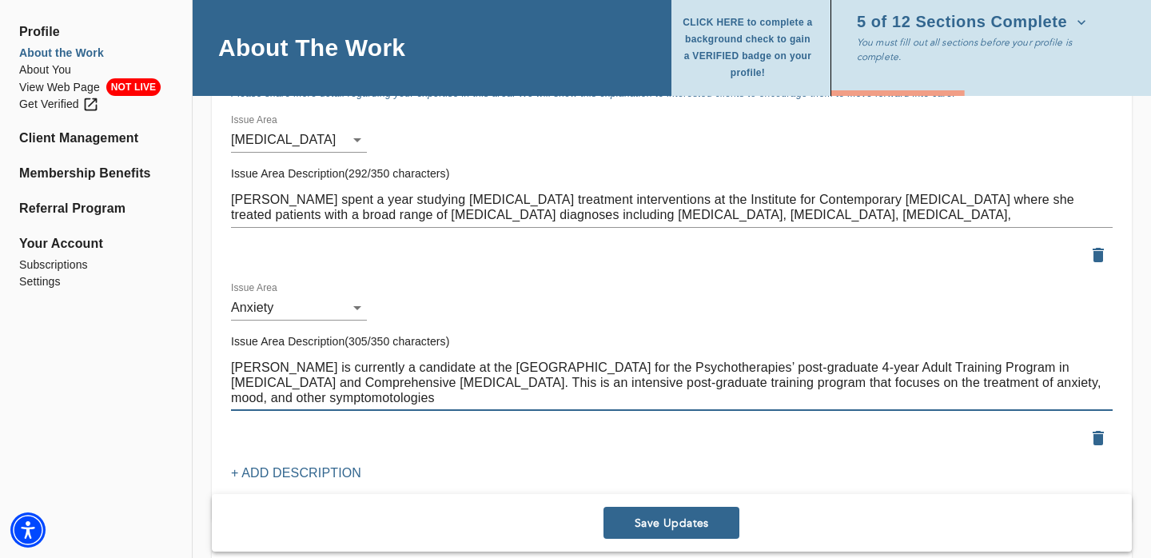
click at [348, 399] on textarea "Katie is currently a candidate at the National Institute for the Psychotherapie…" at bounding box center [671, 383] width 881 height 46
drag, startPoint x: 331, startPoint y: 400, endPoint x: 227, endPoint y: 362, distance: 110.5
click at [227, 362] on div "Issue Area Description(302/350 characters) Katie is currently a candidate at th…" at bounding box center [672, 372] width 894 height 90
click at [581, 383] on textarea "Katie is currently a candidate at the National Institute for the Psychotherapie…" at bounding box center [671, 383] width 881 height 46
click at [533, 382] on textarea "Katie is currently a candidate at the National Institute for the Psychotherapie…" at bounding box center [671, 383] width 881 height 46
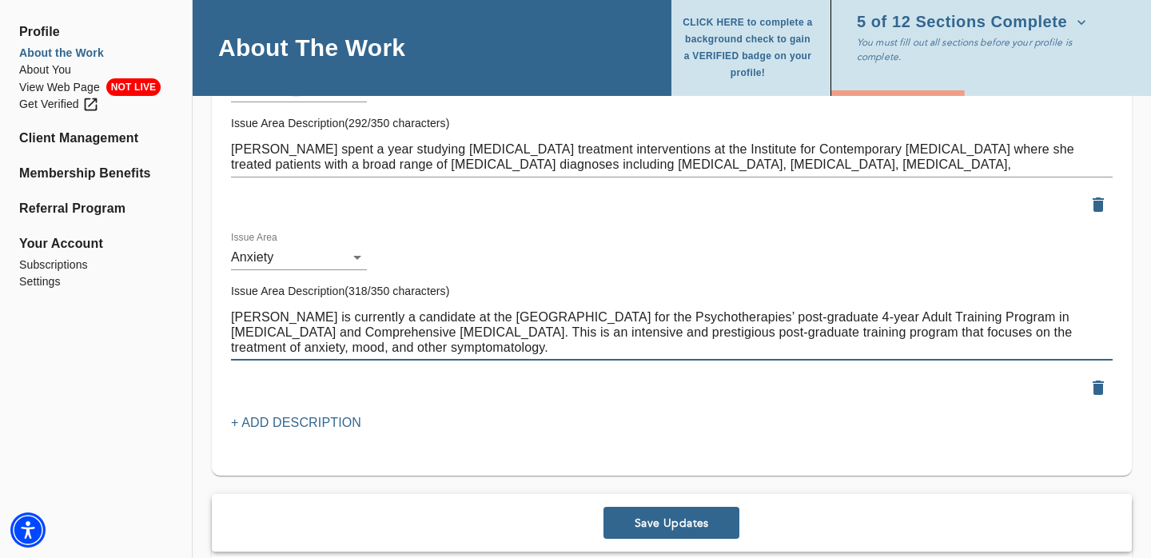
scroll to position [1758, 0]
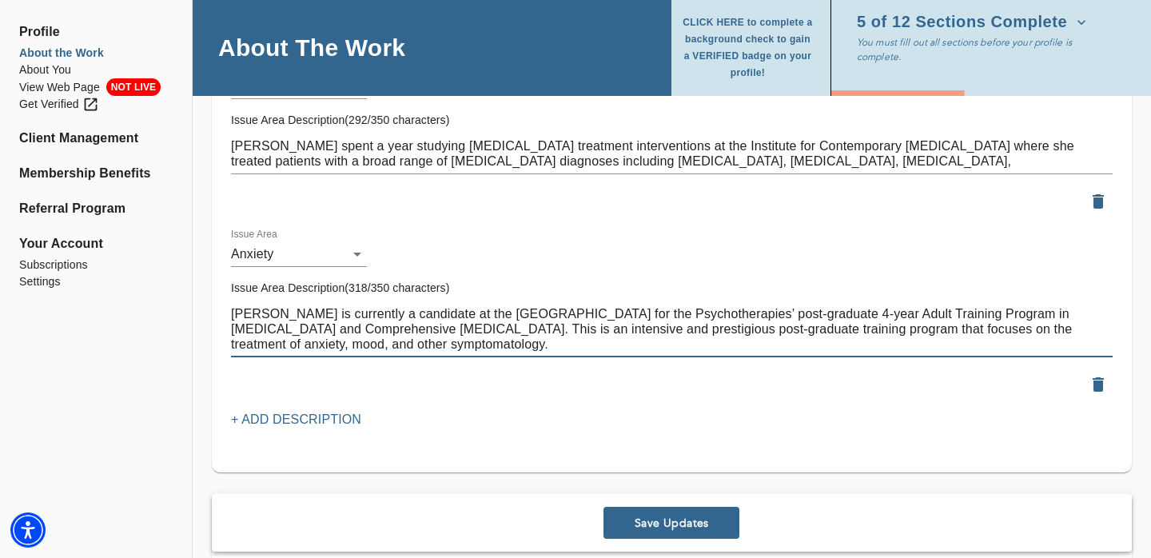
drag, startPoint x: 415, startPoint y: 347, endPoint x: 209, endPoint y: 321, distance: 207.0
click at [209, 321] on div "Location Do you currently offer In-Person sessions? YES Do you currently offer …" at bounding box center [672, 350] width 958 height 3866
type textarea "Katie is currently a candidate at the National Institute for the Psychotherapie…"
click at [409, 356] on div "Katie is currently a candidate at the National Institute for the Psychotherapie…" at bounding box center [671, 329] width 881 height 56
click at [375, 342] on textarea "Katie is currently a candidate at the National Institute for the Psychotherapie…" at bounding box center [671, 329] width 881 height 46
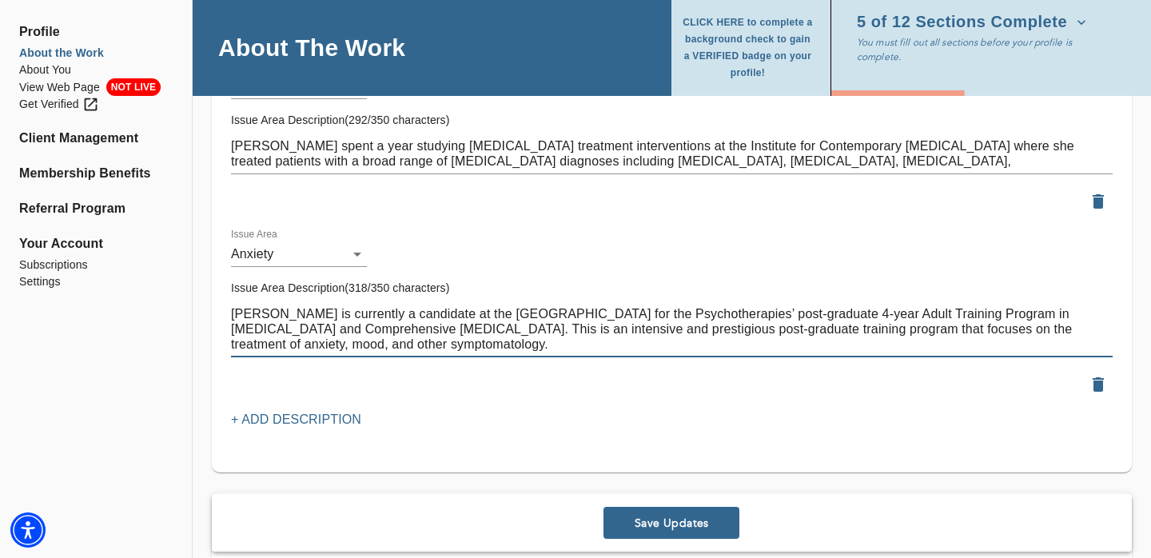
drag, startPoint x: 372, startPoint y: 344, endPoint x: 223, endPoint y: 309, distance: 152.6
click at [223, 309] on div "Issue Areas Issue Areas for Matching: * Please include ALL issue areas for whic…" at bounding box center [672, 108] width 920 height 727
click at [285, 416] on p "+ Add Description" at bounding box center [296, 419] width 130 height 19
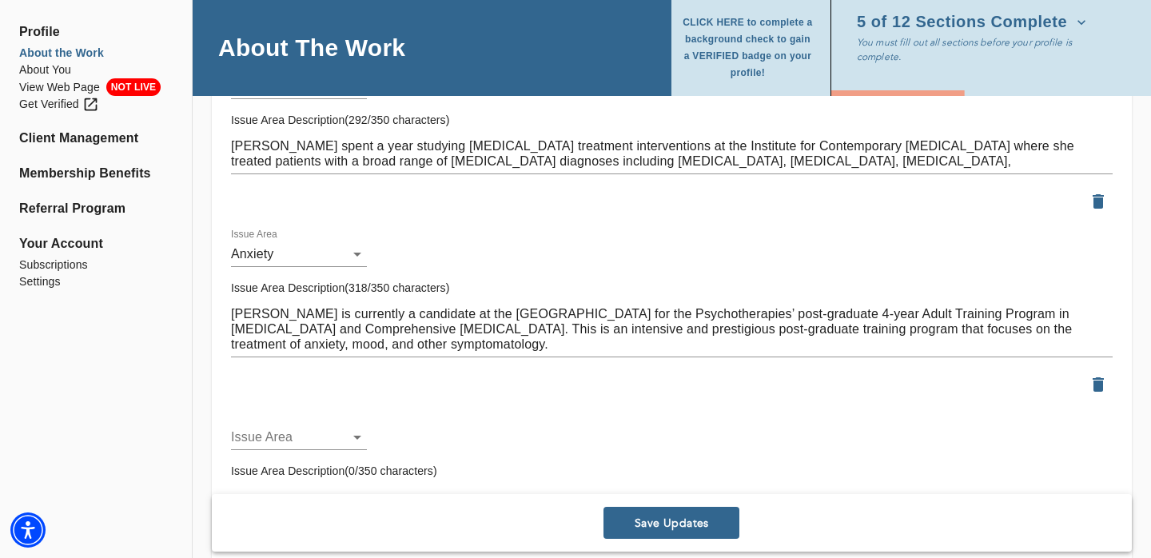
click at [283, 460] on li "Mood" at bounding box center [299, 465] width 137 height 29
type input "35"
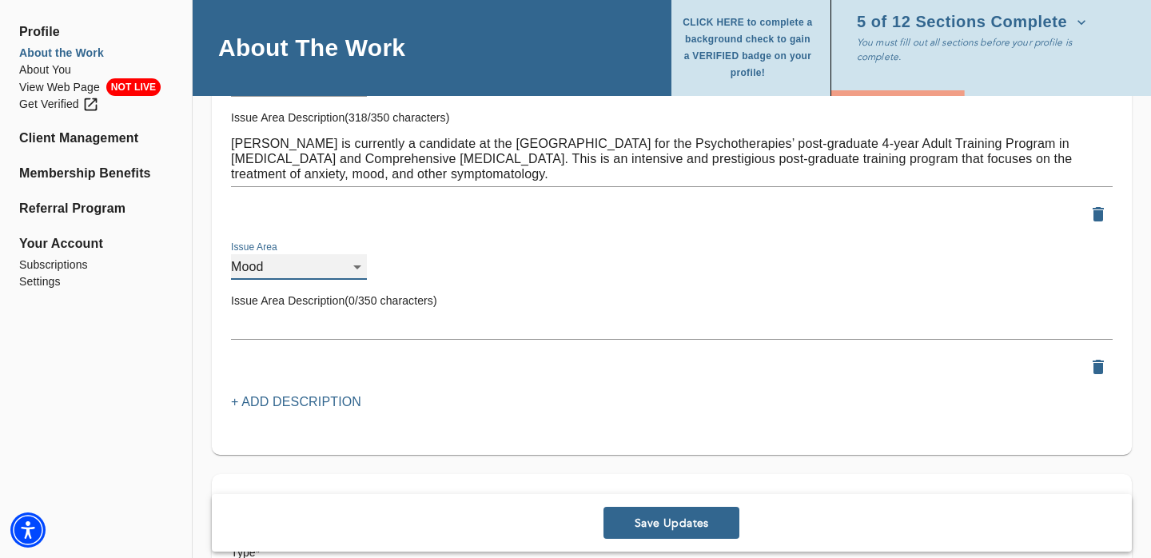
scroll to position [1948, 0]
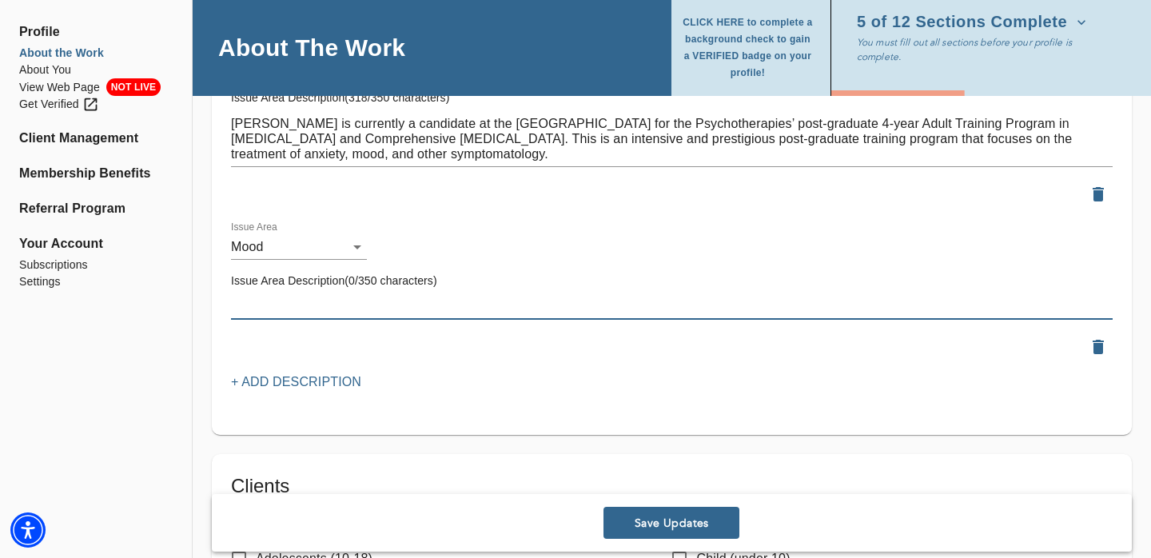
click at [269, 305] on textarea at bounding box center [671, 306] width 881 height 15
paste textarea "Katie is currently a candidate at the National Institute for the Psychotherapie…"
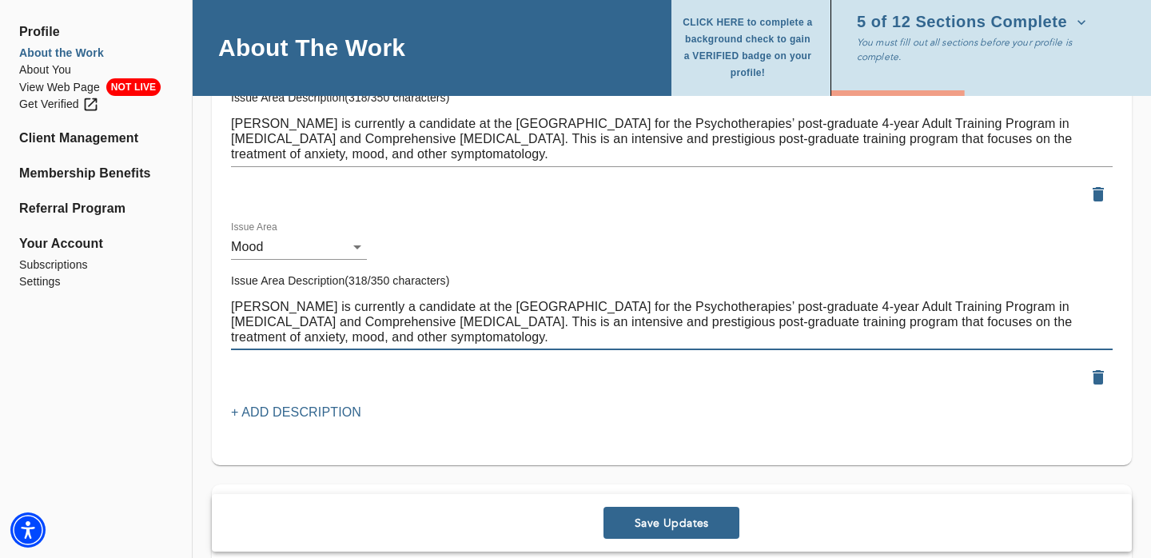
type textarea "Katie is currently a candidate at the National Institute for the Psychotherapie…"
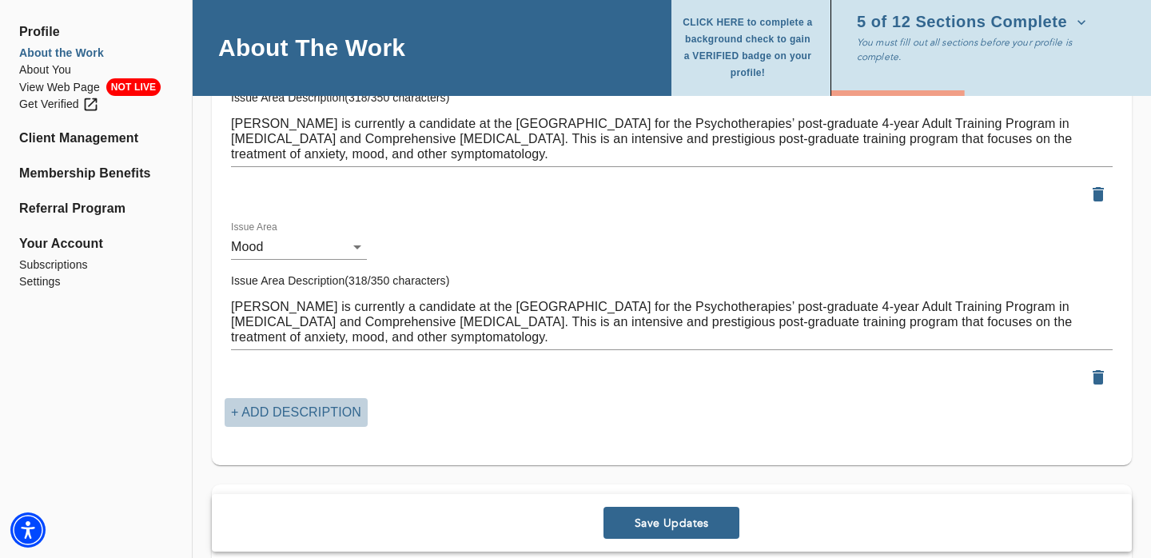
click at [284, 412] on p "+ Add Description" at bounding box center [296, 412] width 130 height 19
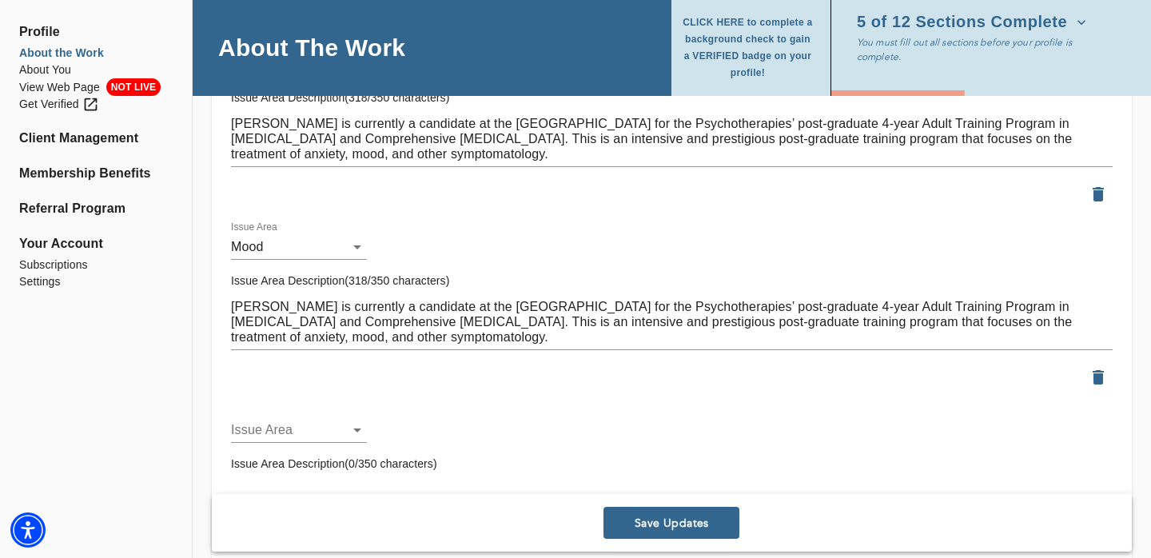
click at [282, 424] on li "Family Dynamics" at bounding box center [299, 429] width 137 height 29
type input "18"
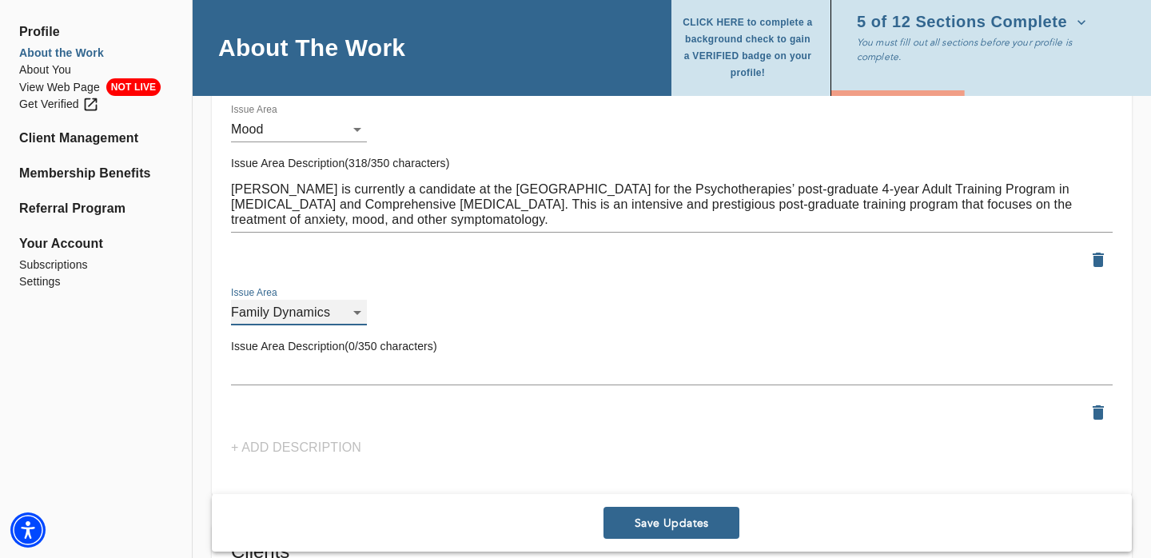
scroll to position [2067, 0]
click at [300, 370] on textarea at bounding box center [671, 371] width 881 height 15
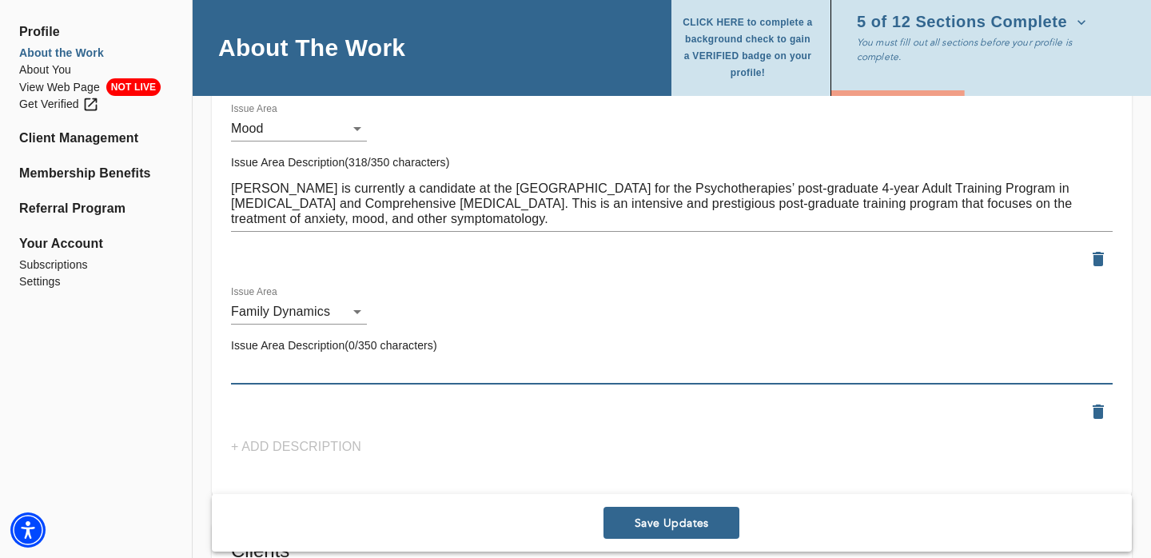
paste textarea "Katie is currently a candidate at the National Institute for the Psychotherapie…"
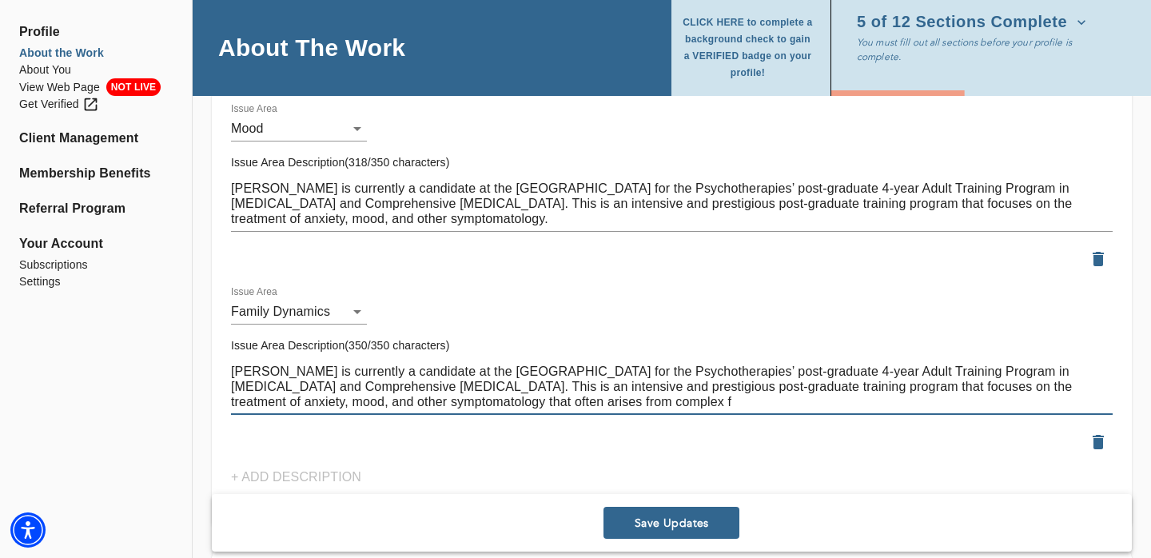
drag, startPoint x: 572, startPoint y: 398, endPoint x: 229, endPoint y: 406, distance: 343.7
click at [229, 406] on div "Issue Area Description(350/350 characters) Katie is currently a candidate at th…" at bounding box center [672, 376] width 894 height 90
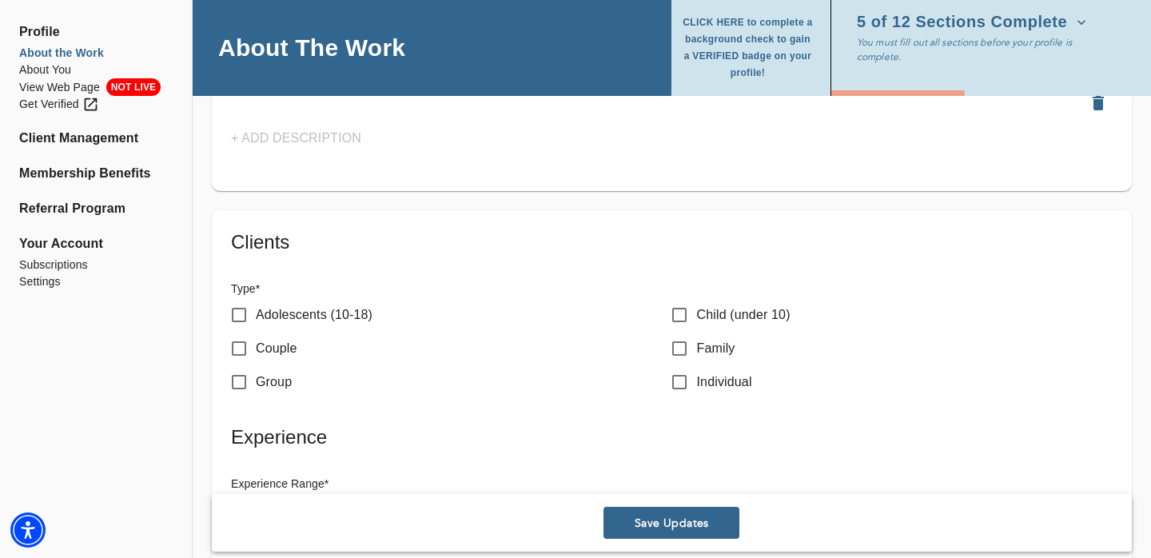
scroll to position [2409, 0]
type textarea "Katie is currently a candidate at the National Institute for the Psychotherapie…"
click at [269, 344] on p "Couple" at bounding box center [277, 345] width 42 height 19
click at [256, 344] on input "Couple" at bounding box center [239, 345] width 34 height 34
checkbox input "true"
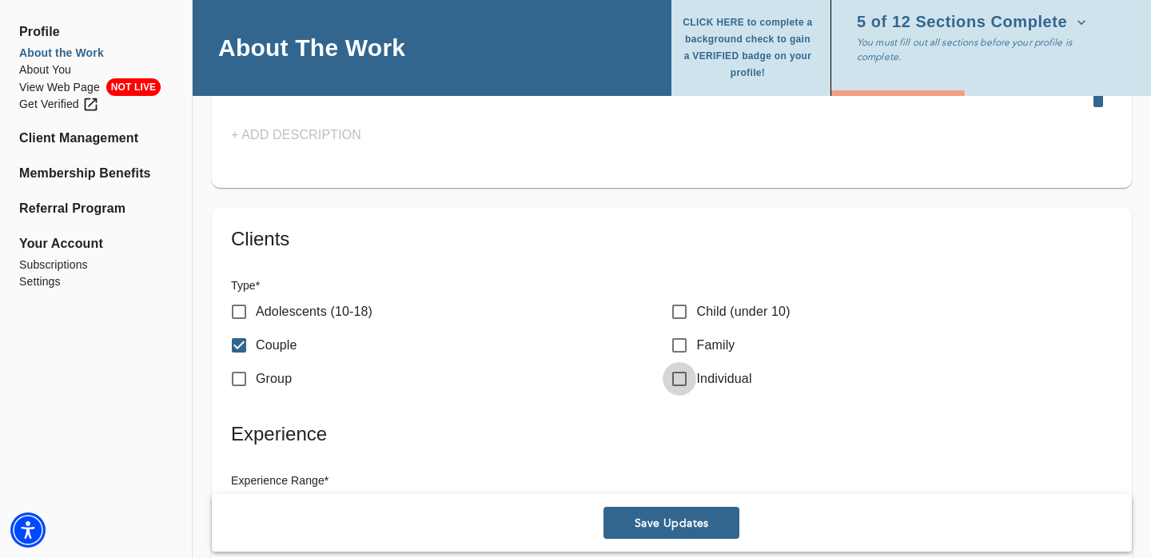
click at [678, 372] on input "Individual" at bounding box center [680, 379] width 34 height 34
checkbox input "true"
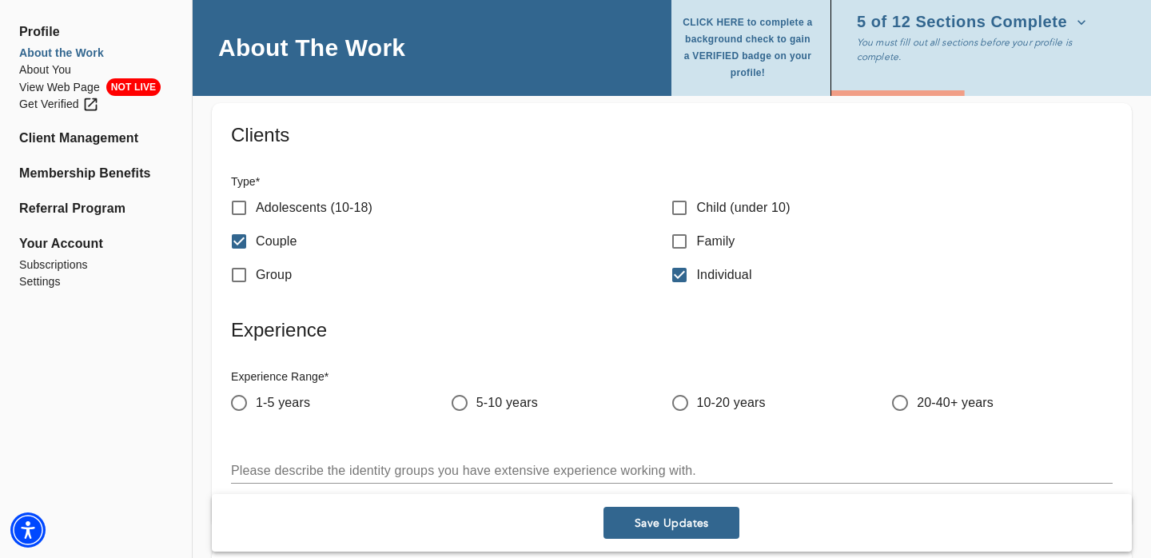
scroll to position [2513, 0]
click at [240, 206] on input "Adolescents (10-18)" at bounding box center [239, 207] width 34 height 34
checkbox input "true"
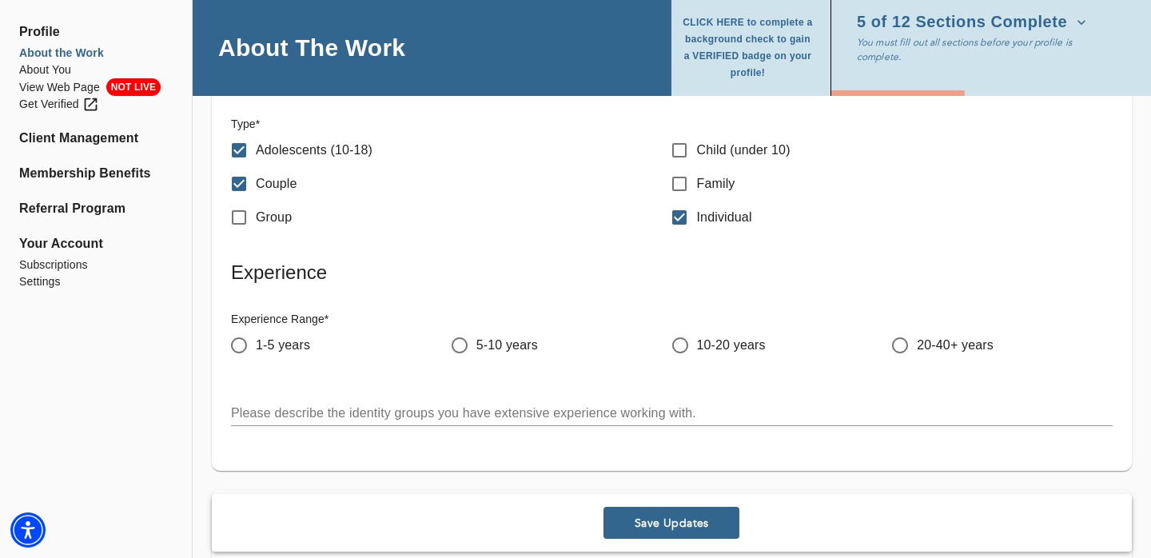
scroll to position [2571, 0]
click at [244, 341] on input "1-5 years" at bounding box center [239, 345] width 34 height 34
radio input "true"
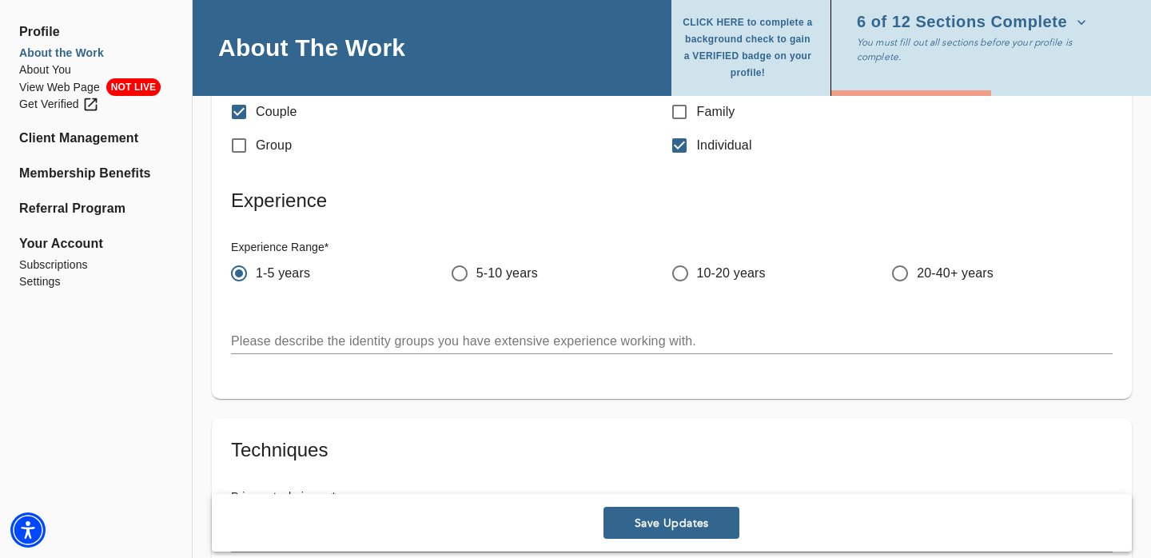
scroll to position [2643, 0]
click at [306, 336] on textarea at bounding box center [671, 339] width 881 height 15
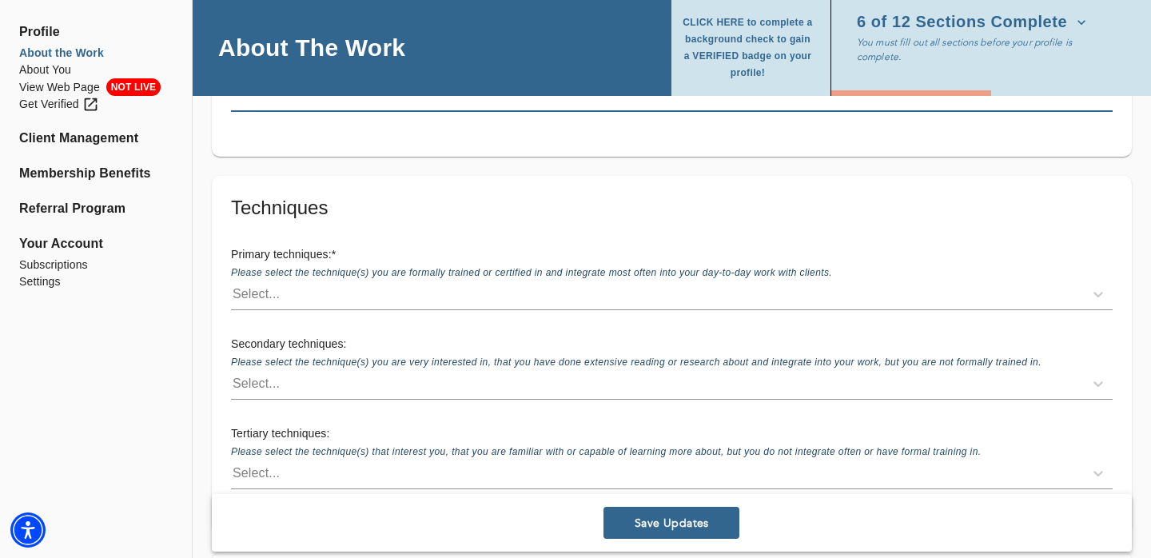
scroll to position [2887, 0]
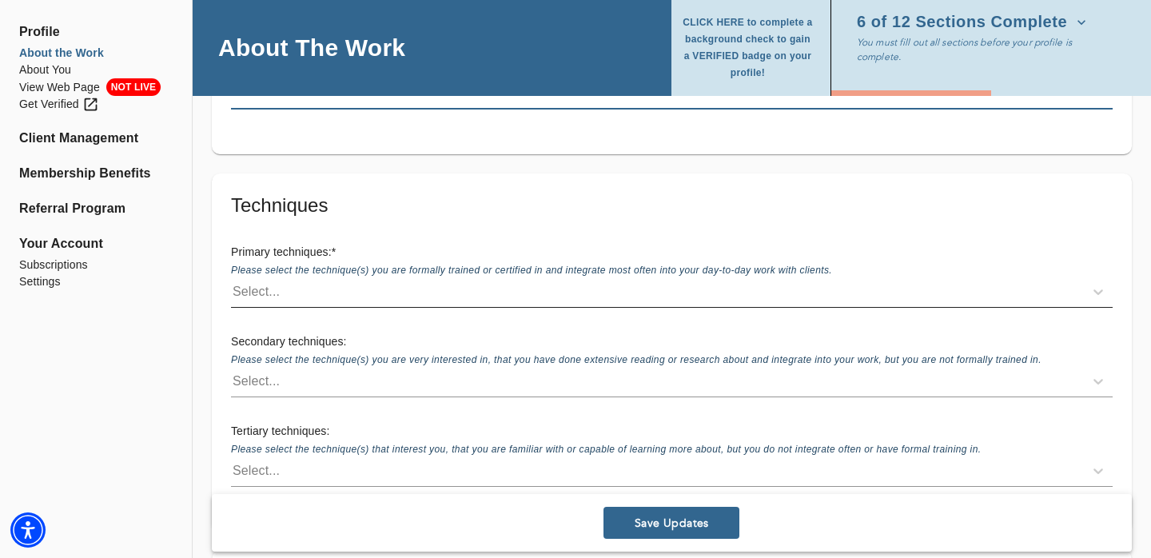
click at [265, 290] on div "Select..." at bounding box center [256, 291] width 47 height 19
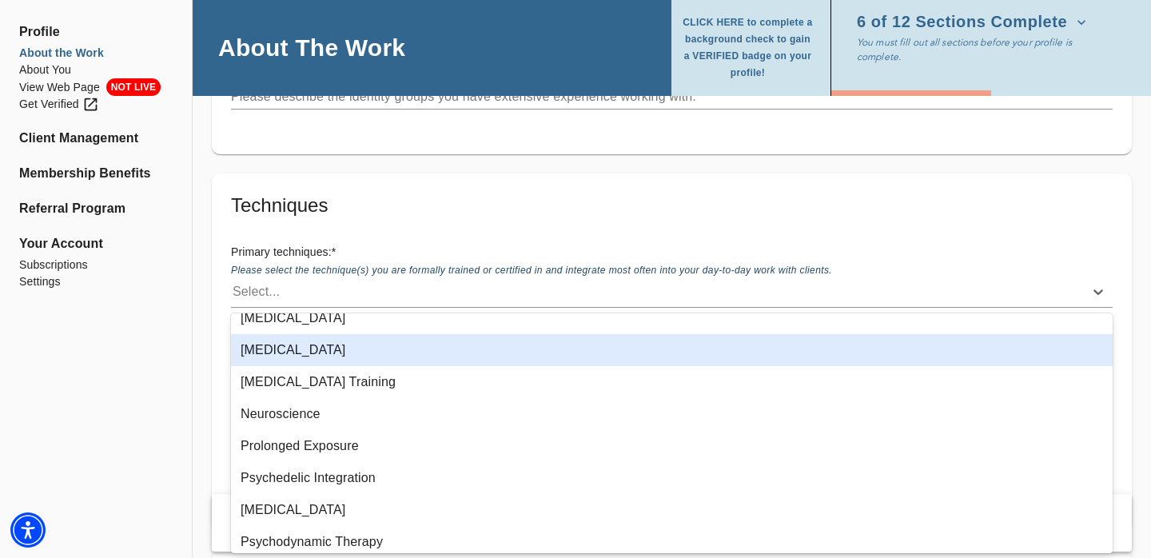
scroll to position [1117, 0]
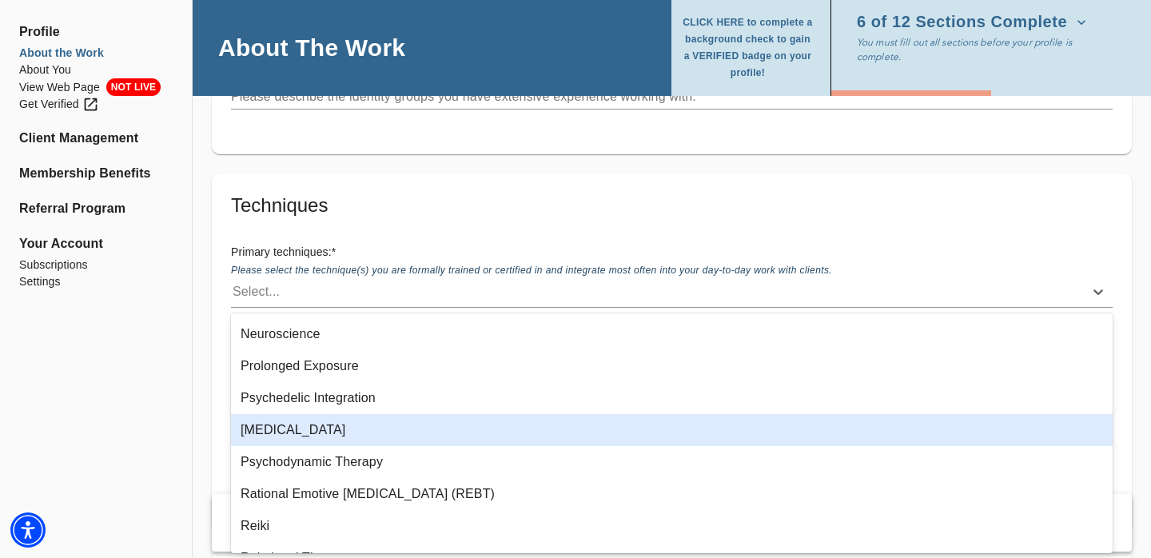
click at [280, 436] on div "Psychoanalysis" at bounding box center [671, 430] width 881 height 32
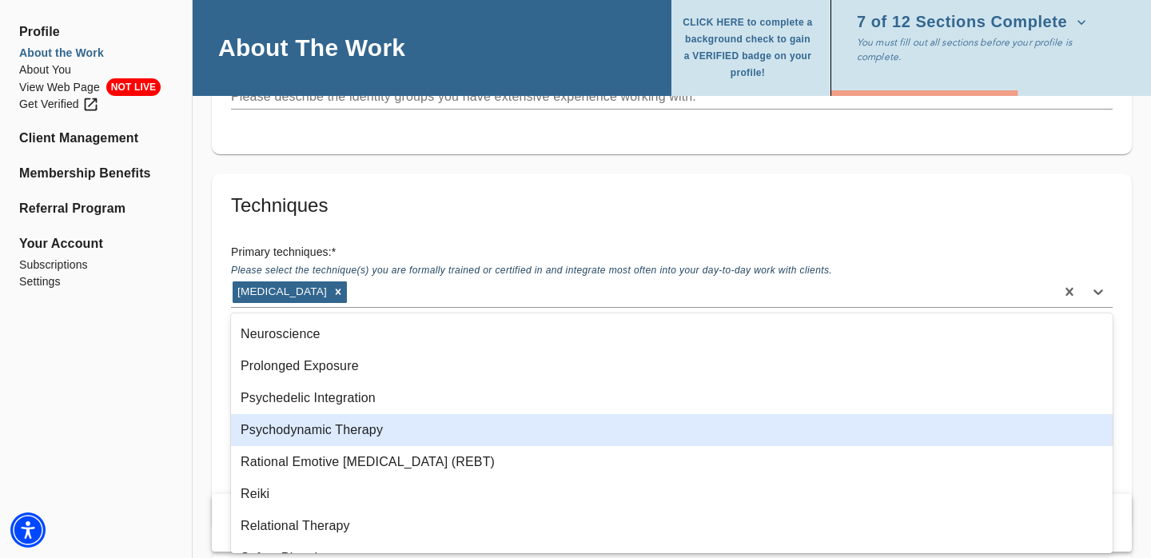
click at [279, 440] on div "Psychodynamic Therapy" at bounding box center [671, 430] width 881 height 32
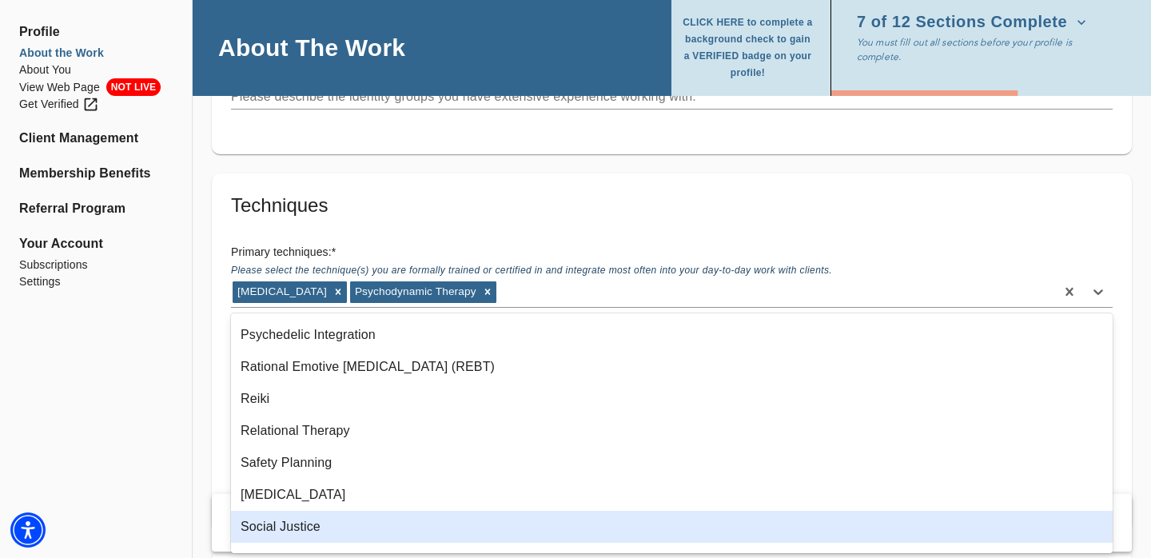
scroll to position [1170, 0]
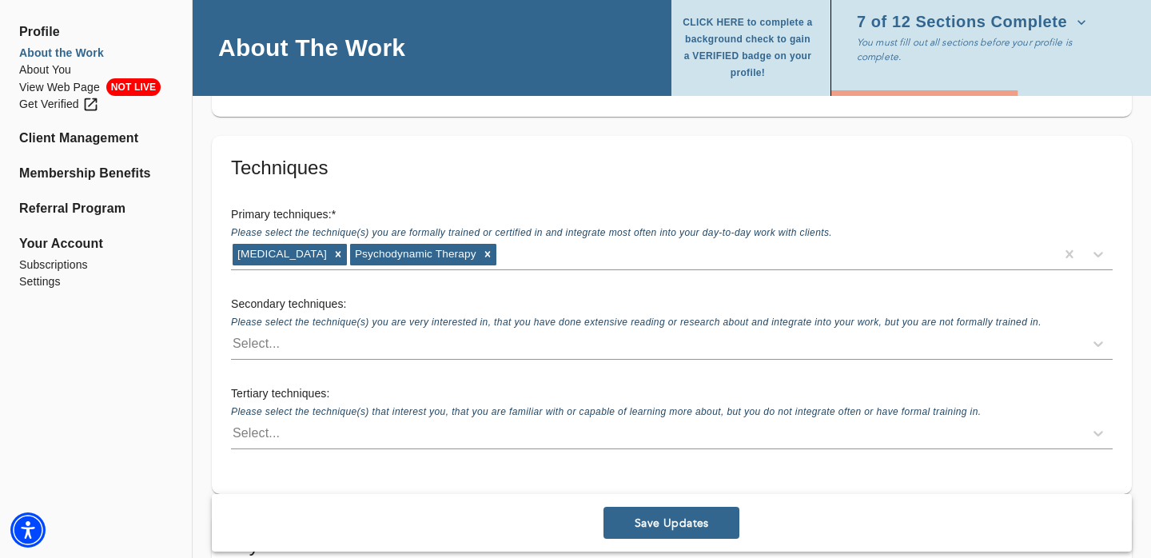
scroll to position [2936, 0]
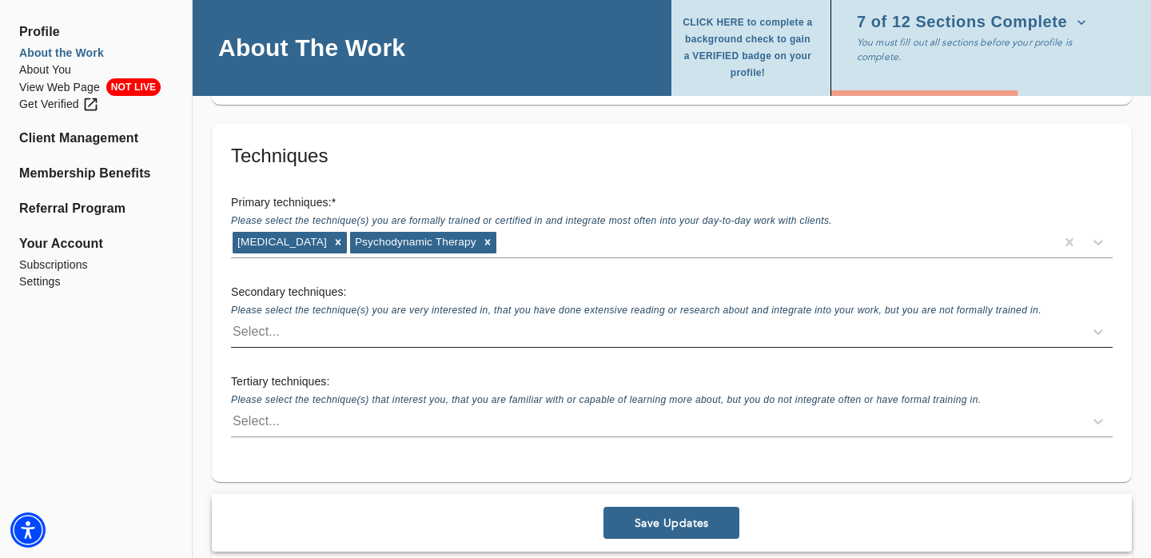
click at [309, 332] on div "Select..." at bounding box center [657, 332] width 853 height 26
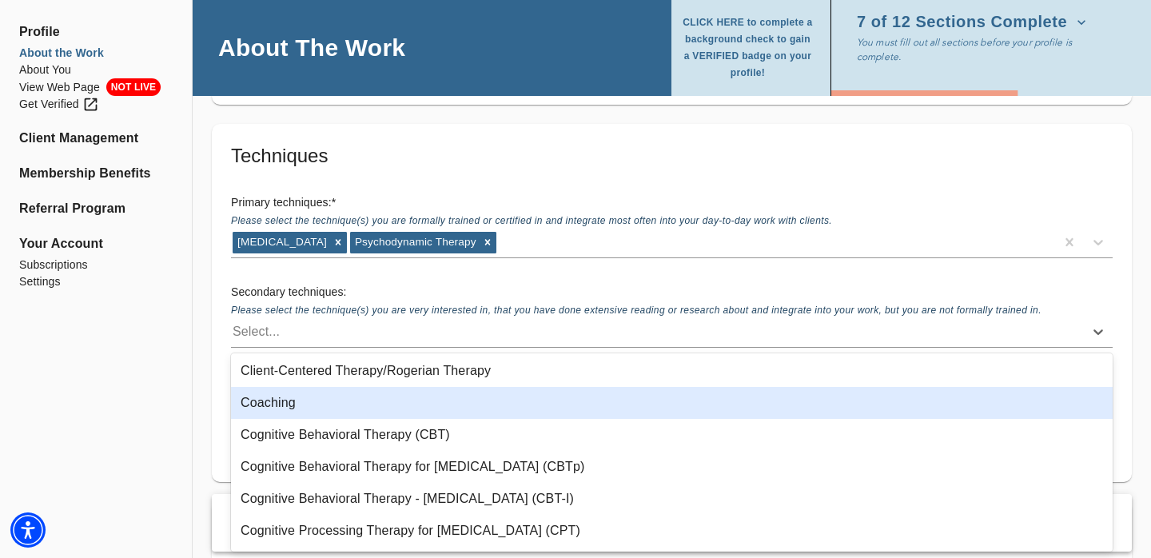
scroll to position [225, 0]
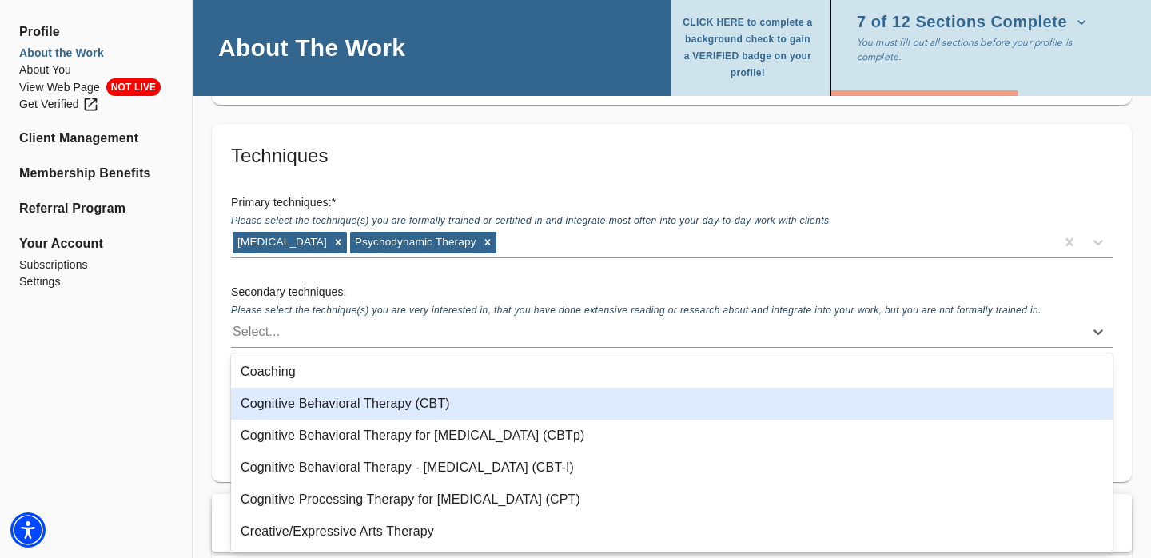
click at [300, 411] on div "Cognitive Behavioral Therapy (CBT)" at bounding box center [671, 404] width 881 height 32
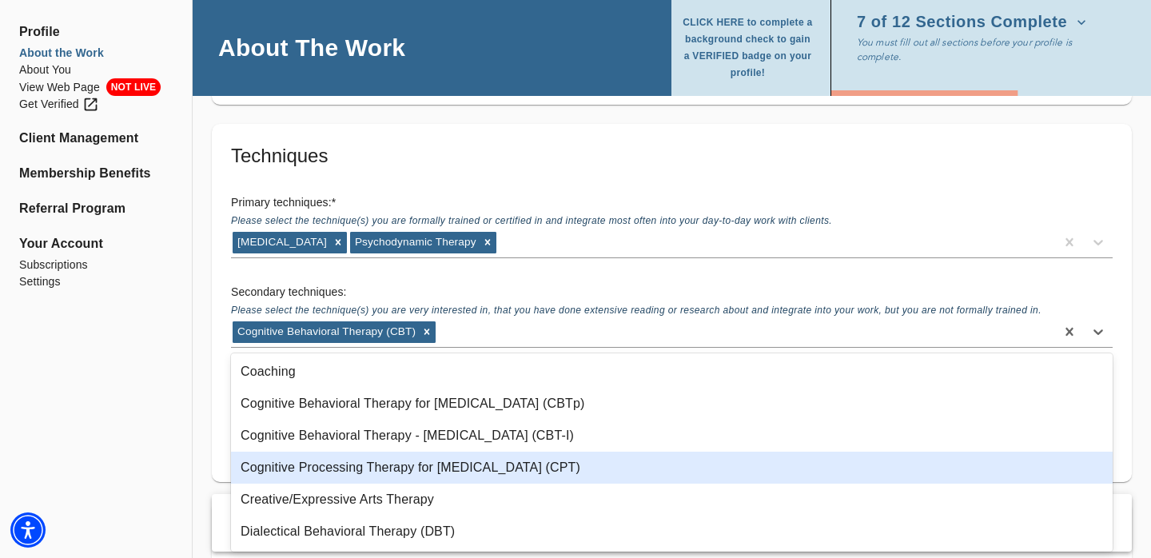
scroll to position [317, 0]
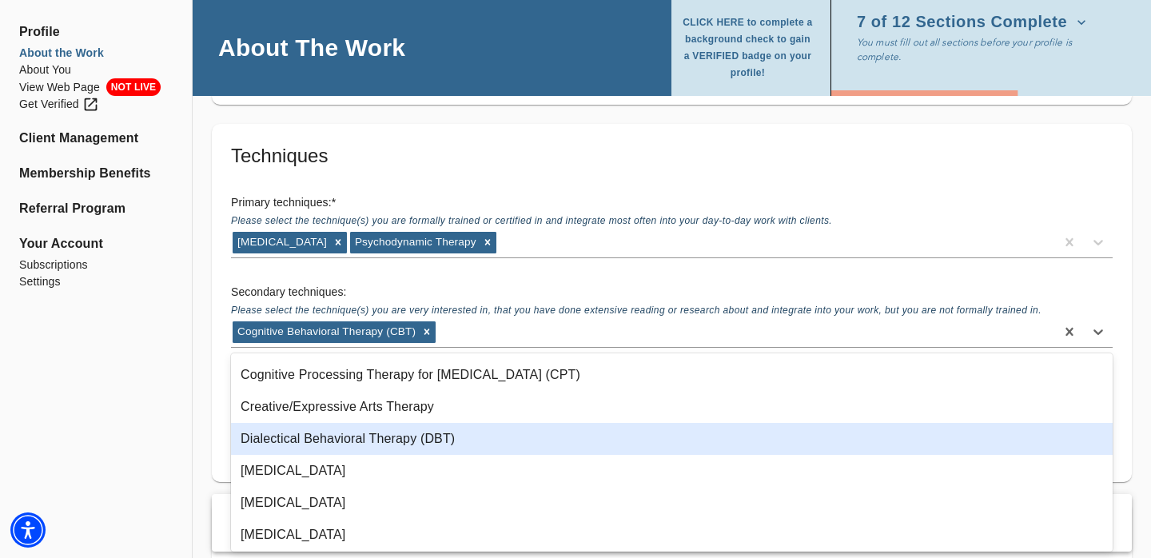
click at [299, 447] on div "Dialectical Behavioral Therapy (DBT)" at bounding box center [671, 439] width 881 height 32
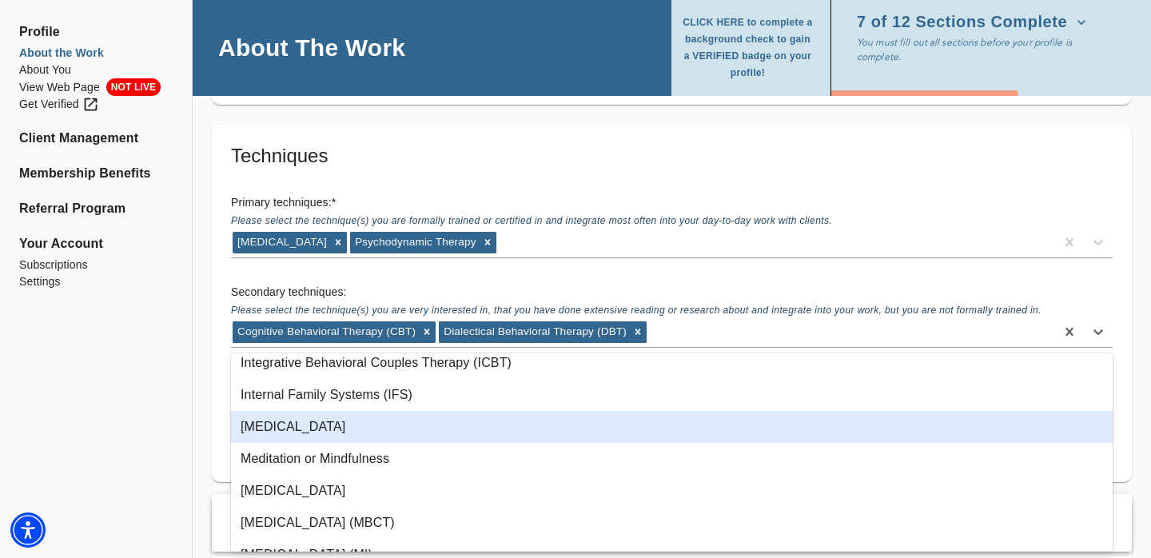
scroll to position [746, 0]
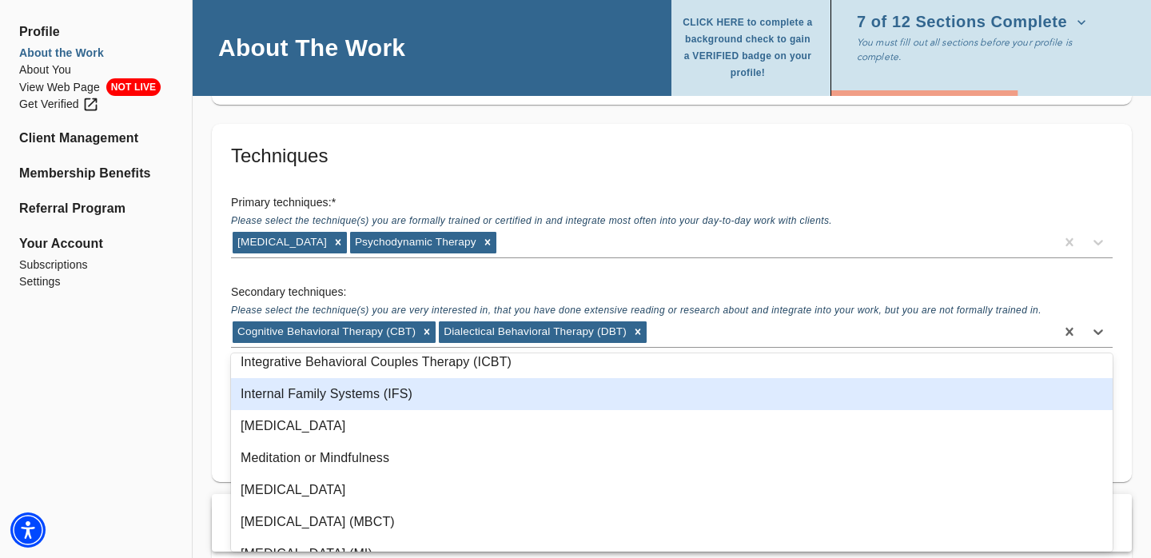
click at [285, 401] on div "Internal Family Systems (IFS)" at bounding box center [671, 394] width 881 height 32
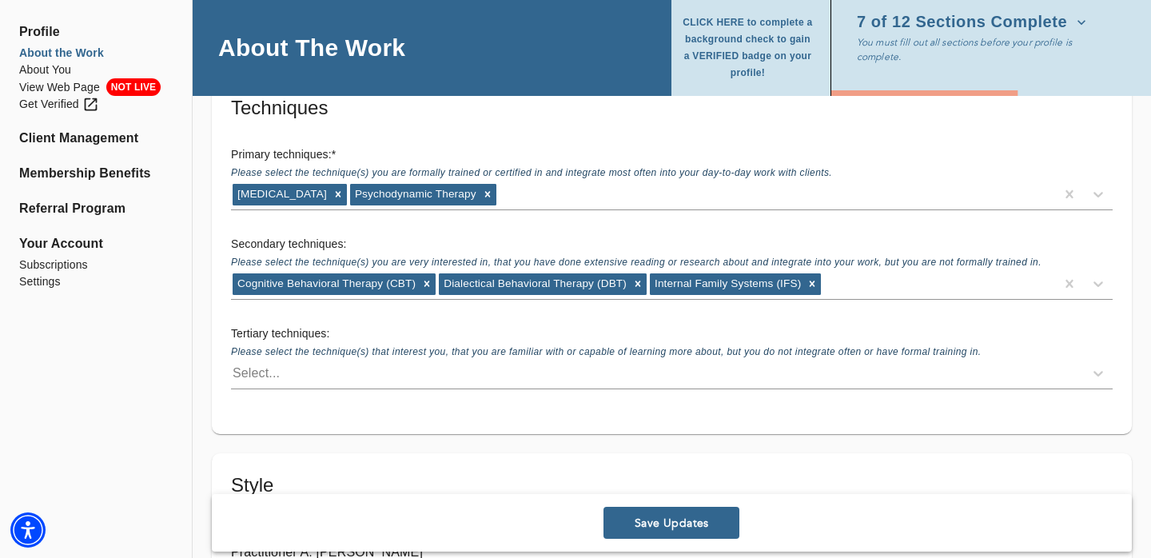
scroll to position [2985, 0]
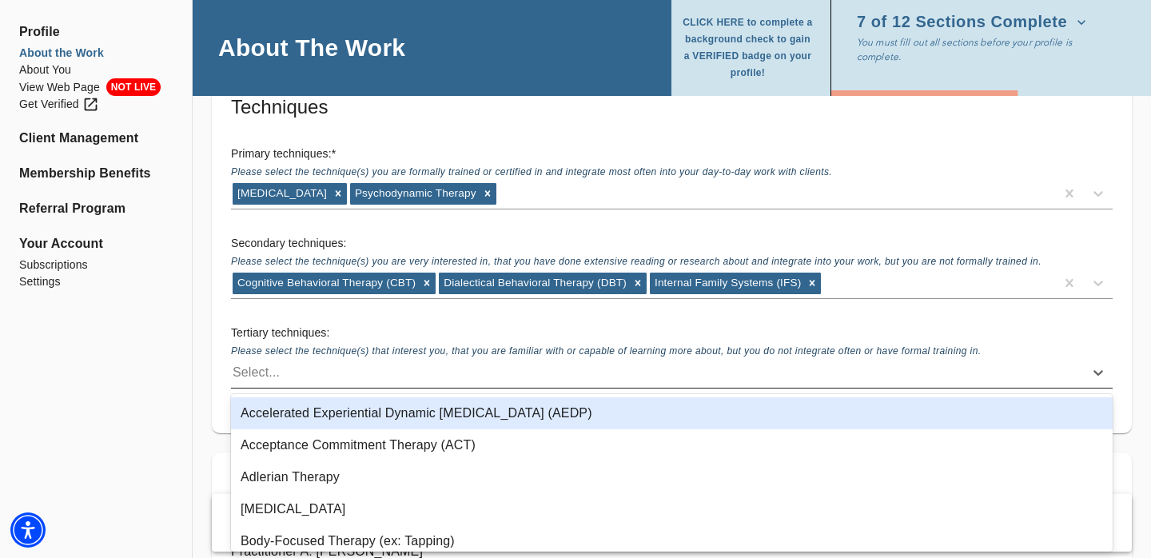
click at [284, 372] on div "Select..." at bounding box center [657, 373] width 853 height 26
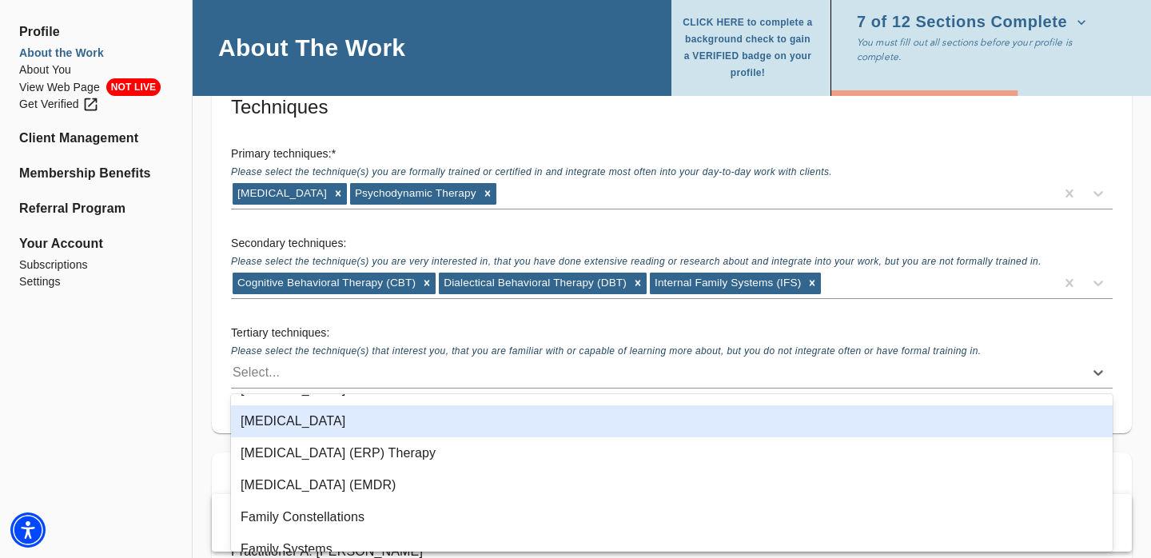
scroll to position [505, 0]
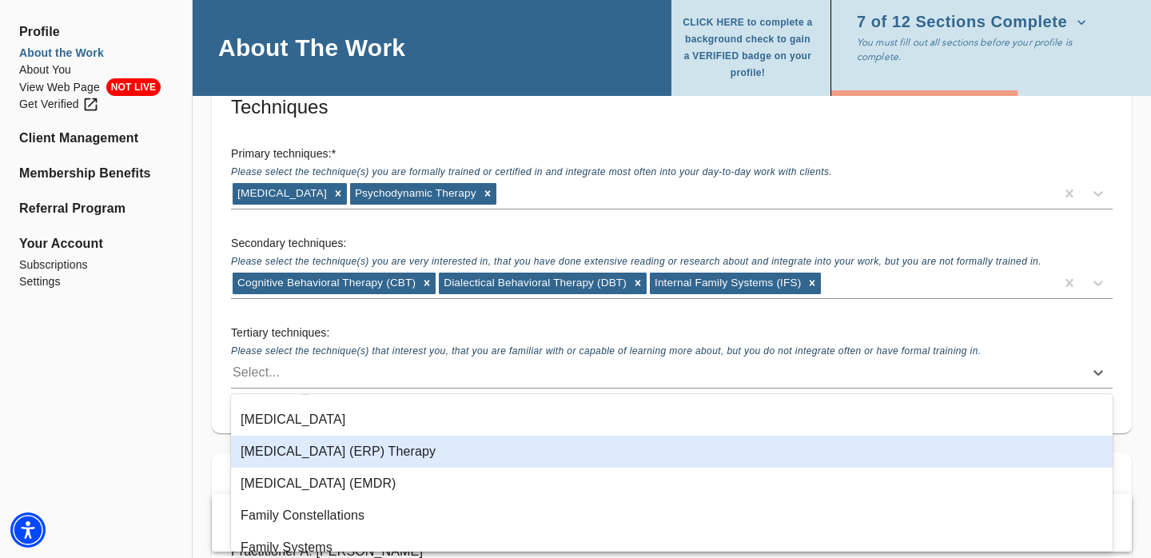
click at [293, 458] on div "Exposure and Response Prevention (ERP) Therapy" at bounding box center [671, 452] width 881 height 32
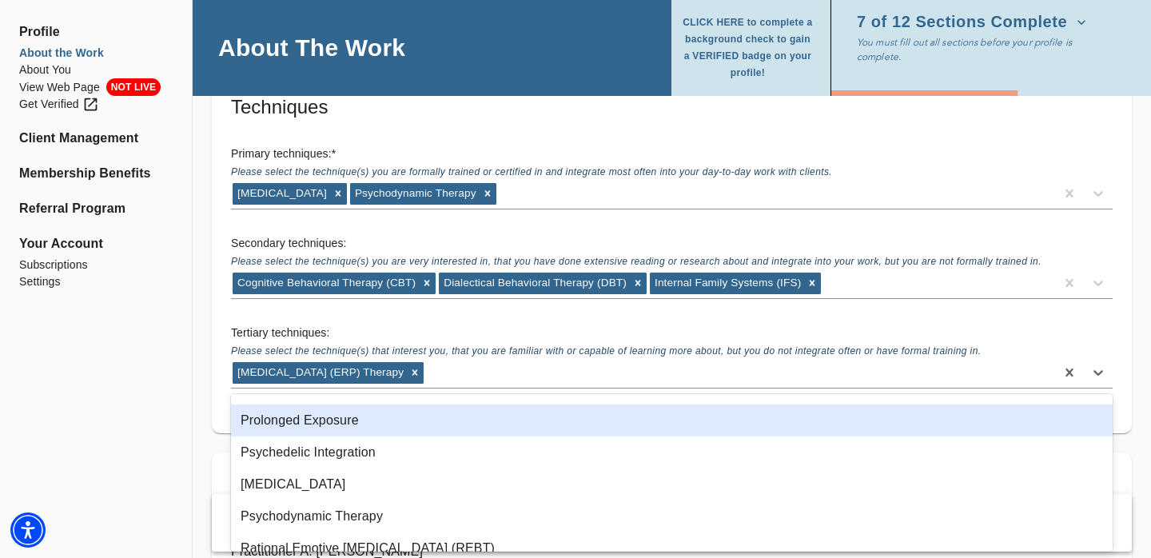
scroll to position [1143, 0]
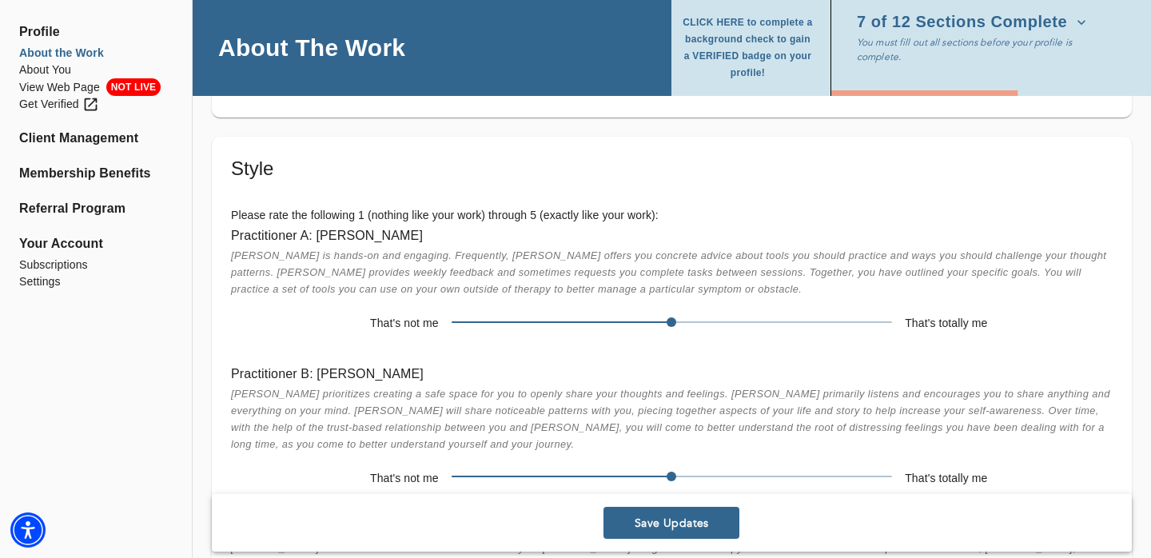
scroll to position [3304, 0]
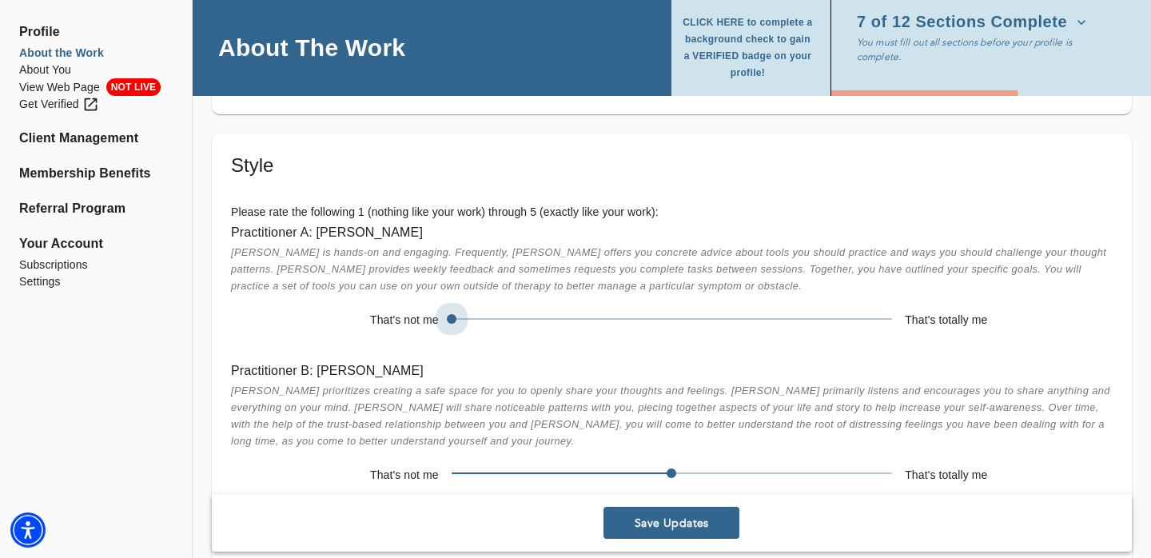
drag, startPoint x: 671, startPoint y: 320, endPoint x: 498, endPoint y: 325, distance: 172.7
click at [498, 325] on span at bounding box center [672, 319] width 440 height 22
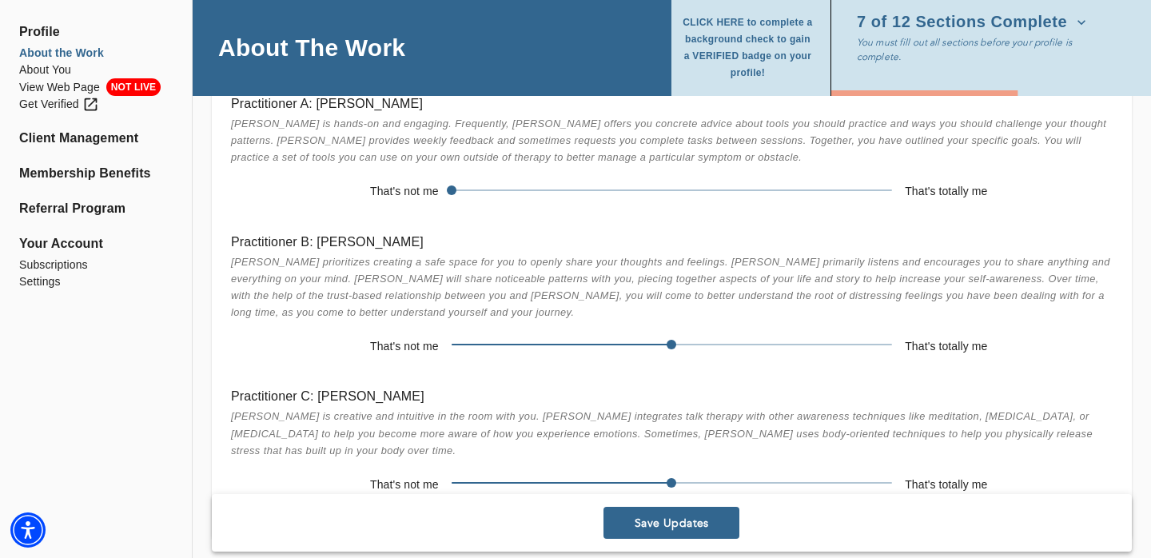
scroll to position [3432, 0]
drag, startPoint x: 671, startPoint y: 337, endPoint x: 888, endPoint y: 352, distance: 217.1
click at [888, 350] on span at bounding box center [892, 345] width 10 height 10
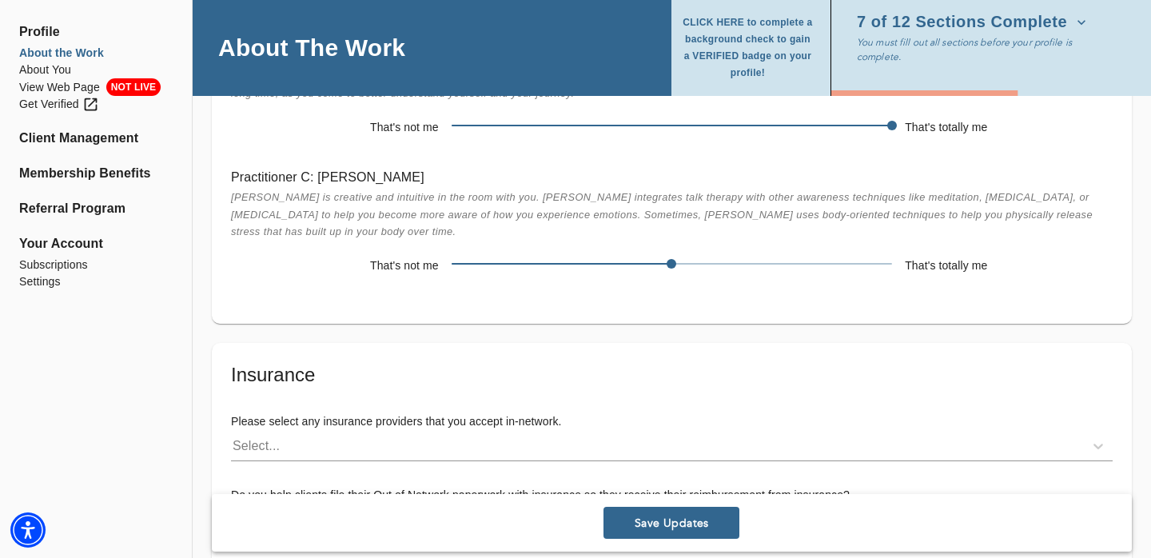
scroll to position [3652, 0]
drag, startPoint x: 671, startPoint y: 264, endPoint x: 519, endPoint y: 266, distance: 152.7
click at [519, 266] on span at bounding box center [672, 263] width 440 height 22
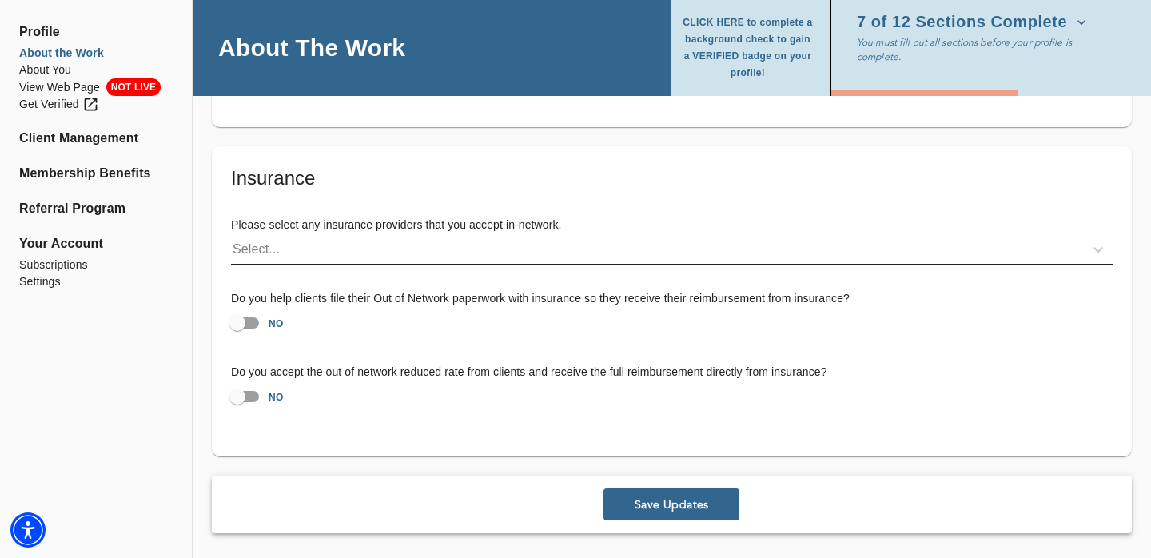
click at [397, 253] on div "Select..." at bounding box center [657, 250] width 853 height 26
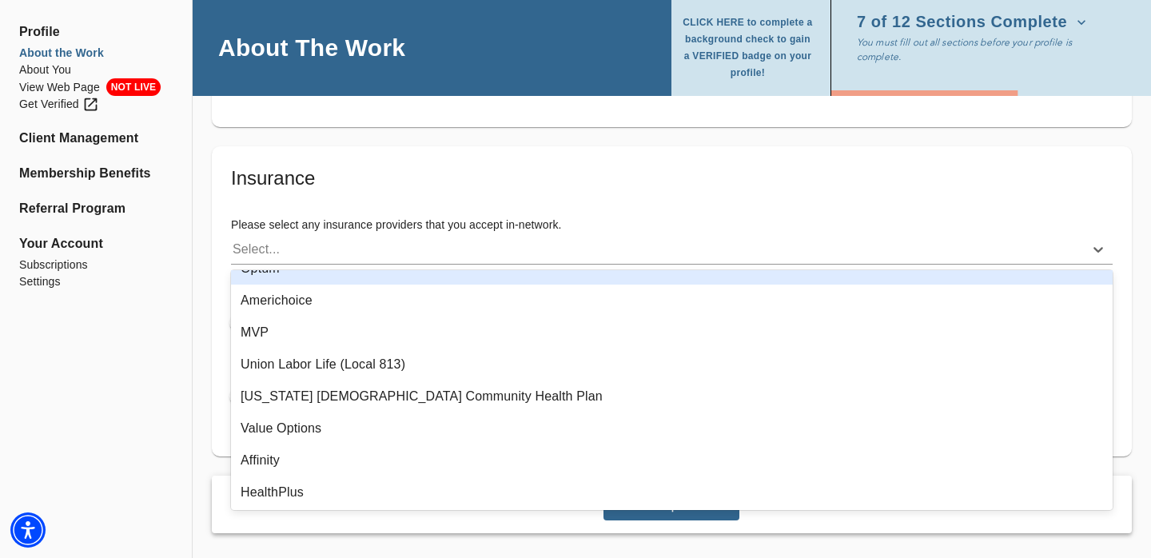
scroll to position [205, 0]
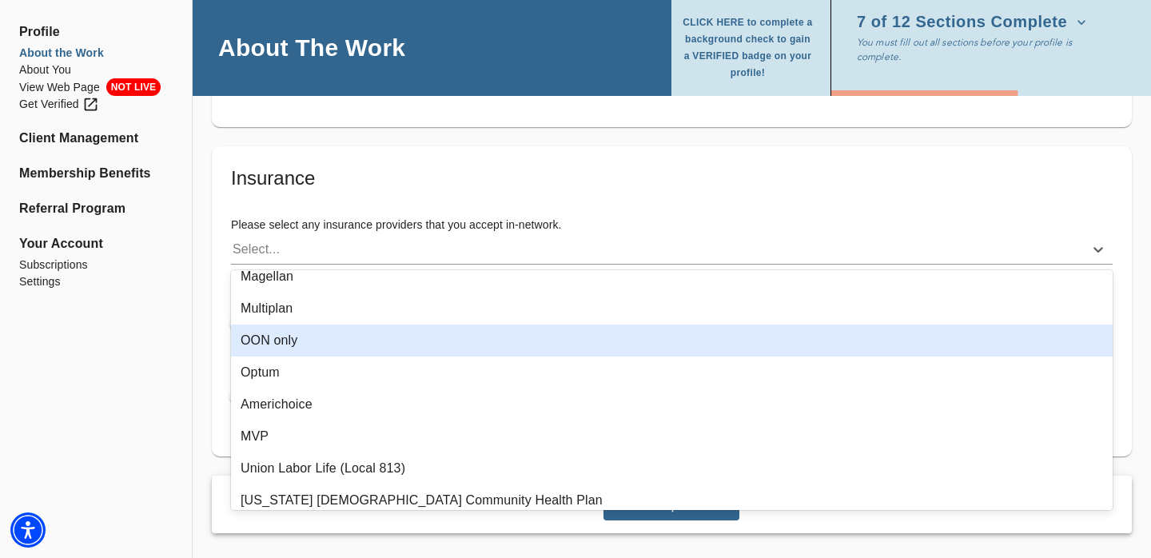
click at [300, 338] on div "OON only" at bounding box center [671, 340] width 881 height 32
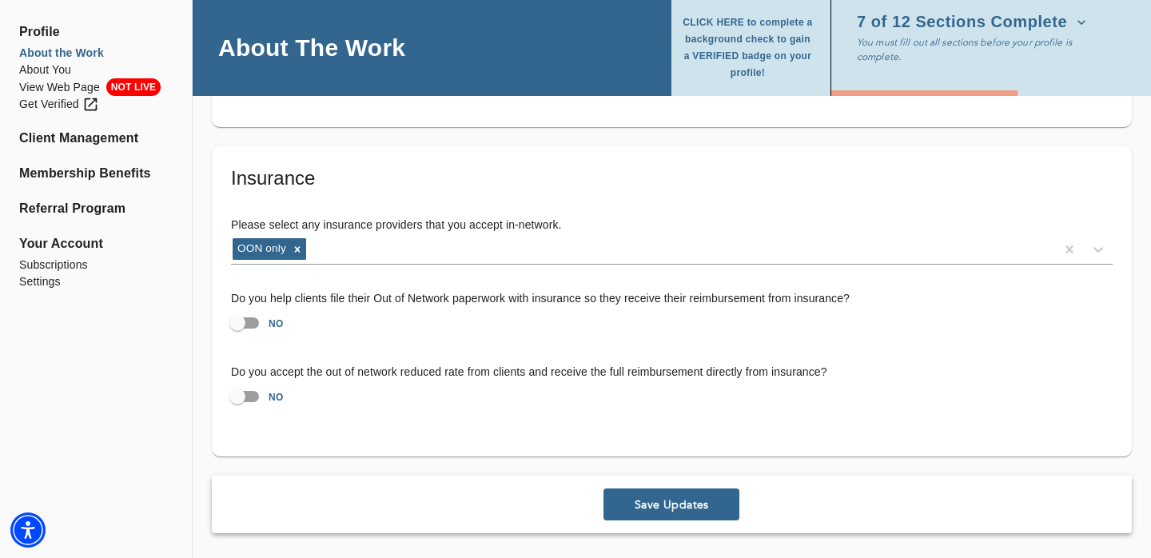
click at [710, 508] on span "Save Updates" at bounding box center [671, 504] width 123 height 15
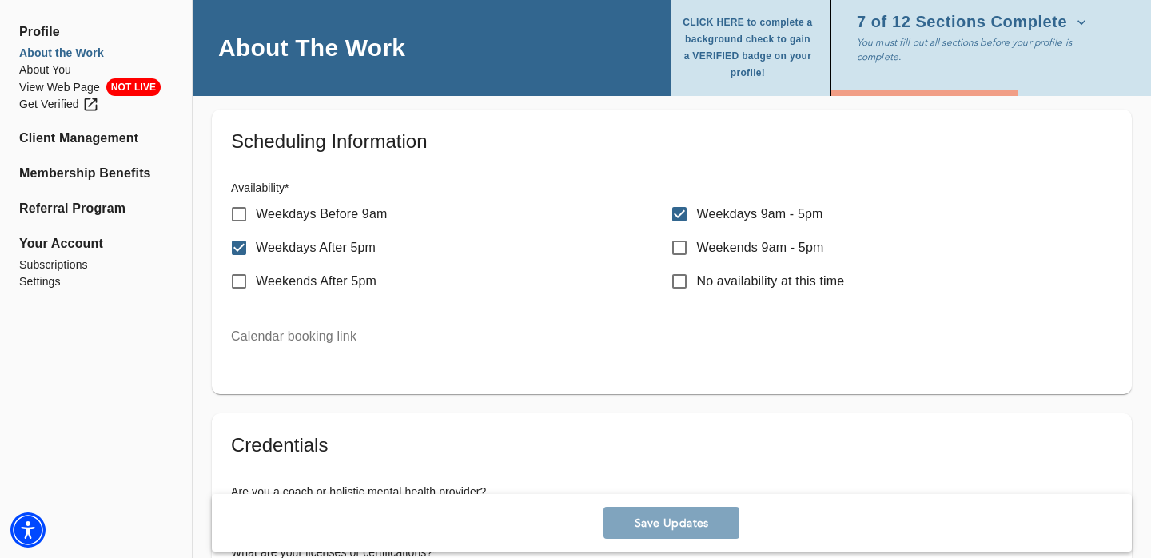
scroll to position [867, 0]
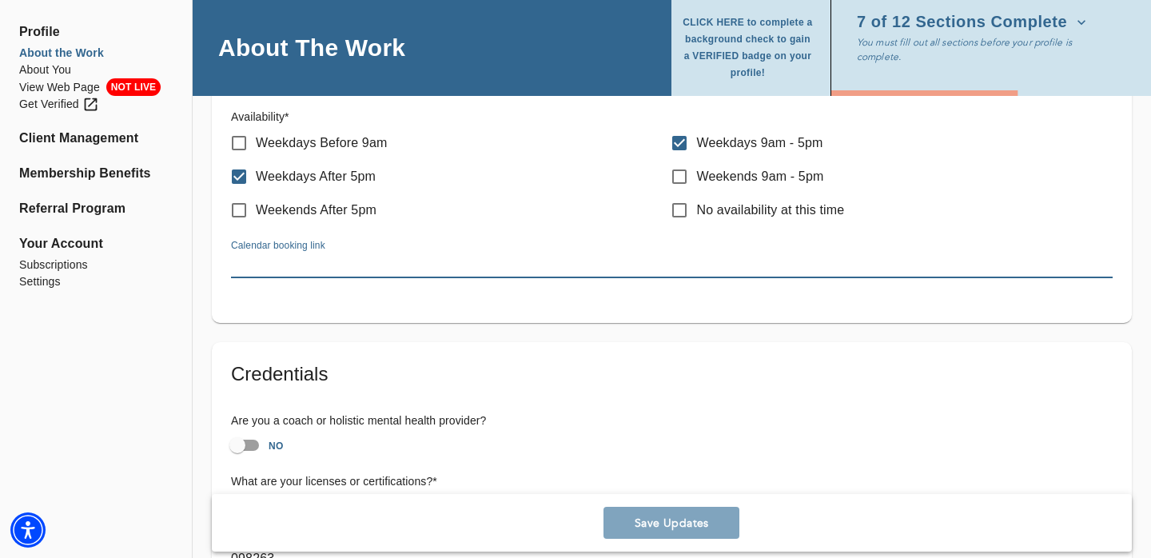
click at [589, 265] on input "text" at bounding box center [671, 266] width 881 height 26
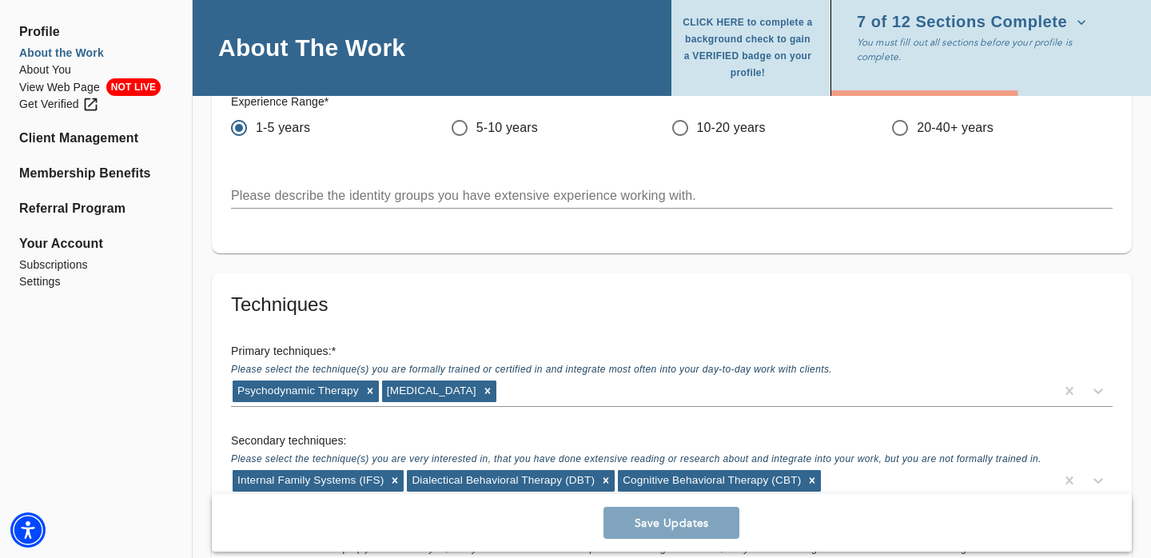
scroll to position [2789, 0]
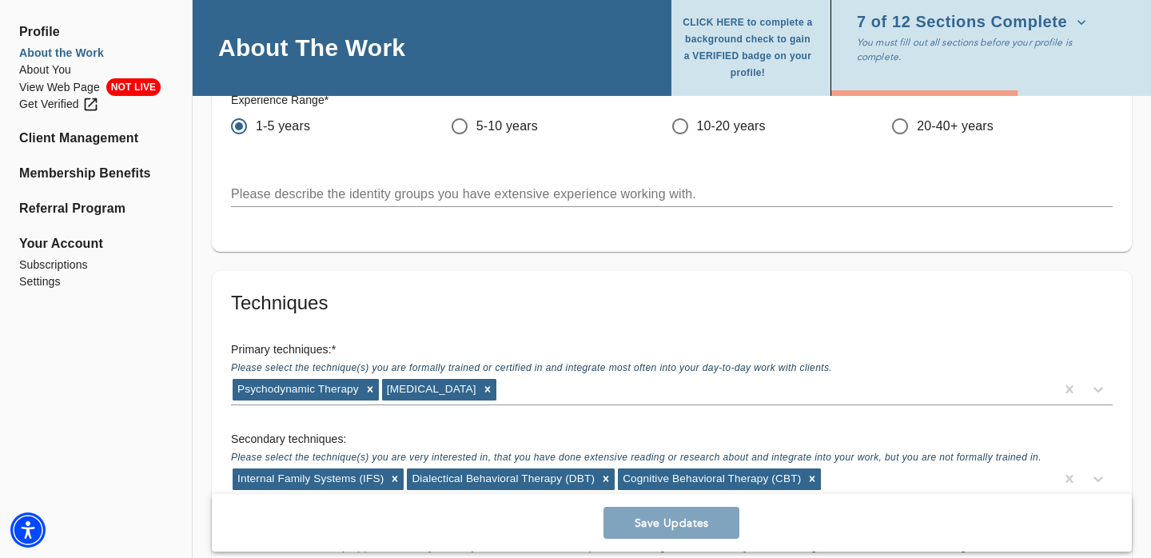
click at [970, 21] on span "7 of 12 Sections Complete" at bounding box center [971, 22] width 229 height 16
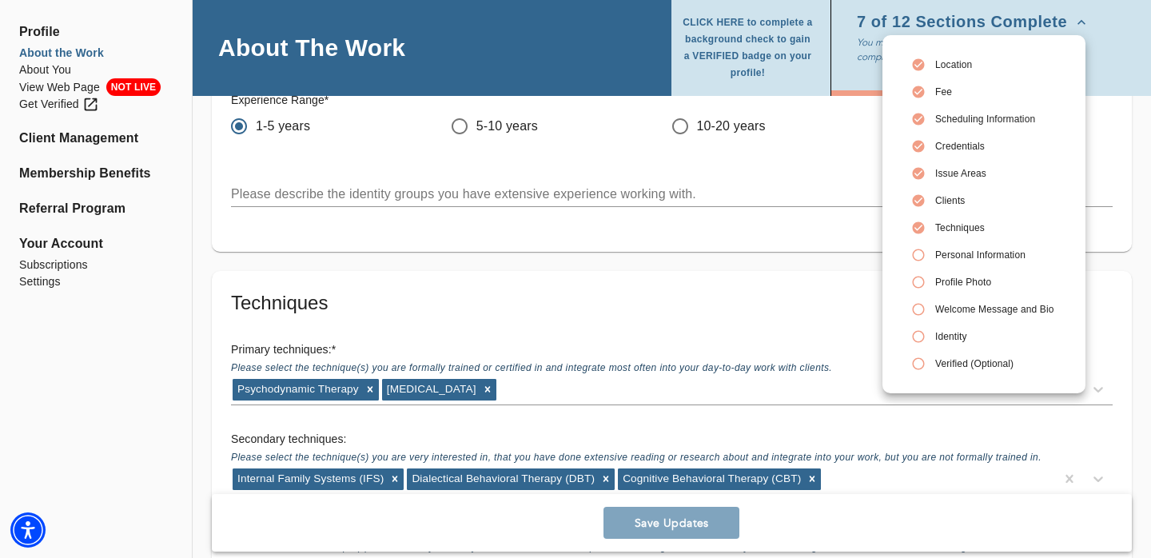
click at [680, 301] on div at bounding box center [575, 279] width 1151 height 558
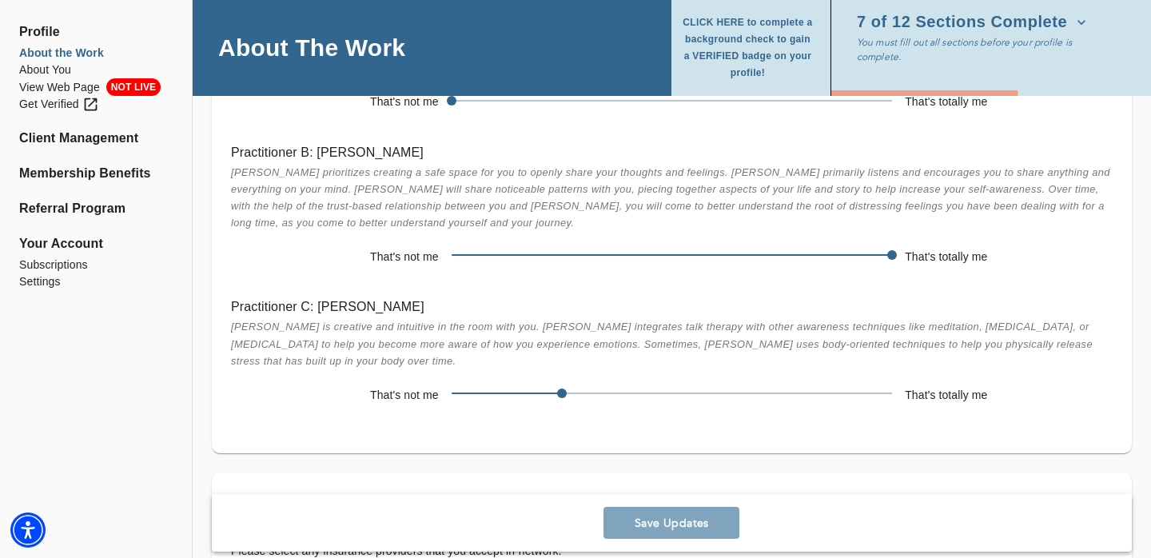
scroll to position [3848, 0]
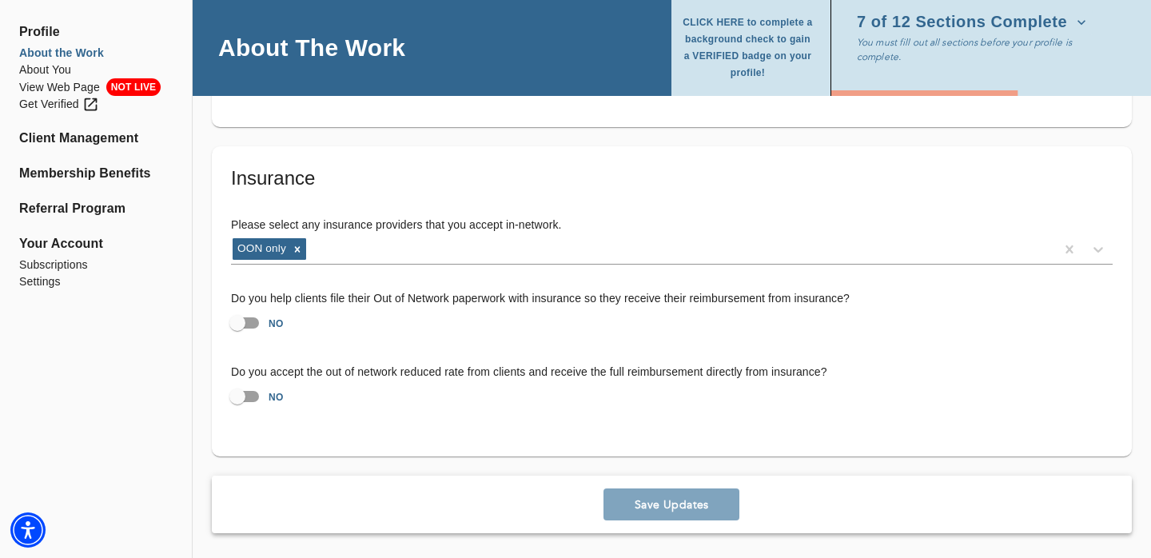
click at [971, 27] on span "7 of 12 Sections Complete" at bounding box center [971, 22] width 229 height 16
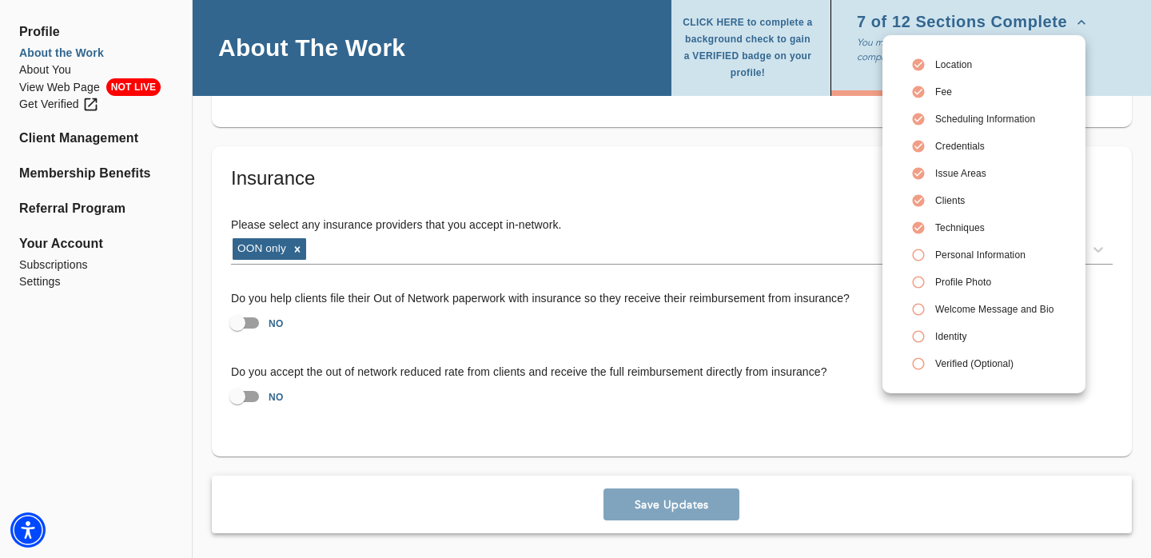
click at [950, 257] on span "Personal Information" at bounding box center [994, 255] width 118 height 14
click at [822, 368] on div at bounding box center [575, 279] width 1151 height 558
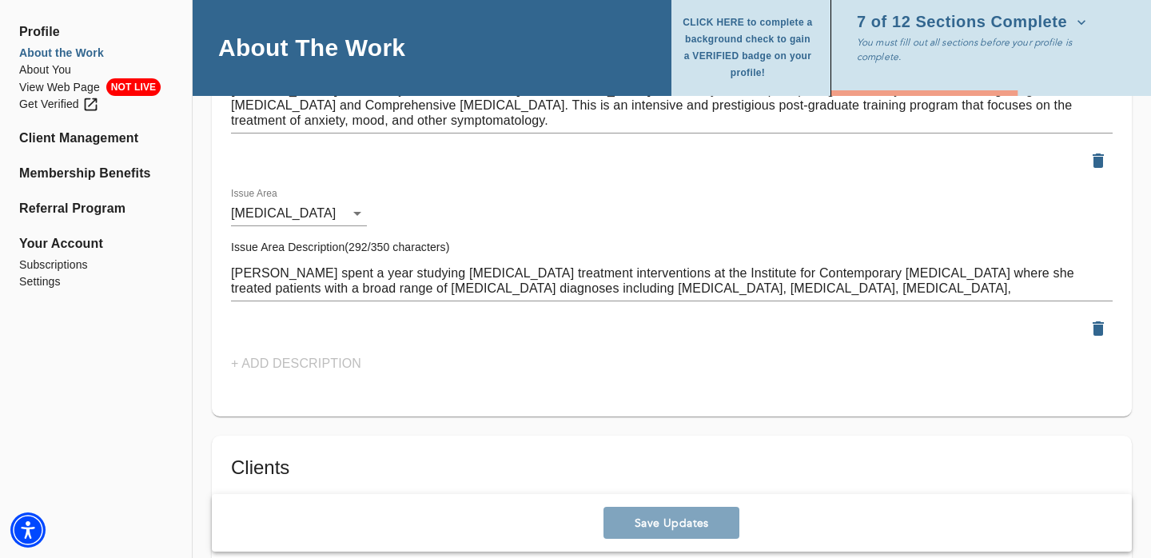
scroll to position [2179, 0]
click at [35, 29] on span "Profile" at bounding box center [95, 31] width 153 height 19
click at [51, 67] on li "About You" at bounding box center [95, 70] width 153 height 17
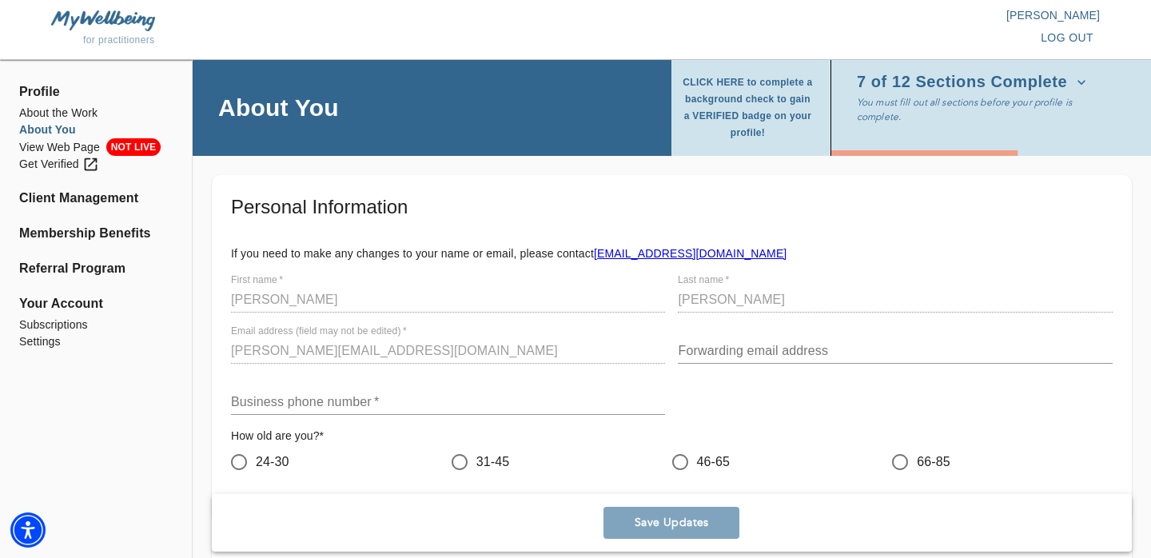
click at [352, 401] on input "text" at bounding box center [448, 402] width 434 height 26
type input "8023492258"
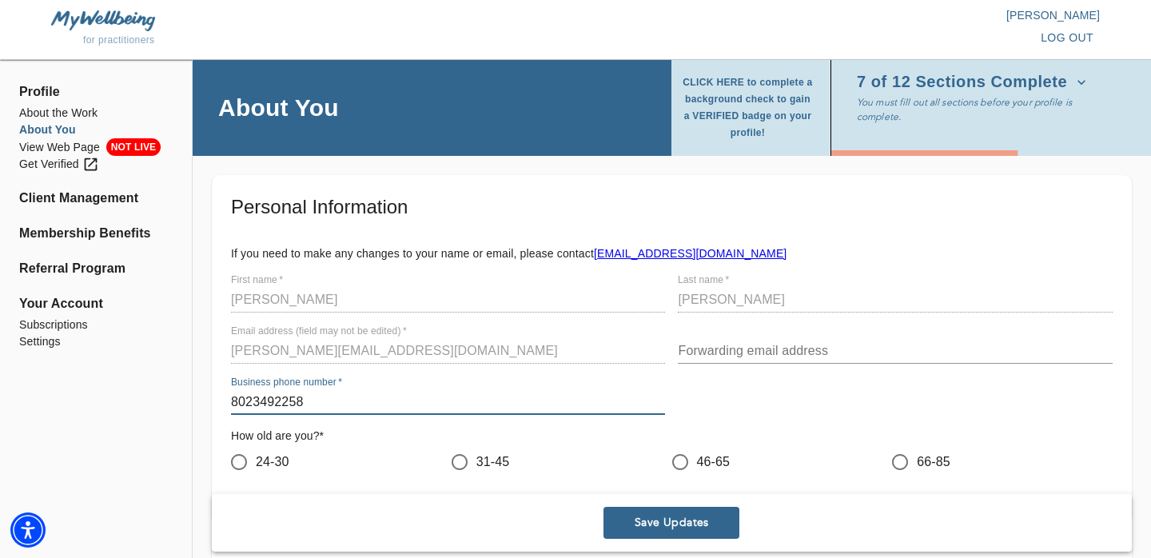
click at [462, 457] on input "31-45" at bounding box center [460, 462] width 34 height 34
radio input "true"
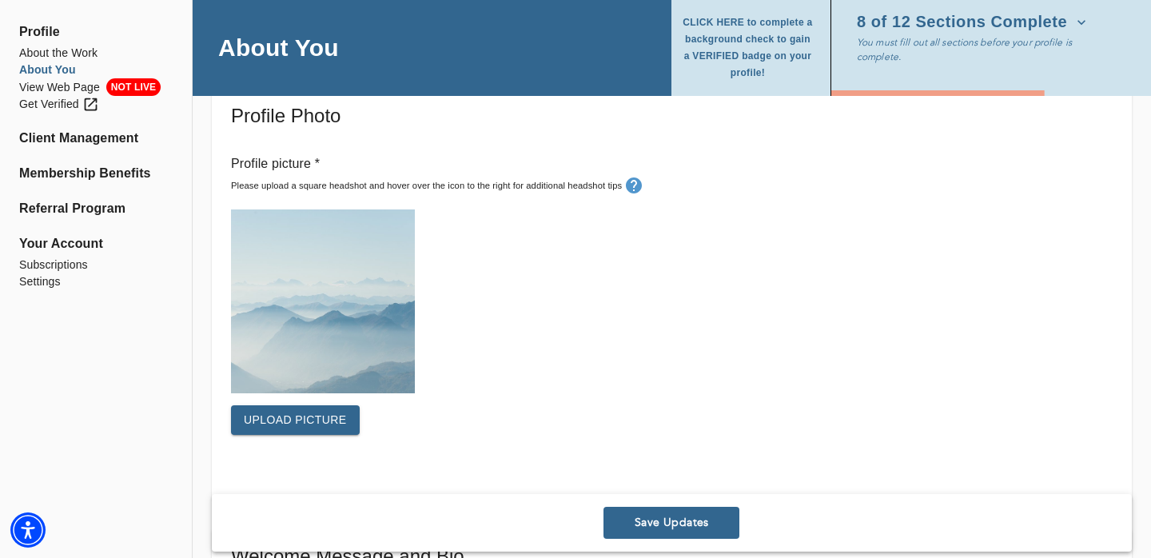
scroll to position [458, 0]
click at [343, 428] on span "Upload picture" at bounding box center [295, 421] width 103 height 20
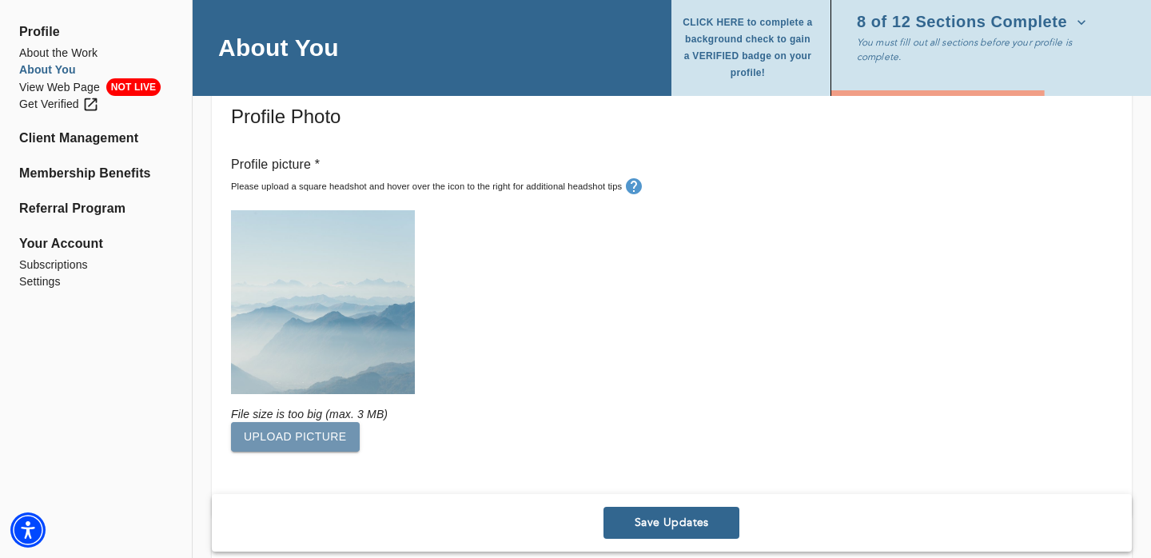
click at [327, 439] on span "Upload picture" at bounding box center [295, 437] width 103 height 20
click at [315, 431] on span "Upload picture" at bounding box center [295, 437] width 103 height 20
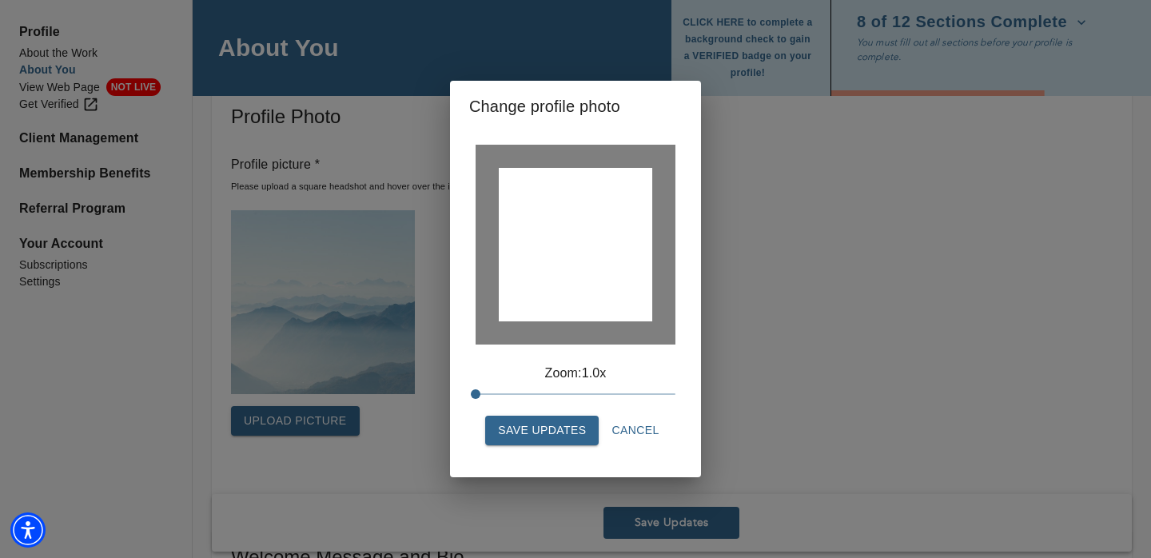
click at [643, 432] on span "Cancel" at bounding box center [634, 430] width 47 height 20
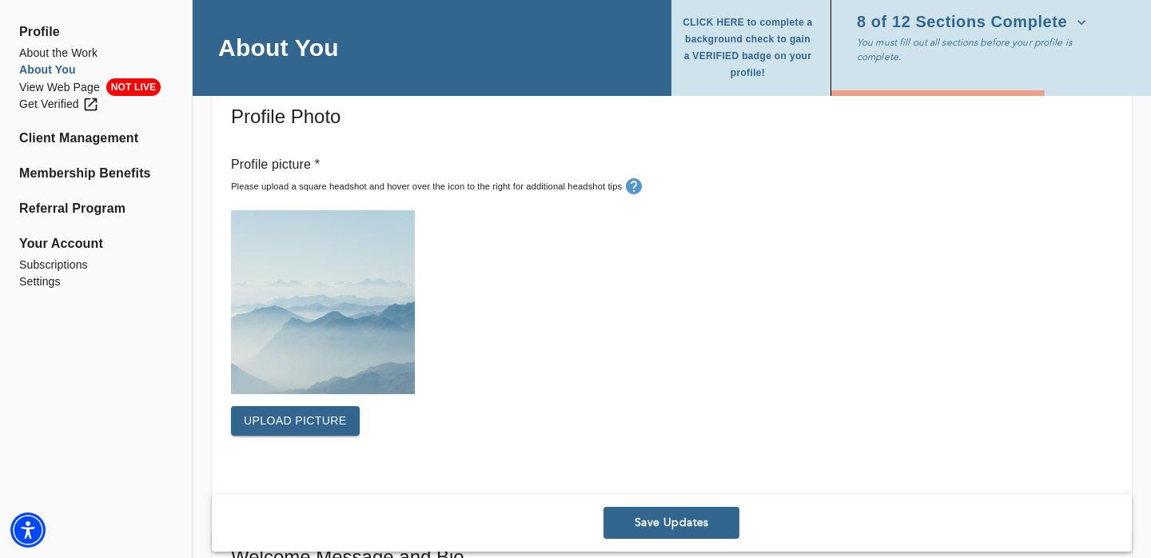
click at [269, 415] on span "Upload picture" at bounding box center [295, 421] width 103 height 20
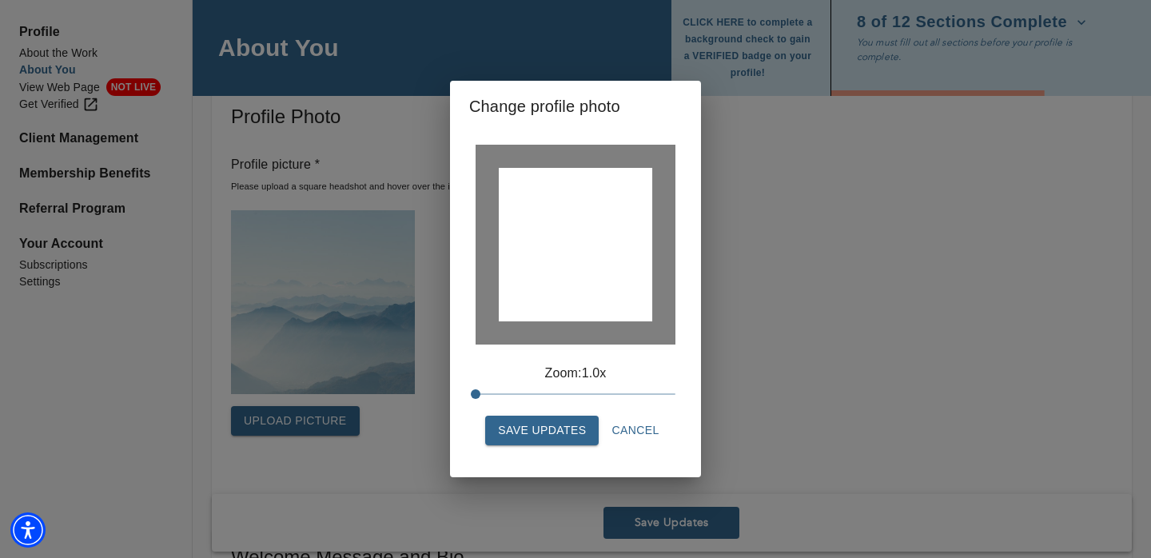
drag, startPoint x: 587, startPoint y: 264, endPoint x: 587, endPoint y: 295, distance: 31.2
click at [587, 295] on div at bounding box center [575, 244] width 153 height 153
drag, startPoint x: 476, startPoint y: 391, endPoint x: 544, endPoint y: 391, distance: 67.9
click at [540, 391] on span at bounding box center [536, 394] width 10 height 10
click at [540, 396] on span at bounding box center [536, 394] width 10 height 10
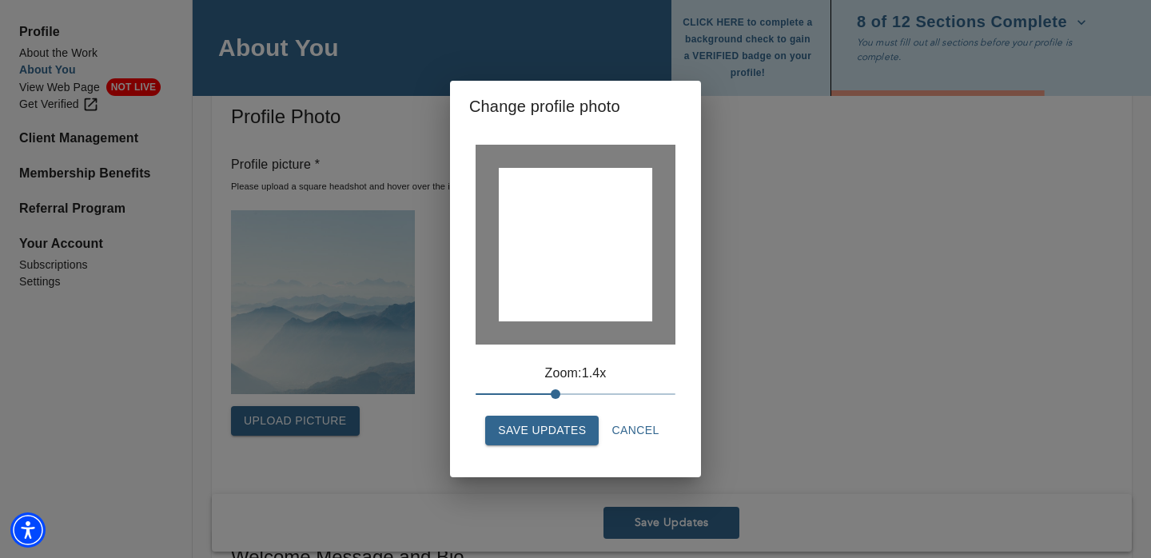
drag, startPoint x: 536, startPoint y: 394, endPoint x: 563, endPoint y: 394, distance: 26.4
click at [560, 394] on span at bounding box center [556, 394] width 10 height 10
click at [567, 436] on span "Save Updates" at bounding box center [542, 430] width 88 height 20
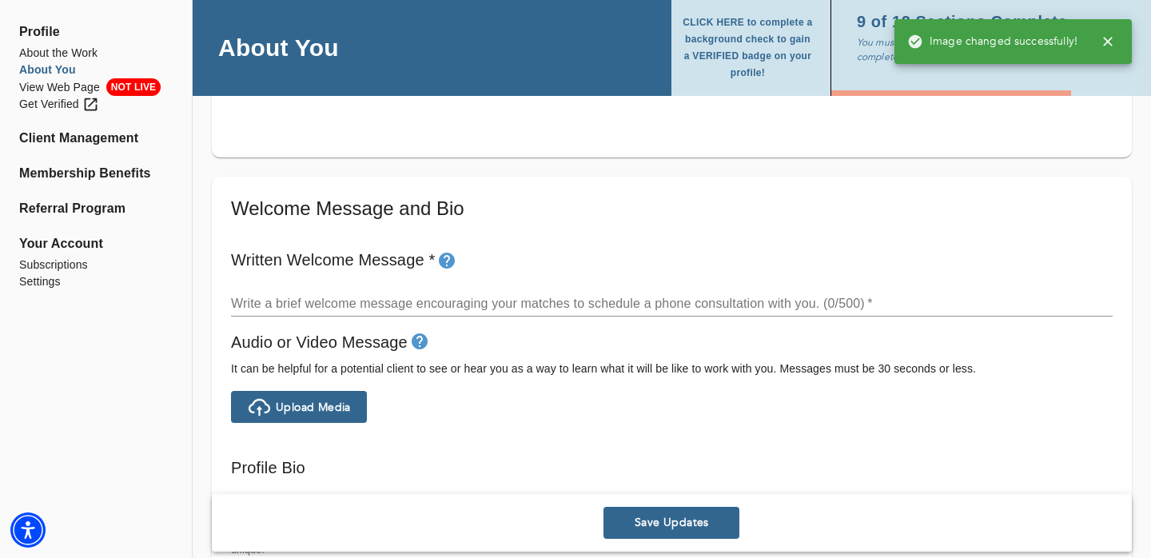
scroll to position [807, 0]
click at [478, 296] on textarea at bounding box center [671, 302] width 881 height 15
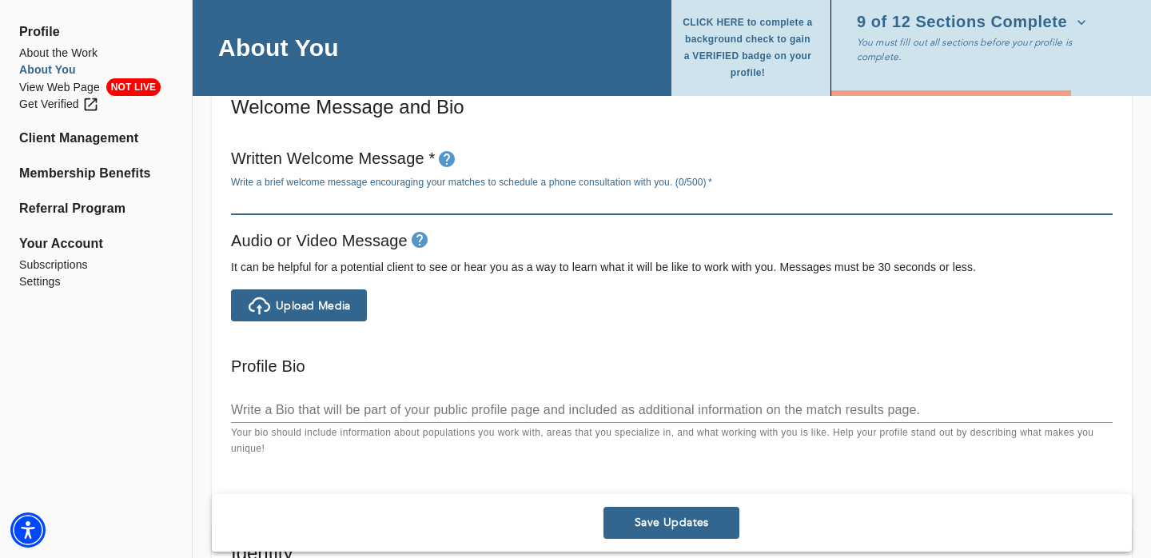
scroll to position [902, 0]
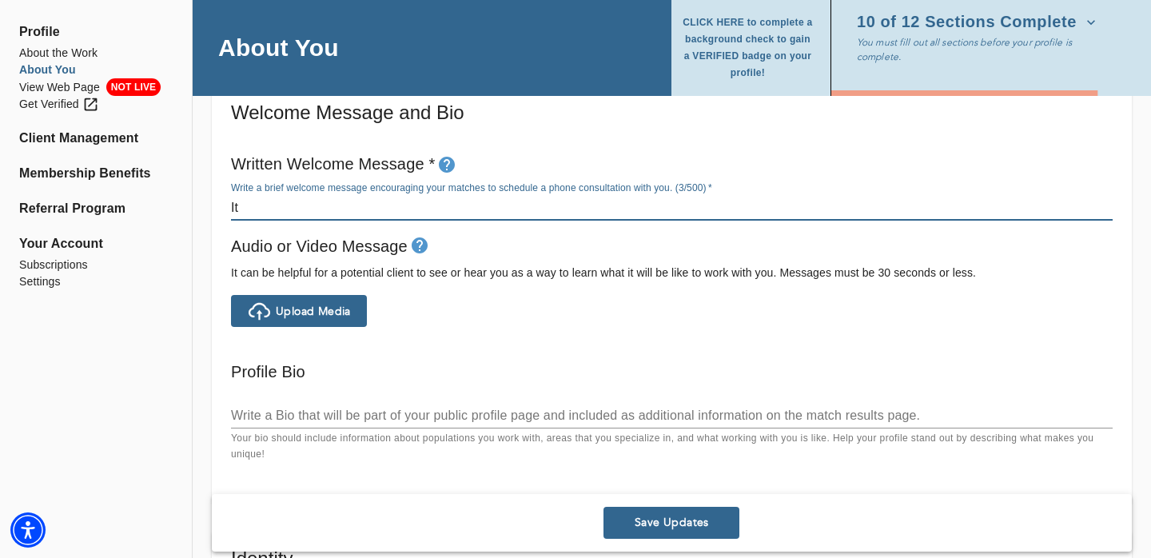
type textarea "I"
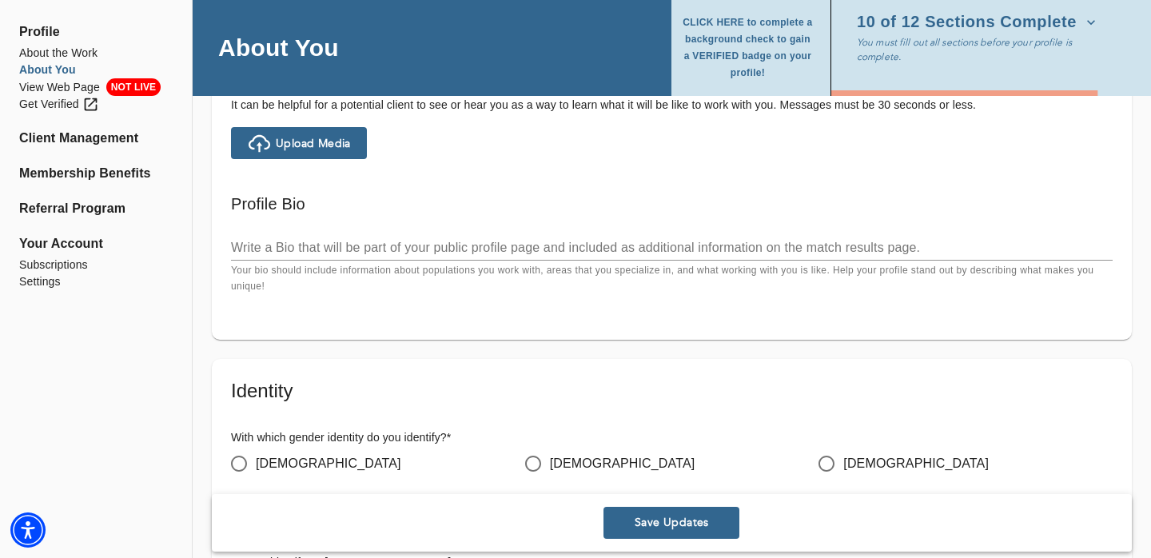
scroll to position [1089, 0]
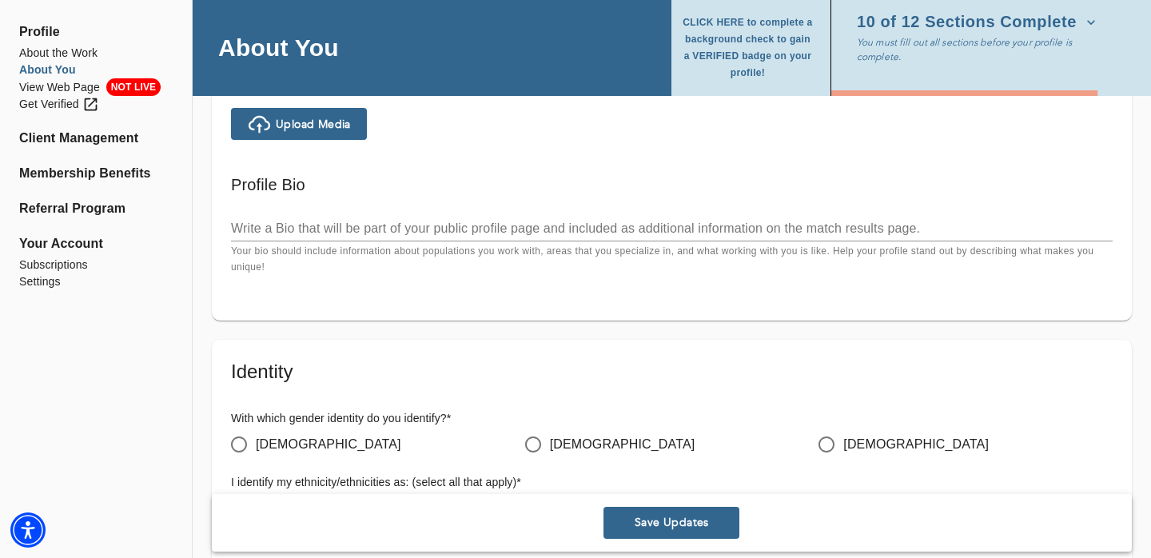
type textarea "I'm excited to meet you and looking forward to working together! Please reach o…"
